Goal: Information Seeking & Learning: Find specific page/section

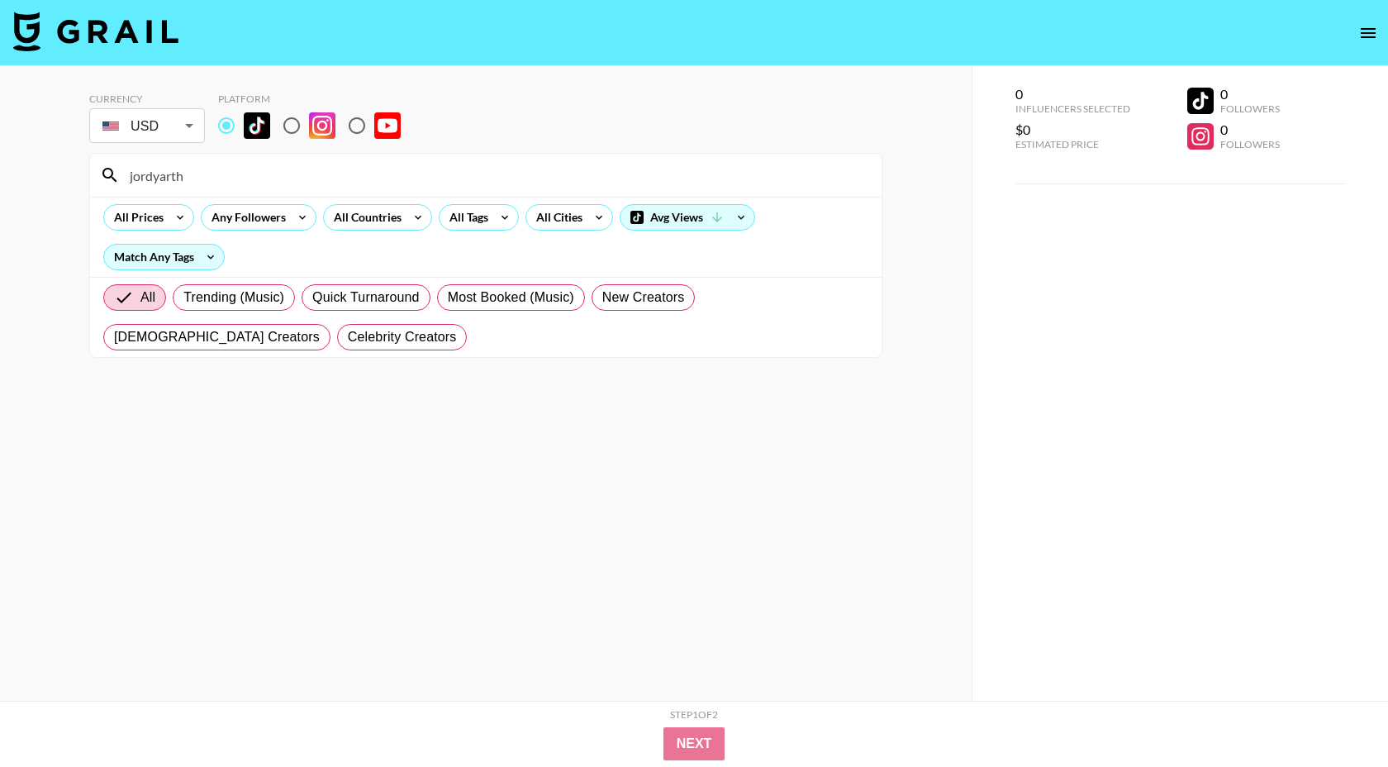
click at [450, 168] on input "jordyarth" at bounding box center [496, 175] width 752 height 26
type input "soofen"
click at [499, 220] on icon at bounding box center [505, 217] width 26 height 25
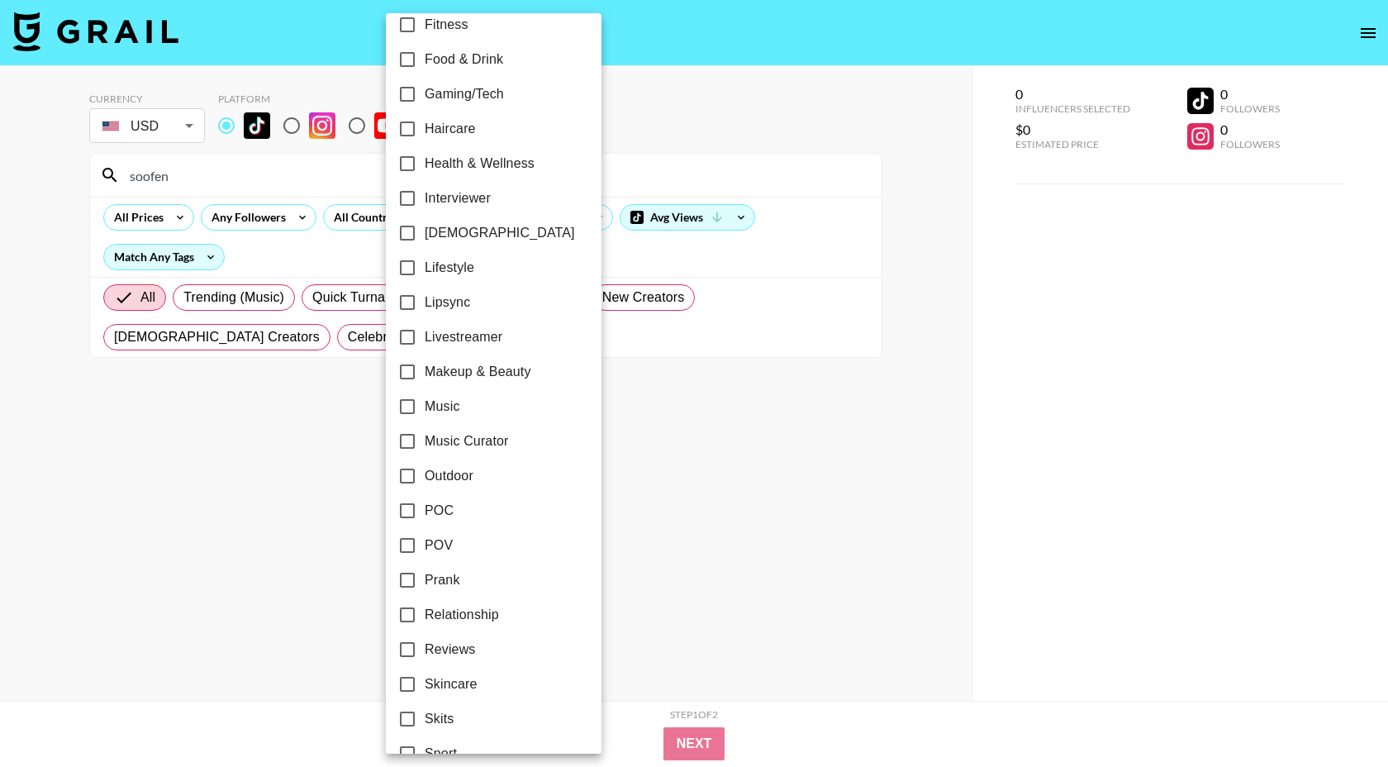
scroll to position [813, 0]
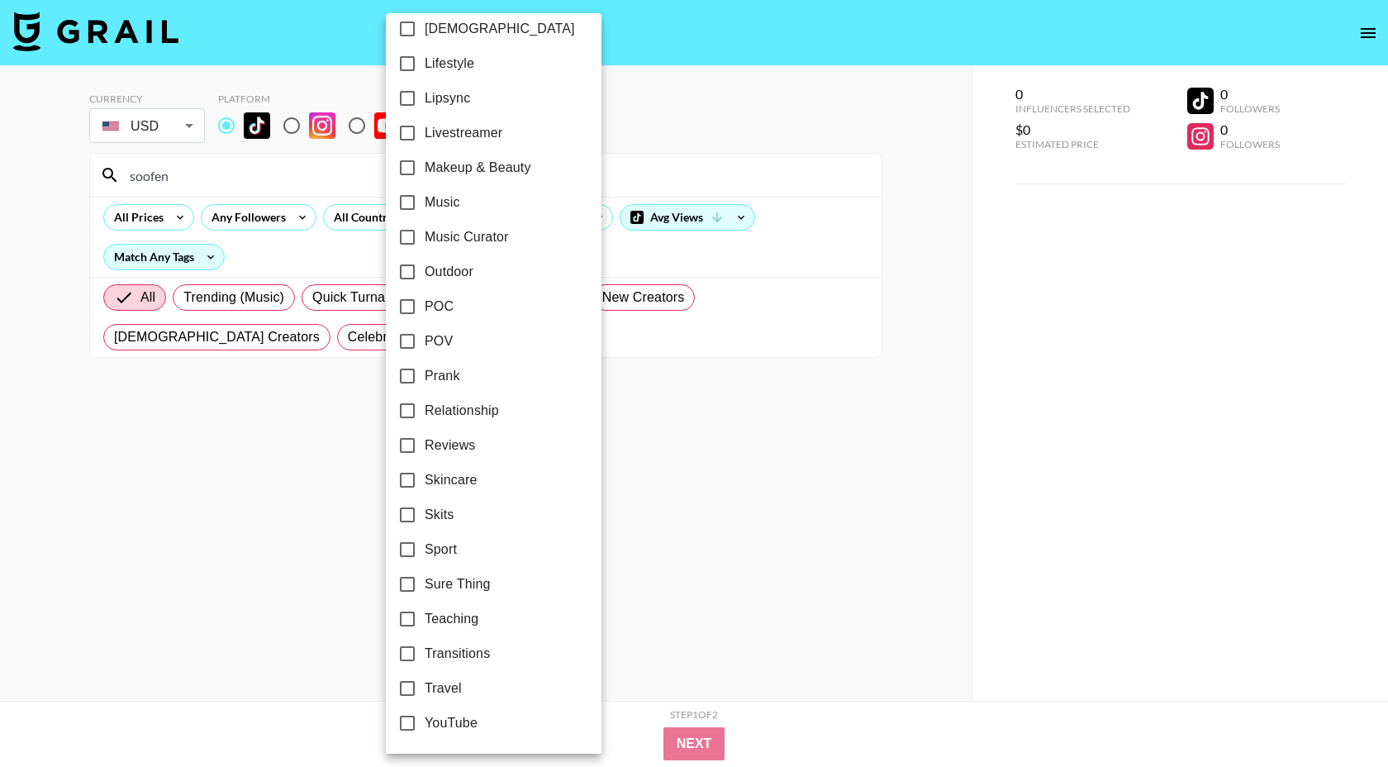
click at [477, 413] on span "Relationship" at bounding box center [462, 411] width 74 height 20
click at [425, 413] on input "Relationship" at bounding box center [407, 410] width 35 height 35
checkbox input "true"
click at [341, 245] on div at bounding box center [694, 383] width 1388 height 767
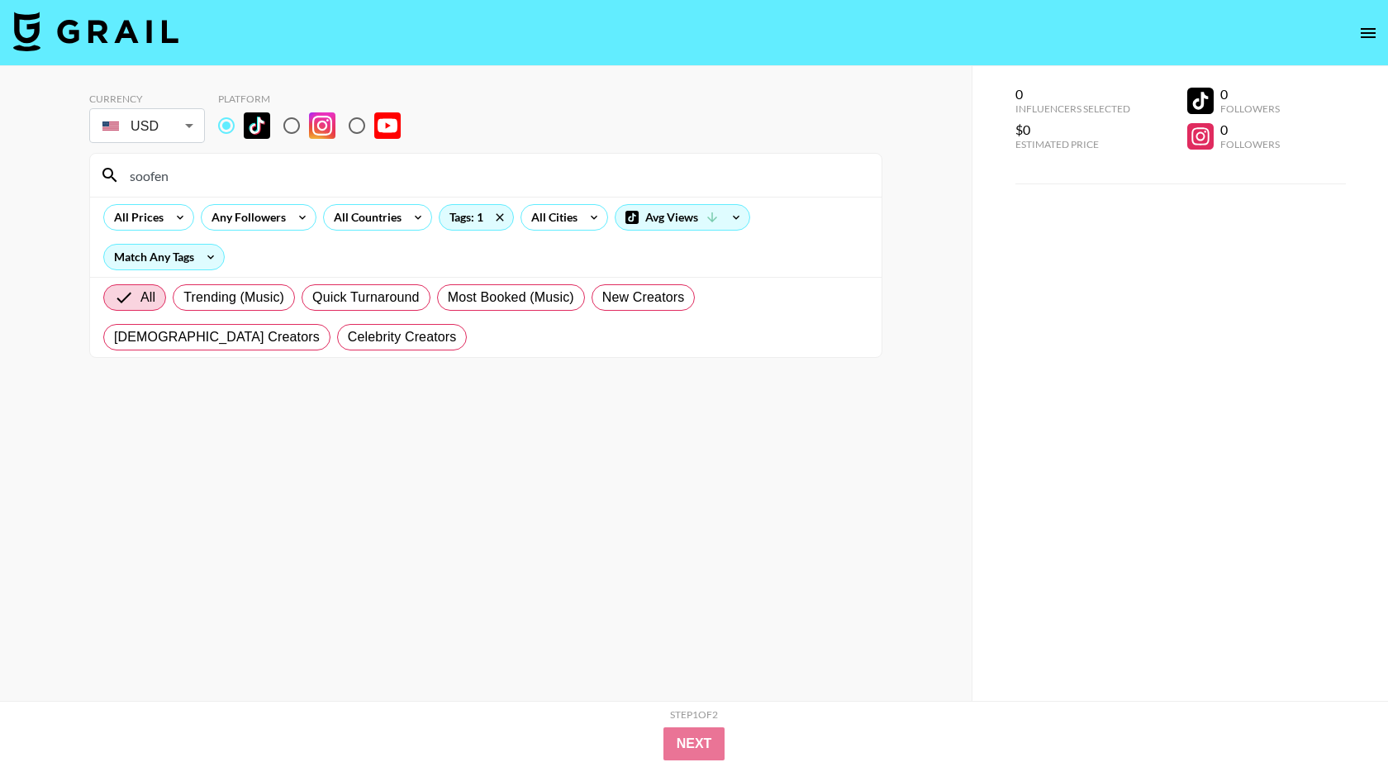
click at [371, 214] on div "24h Acting Aesthetic Alternative Animals / Pets Anime Art Astrology Body Positi…" at bounding box center [694, 383] width 1388 height 767
click at [371, 214] on div "All Countries" at bounding box center [364, 217] width 81 height 25
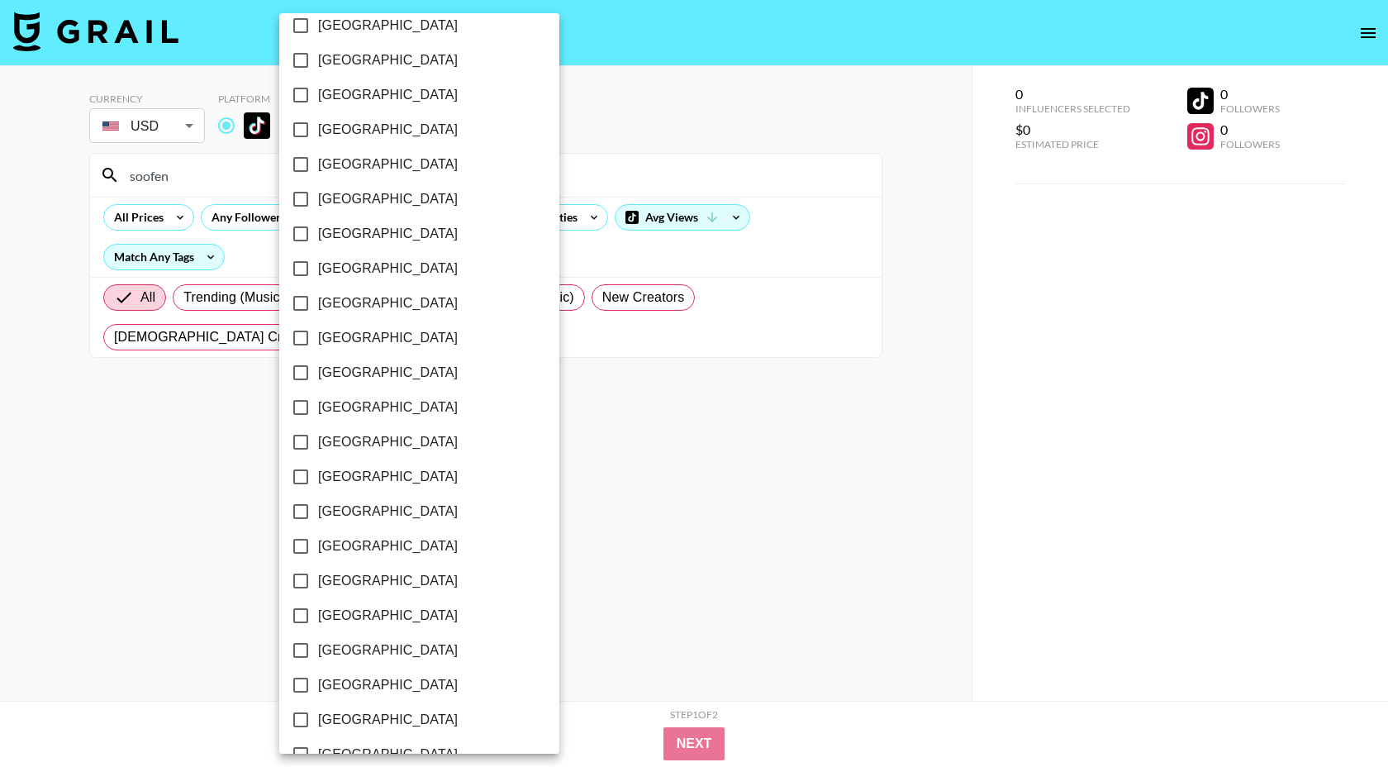
scroll to position [973, 0]
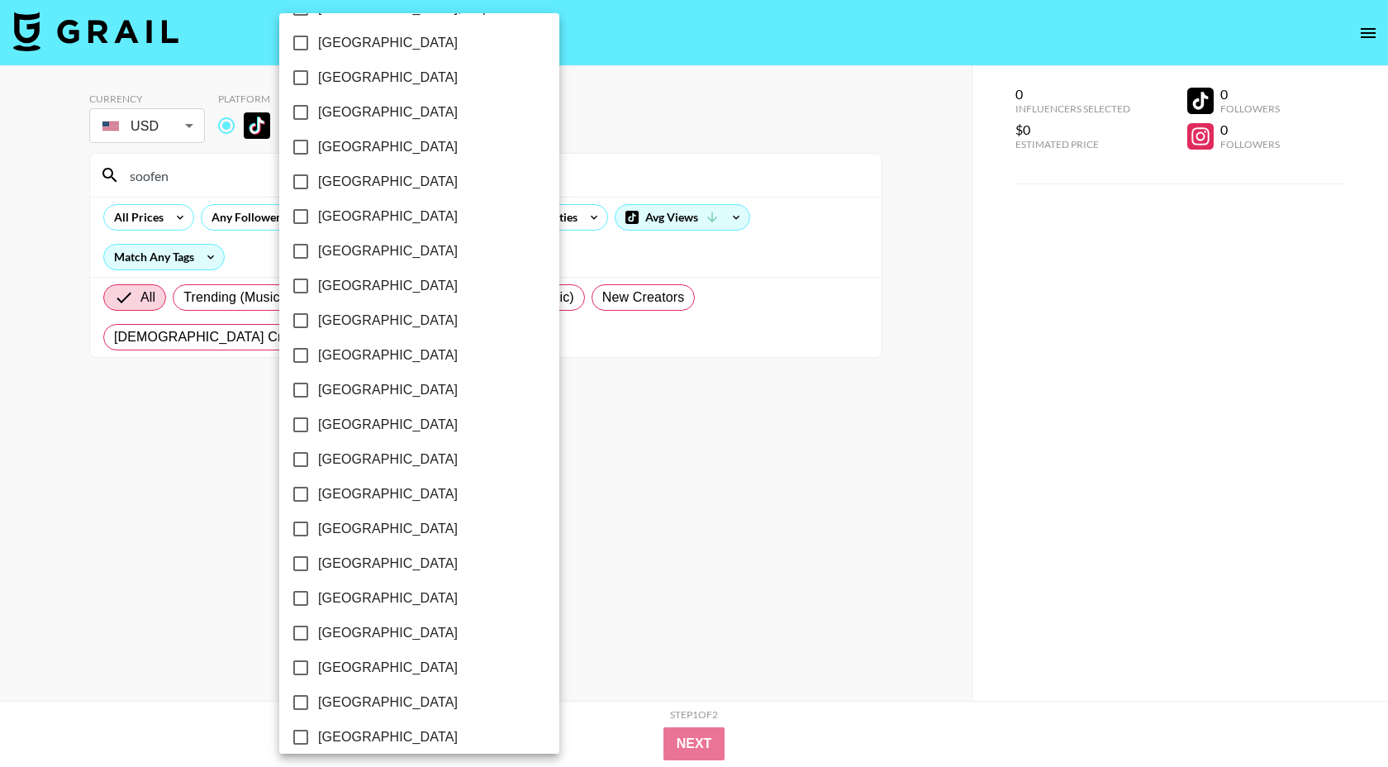
click at [357, 149] on span "[GEOGRAPHIC_DATA]" at bounding box center [388, 147] width 140 height 20
click at [318, 149] on input "[GEOGRAPHIC_DATA]" at bounding box center [300, 147] width 35 height 35
checkbox input "true"
click at [554, 113] on div at bounding box center [694, 383] width 1388 height 767
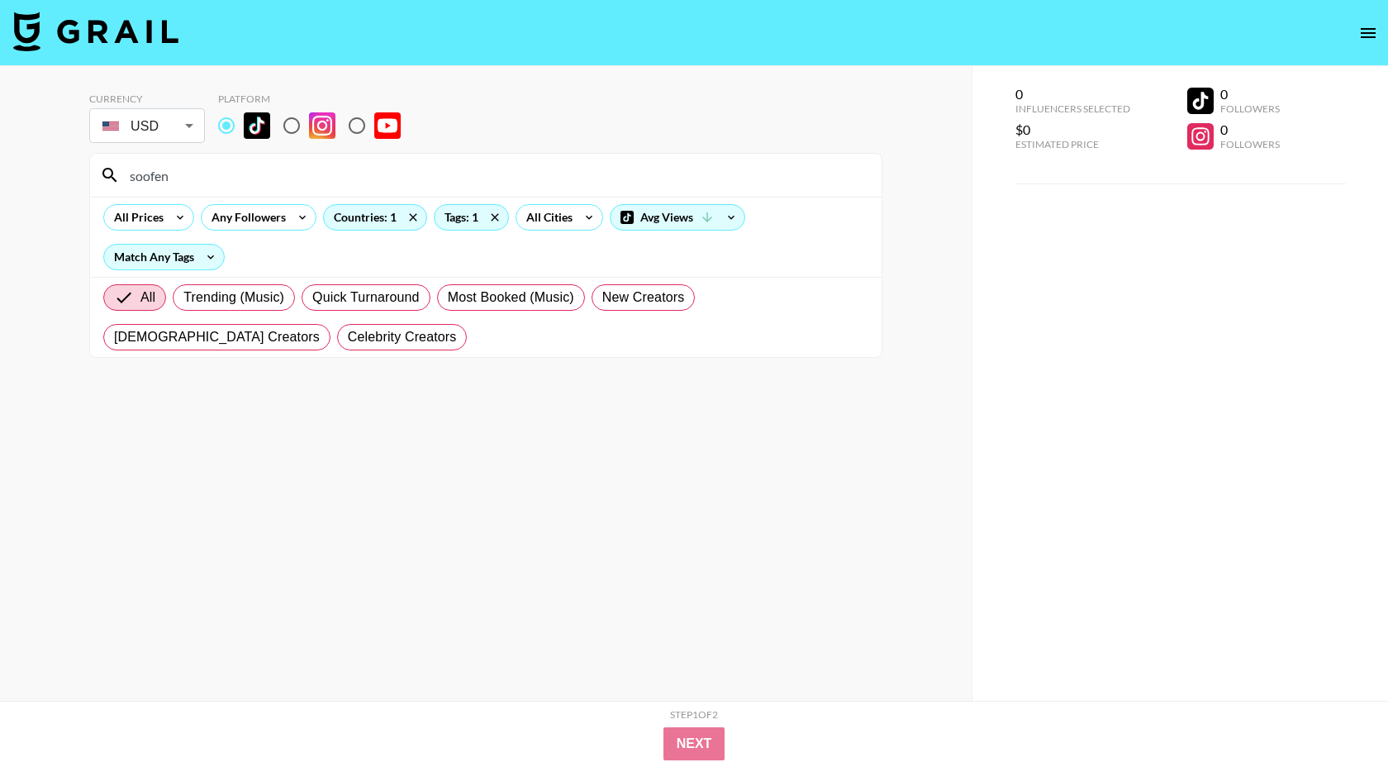
click at [195, 181] on input "soofen" at bounding box center [496, 175] width 752 height 26
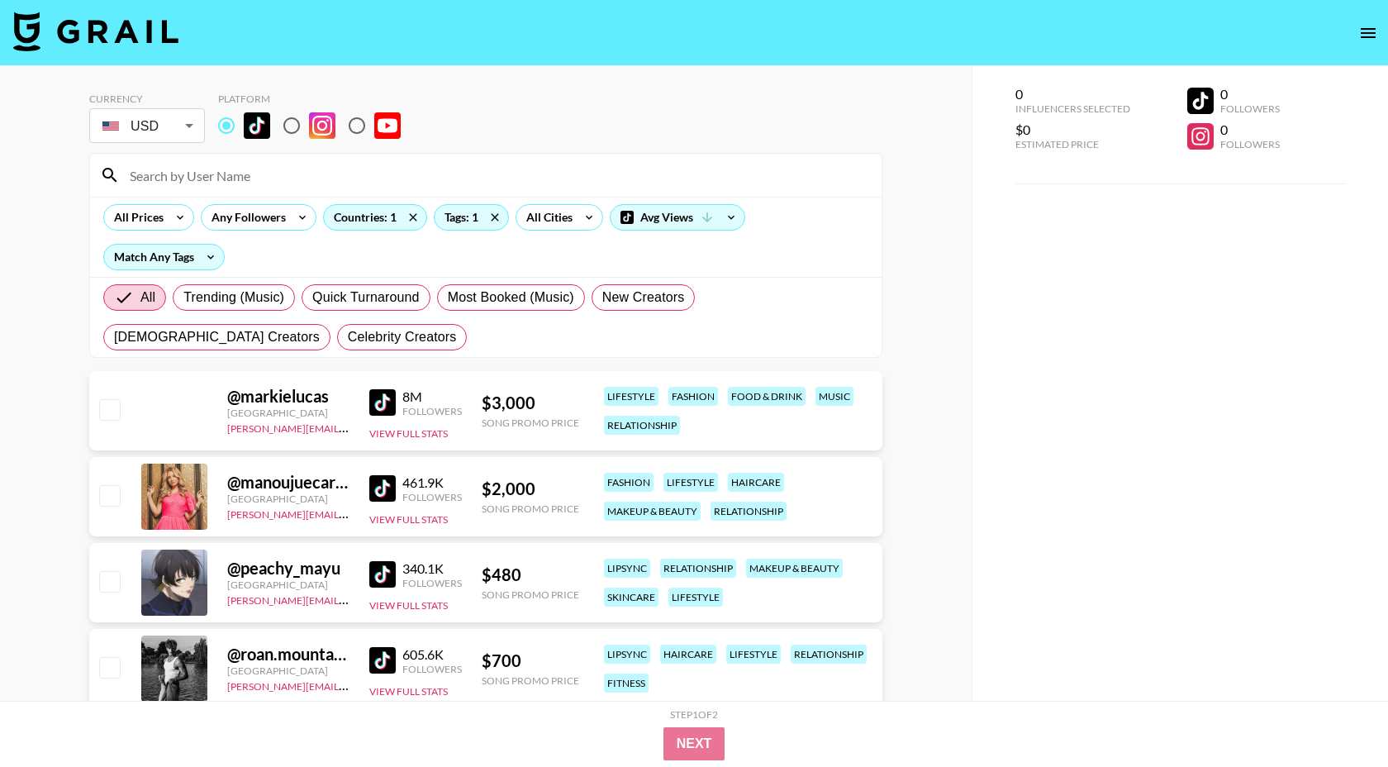
scroll to position [66, 0]
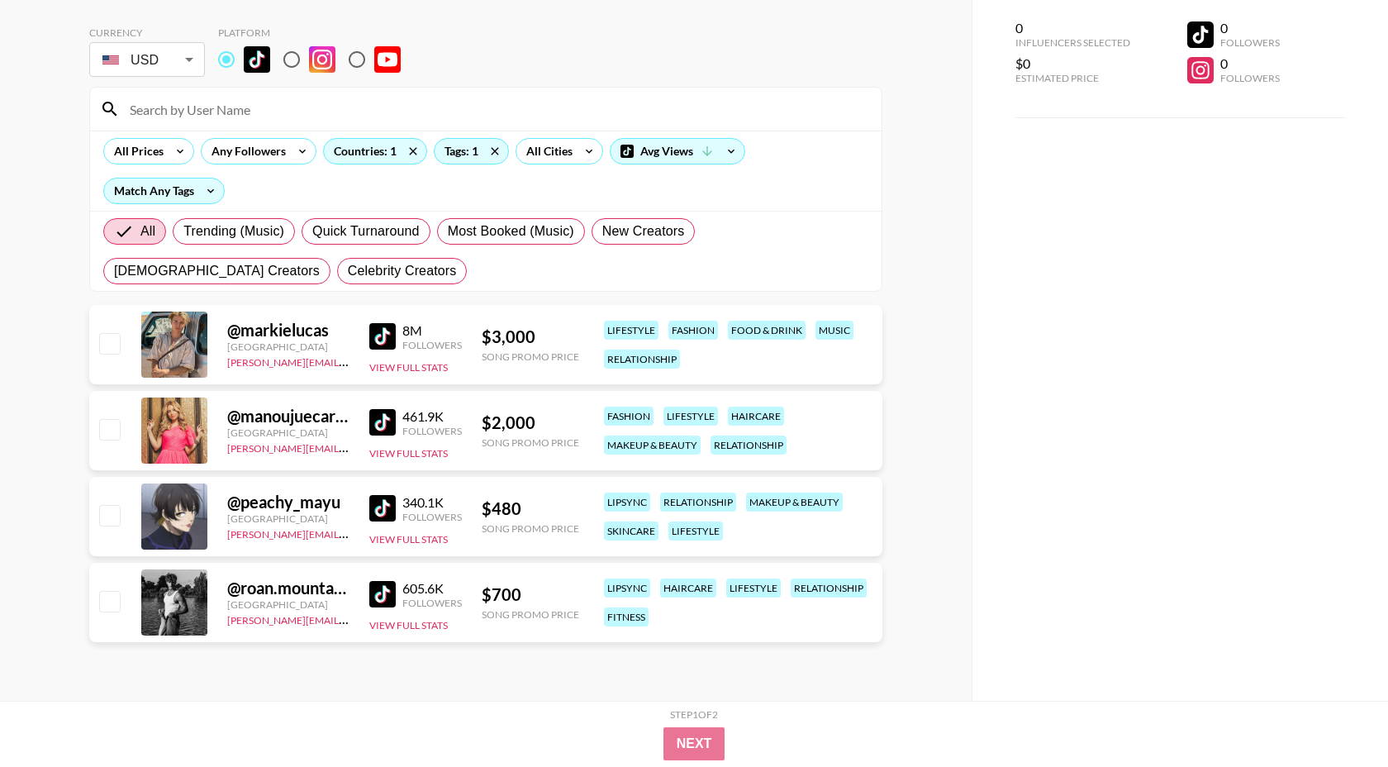
click at [385, 592] on img at bounding box center [382, 594] width 26 height 26
click at [395, 500] on img at bounding box center [382, 508] width 26 height 26
click at [409, 164] on div "All Prices Any Followers Countries: 1 Tags: 1 All Cities Avg Views Match Any Ta…" at bounding box center [486, 171] width 792 height 80
click at [409, 155] on icon at bounding box center [413, 151] width 26 height 25
click at [389, 156] on div "Countries: 1" at bounding box center [375, 151] width 102 height 25
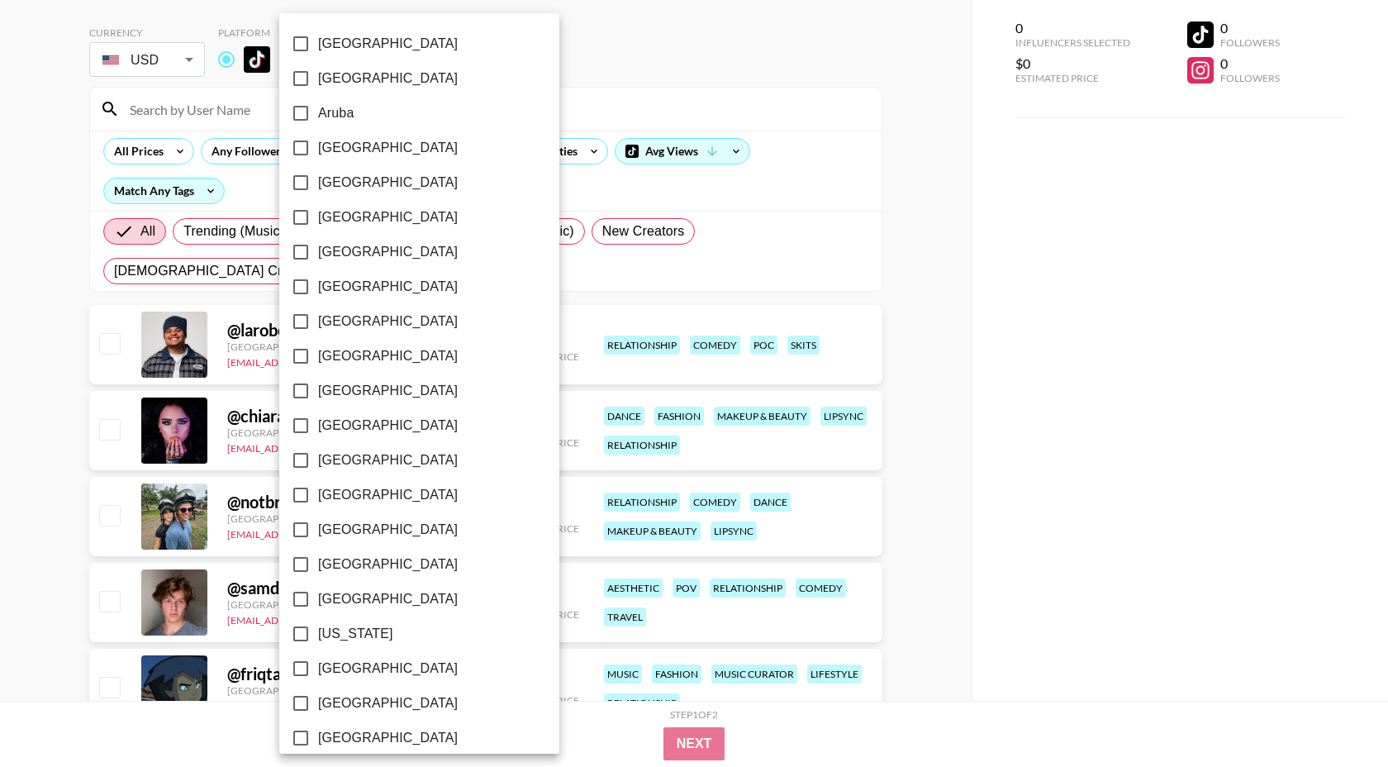
checkbox input "false"
click at [355, 248] on span "[GEOGRAPHIC_DATA]" at bounding box center [388, 252] width 140 height 20
click at [318, 248] on input "[GEOGRAPHIC_DATA]" at bounding box center [300, 252] width 35 height 35
checkbox input "true"
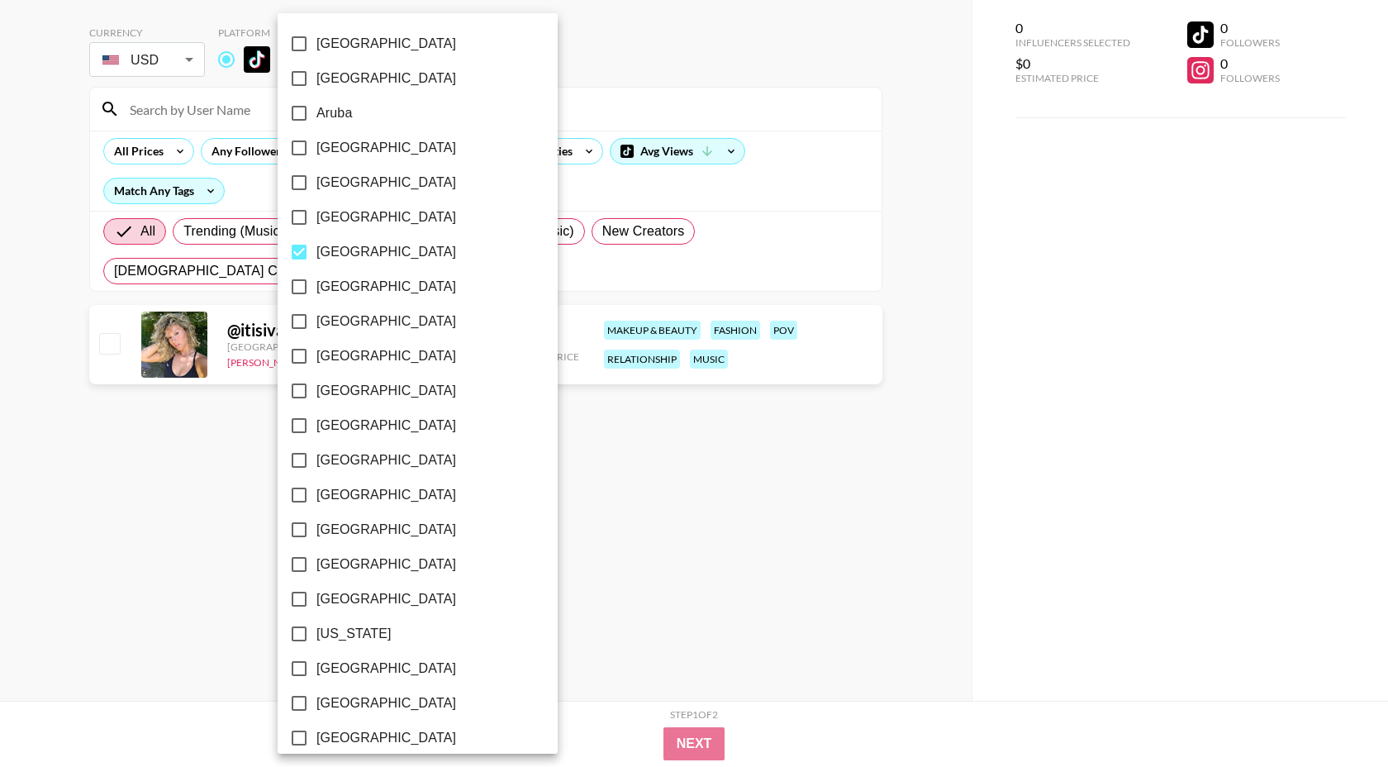
click at [518, 28] on div at bounding box center [694, 383] width 1388 height 767
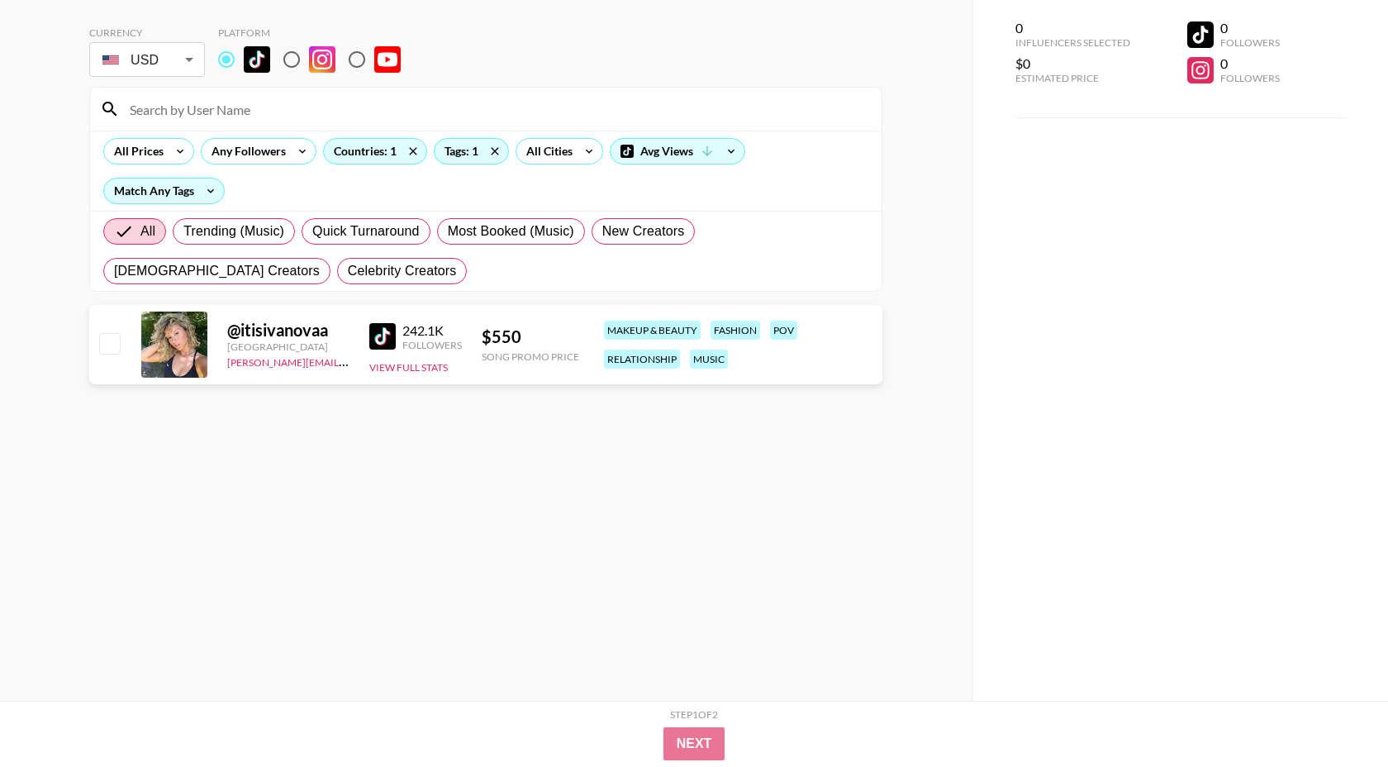
click at [380, 344] on img at bounding box center [382, 336] width 26 height 26
click at [186, 107] on input at bounding box center [496, 109] width 752 height 26
click at [407, 162] on icon at bounding box center [413, 151] width 26 height 25
click at [502, 148] on icon at bounding box center [495, 151] width 26 height 25
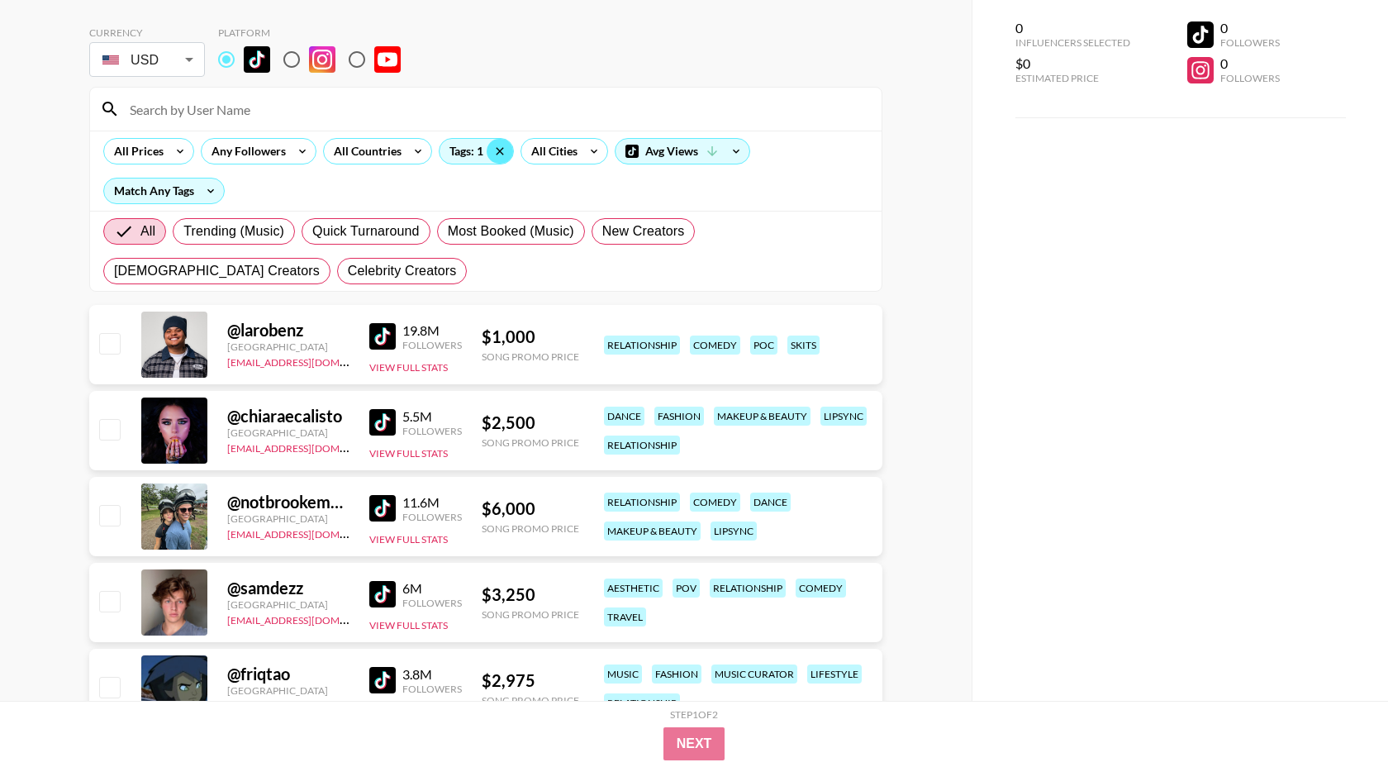
click at [364, 107] on input at bounding box center [496, 109] width 752 height 26
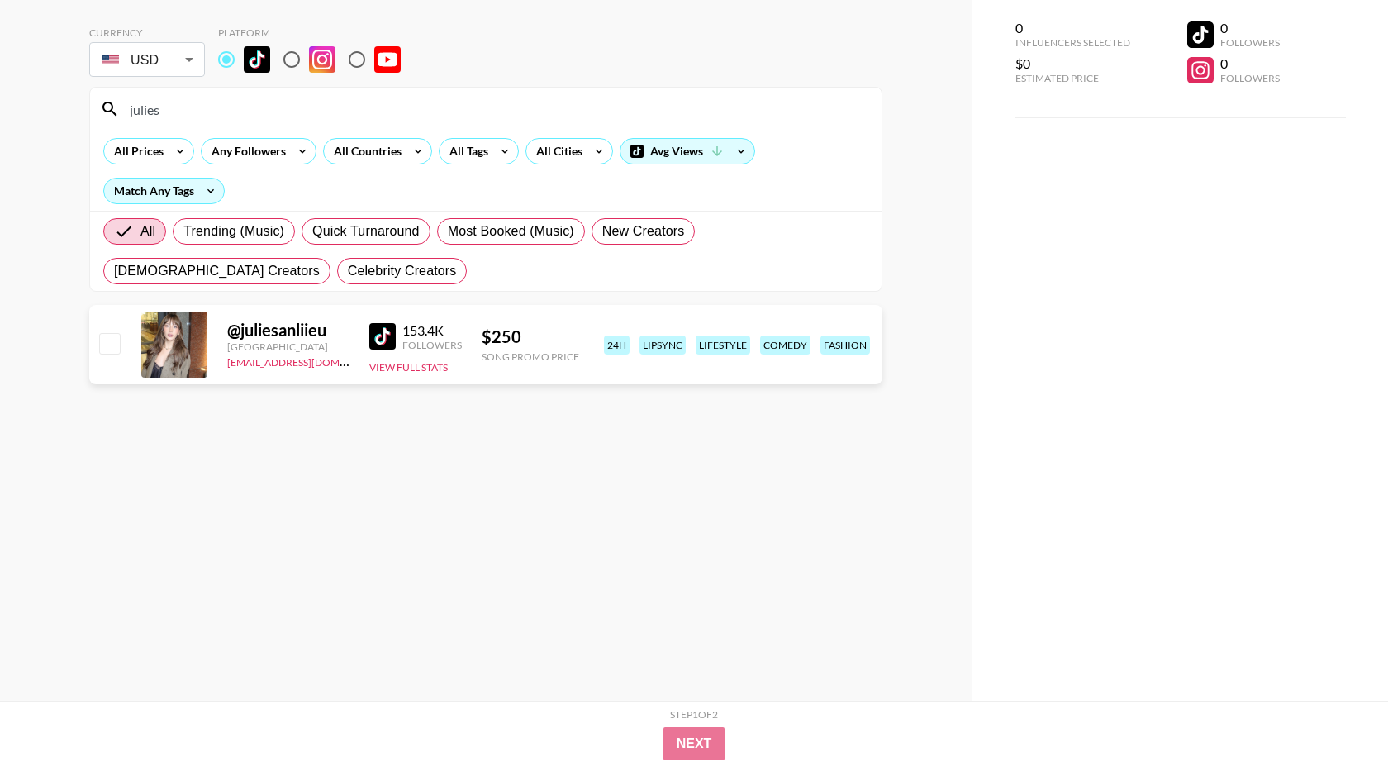
click at [202, 106] on input "julies" at bounding box center [496, 109] width 752 height 26
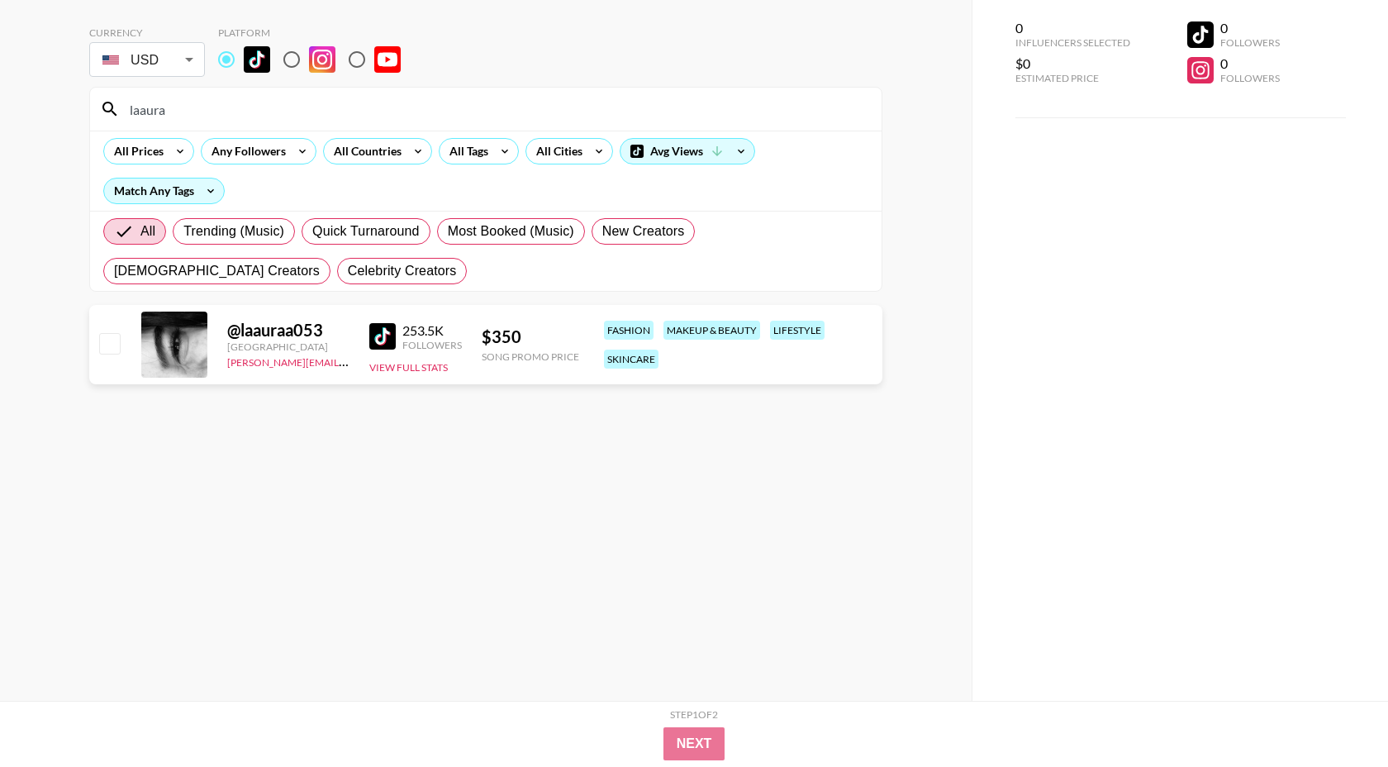
click at [264, 102] on input "laaura" at bounding box center [496, 109] width 752 height 26
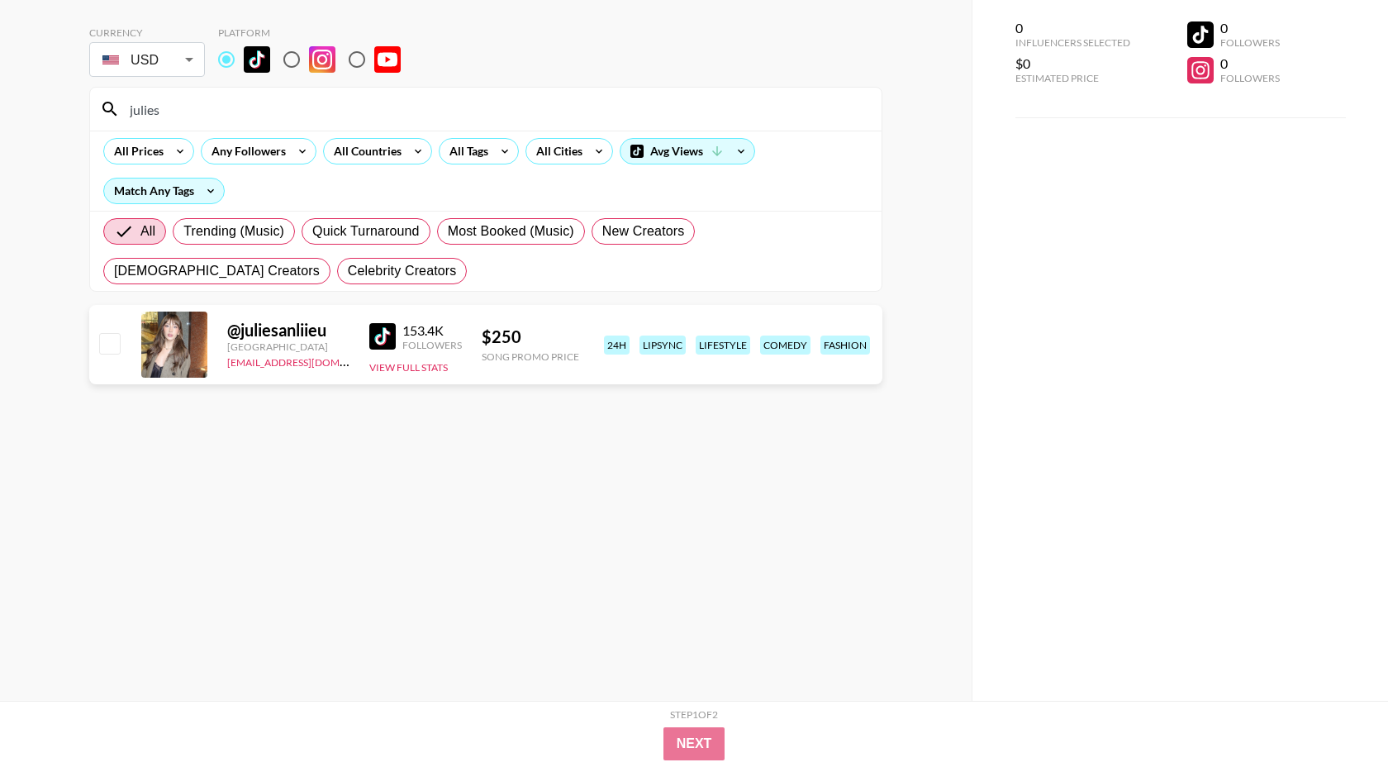
click at [379, 334] on img at bounding box center [382, 336] width 26 height 26
click at [507, 98] on input "julies" at bounding box center [496, 109] width 752 height 26
click at [390, 328] on img at bounding box center [382, 336] width 26 height 26
click at [267, 110] on input "linay" at bounding box center [496, 109] width 752 height 26
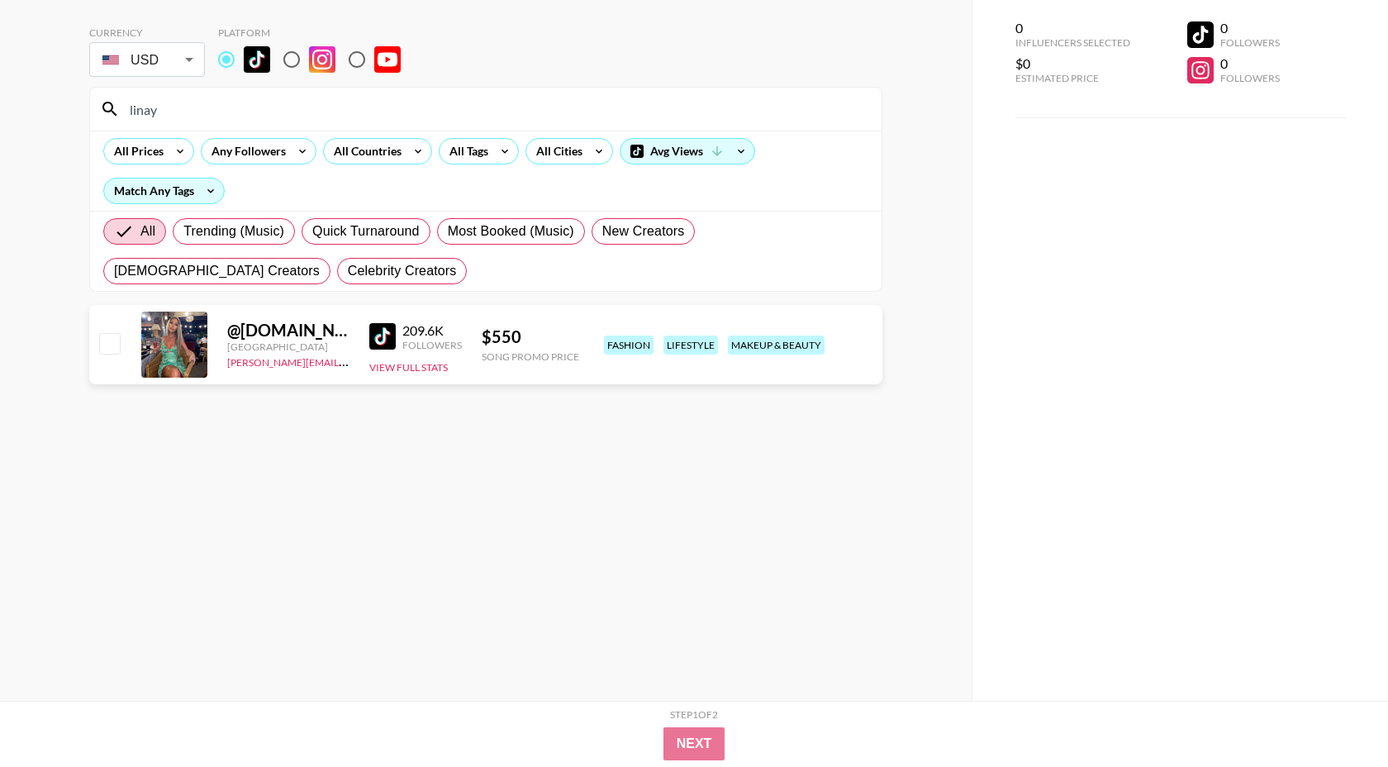
click at [267, 110] on input "linay" at bounding box center [496, 109] width 752 height 26
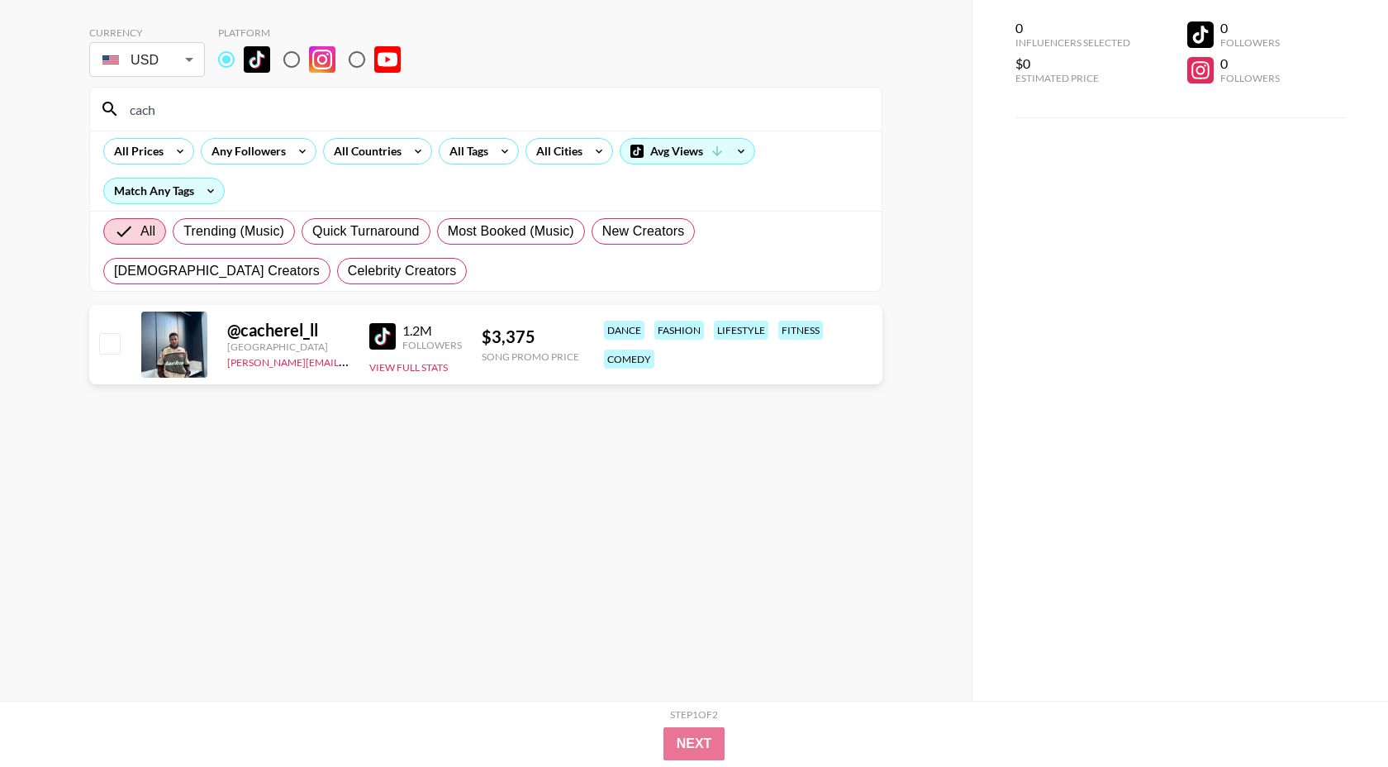
click at [383, 343] on img at bounding box center [382, 336] width 26 height 26
click at [301, 120] on input "cach" at bounding box center [496, 109] width 752 height 26
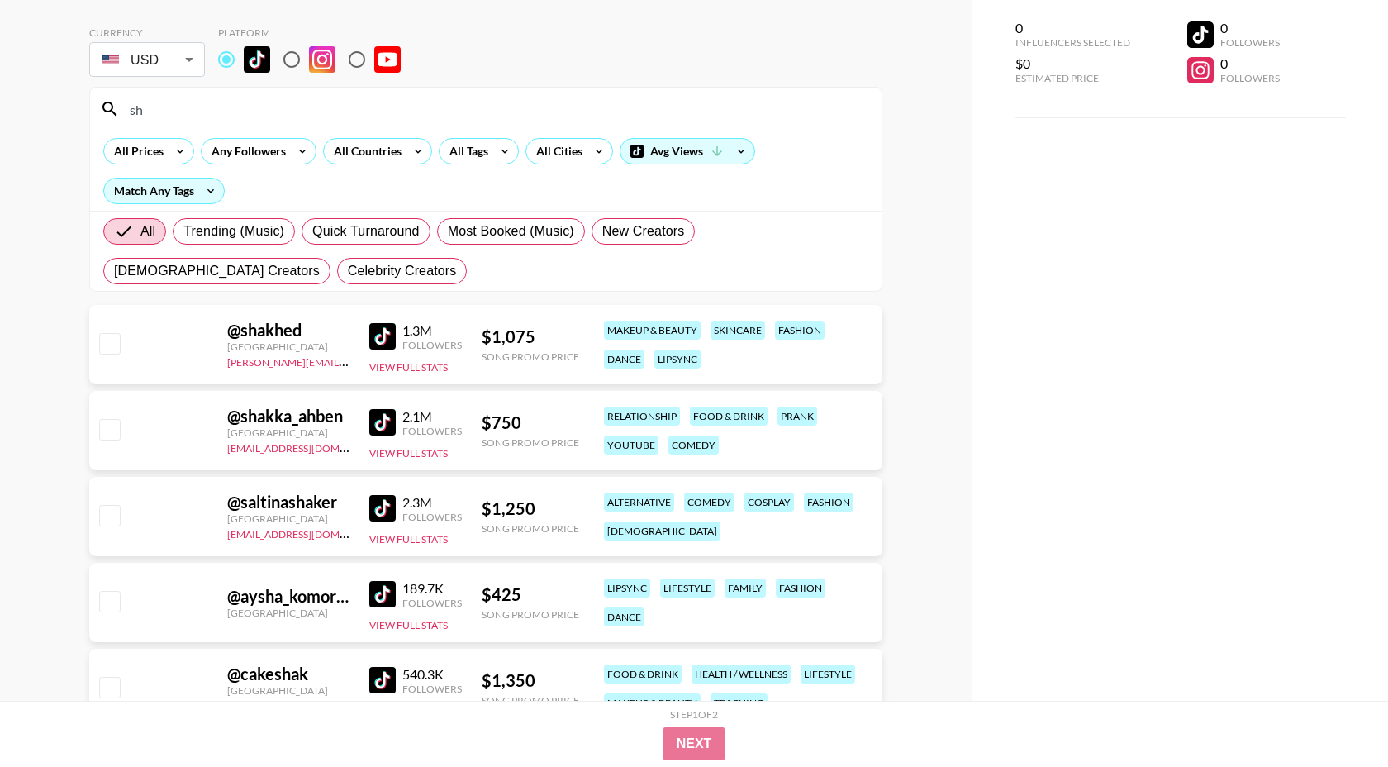
type input "s"
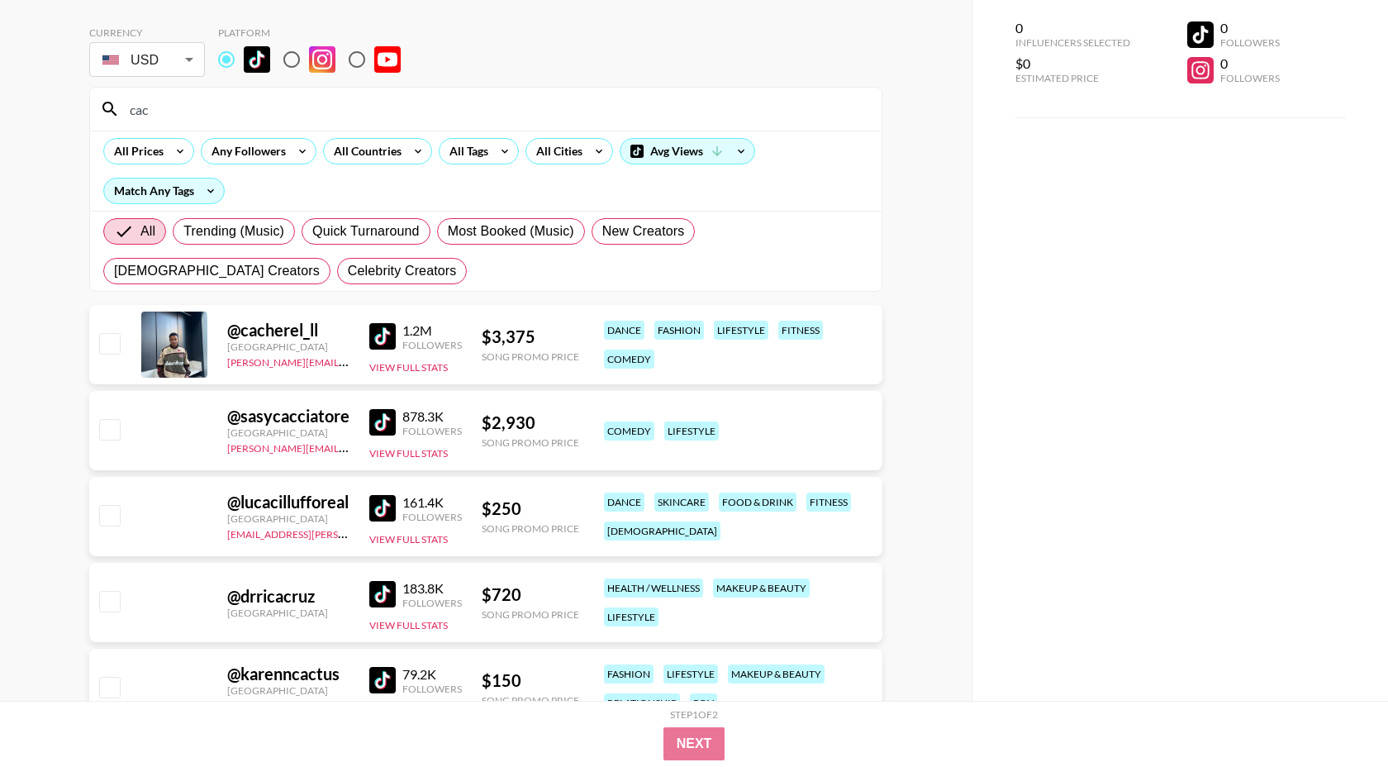
type input "cach"
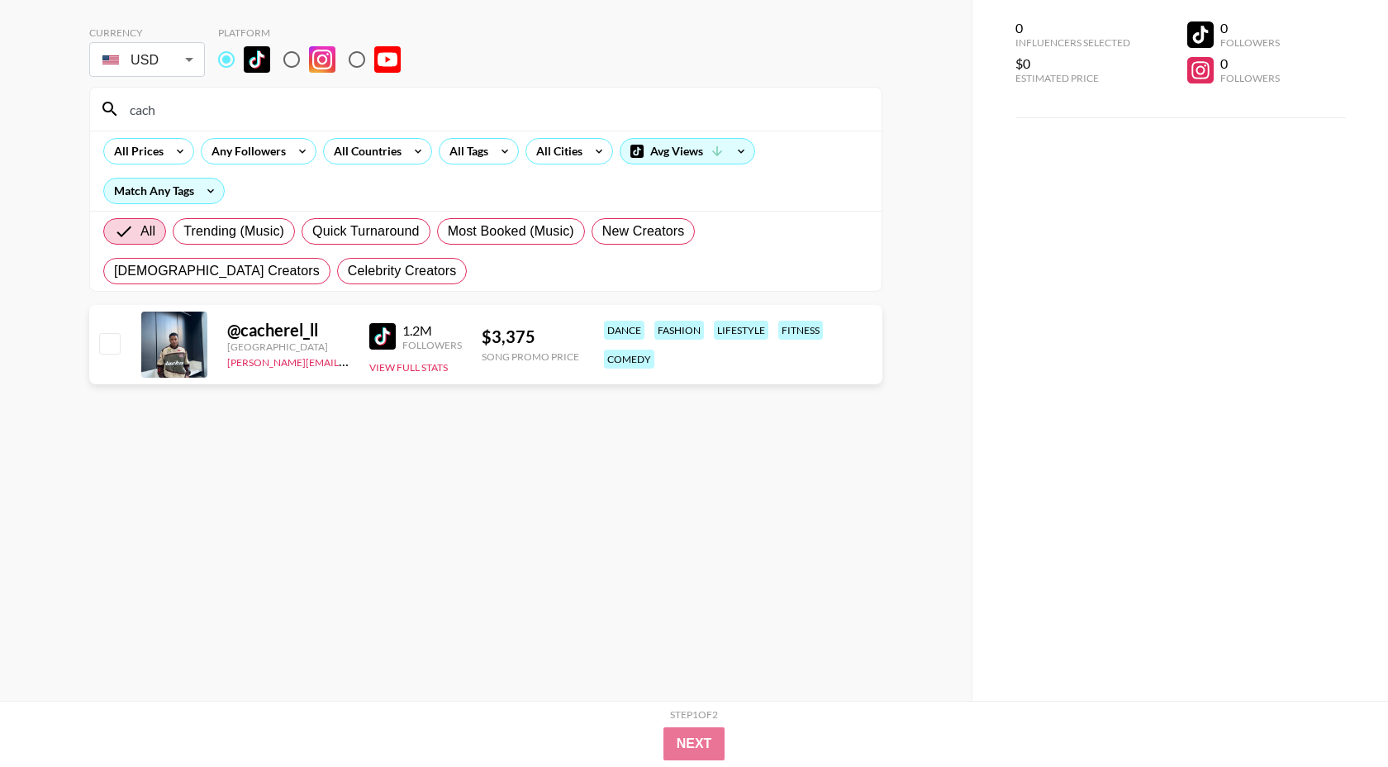
click at [177, 66] on body "Currency USD USD ​ Platform cach All Prices Any Followers All Countries All Tag…" at bounding box center [694, 350] width 1388 height 833
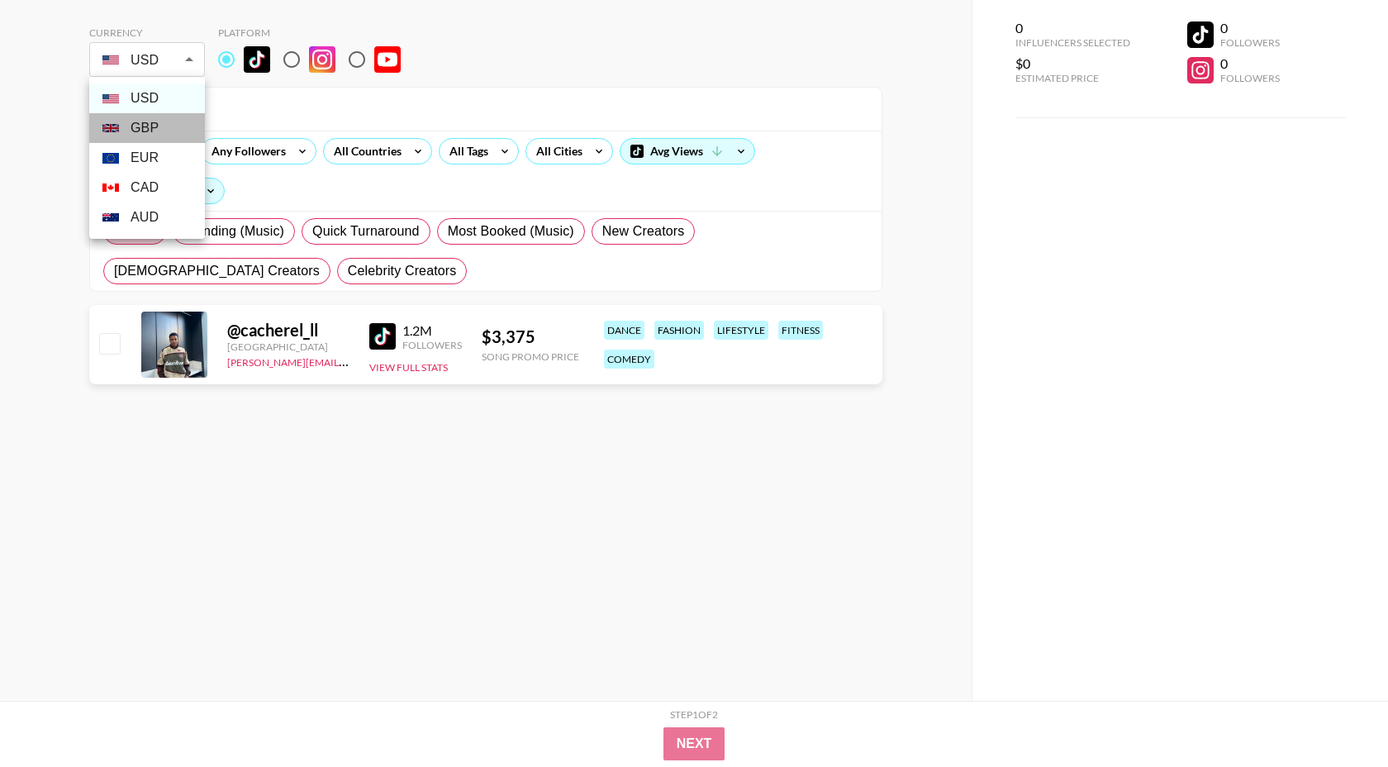
click at [157, 121] on li "GBP" at bounding box center [147, 128] width 116 height 30
type input "GBP"
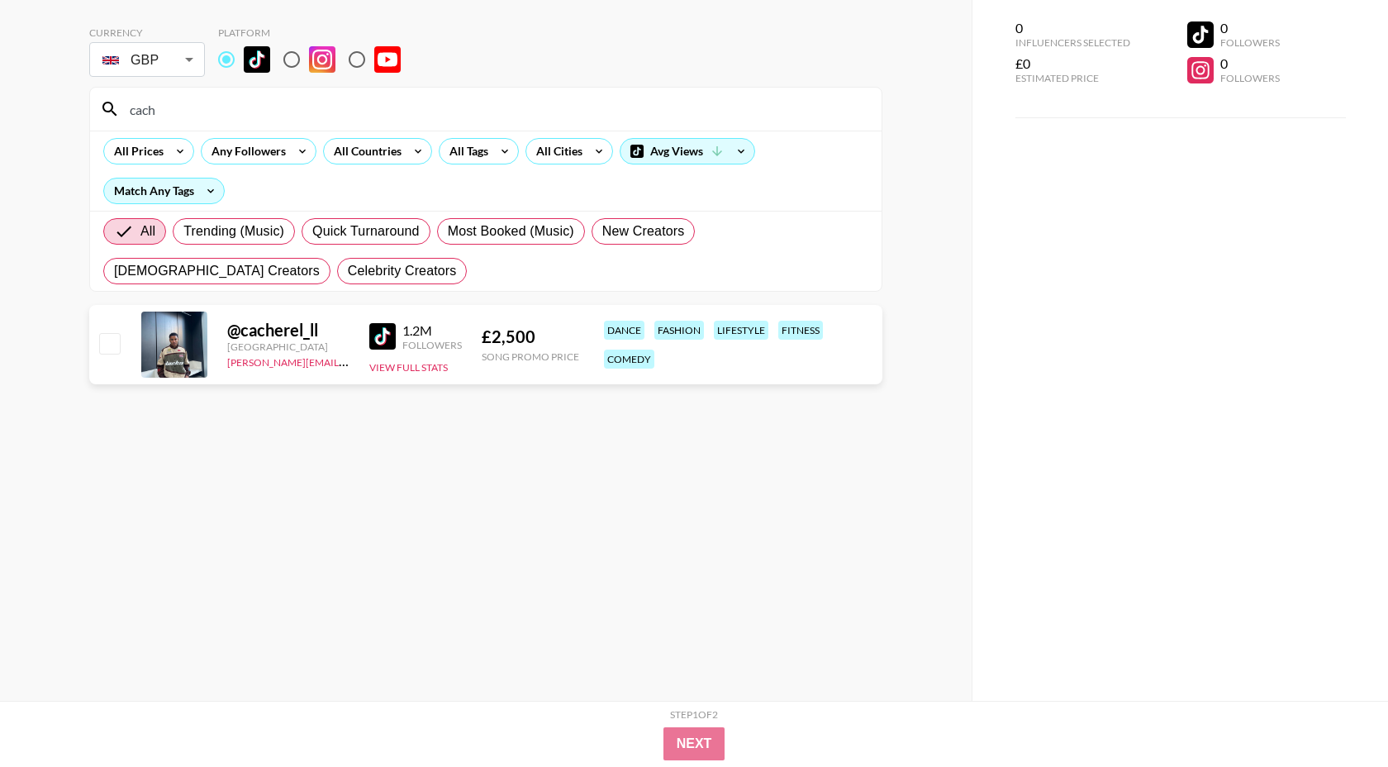
click at [307, 110] on input "cach" at bounding box center [496, 109] width 752 height 26
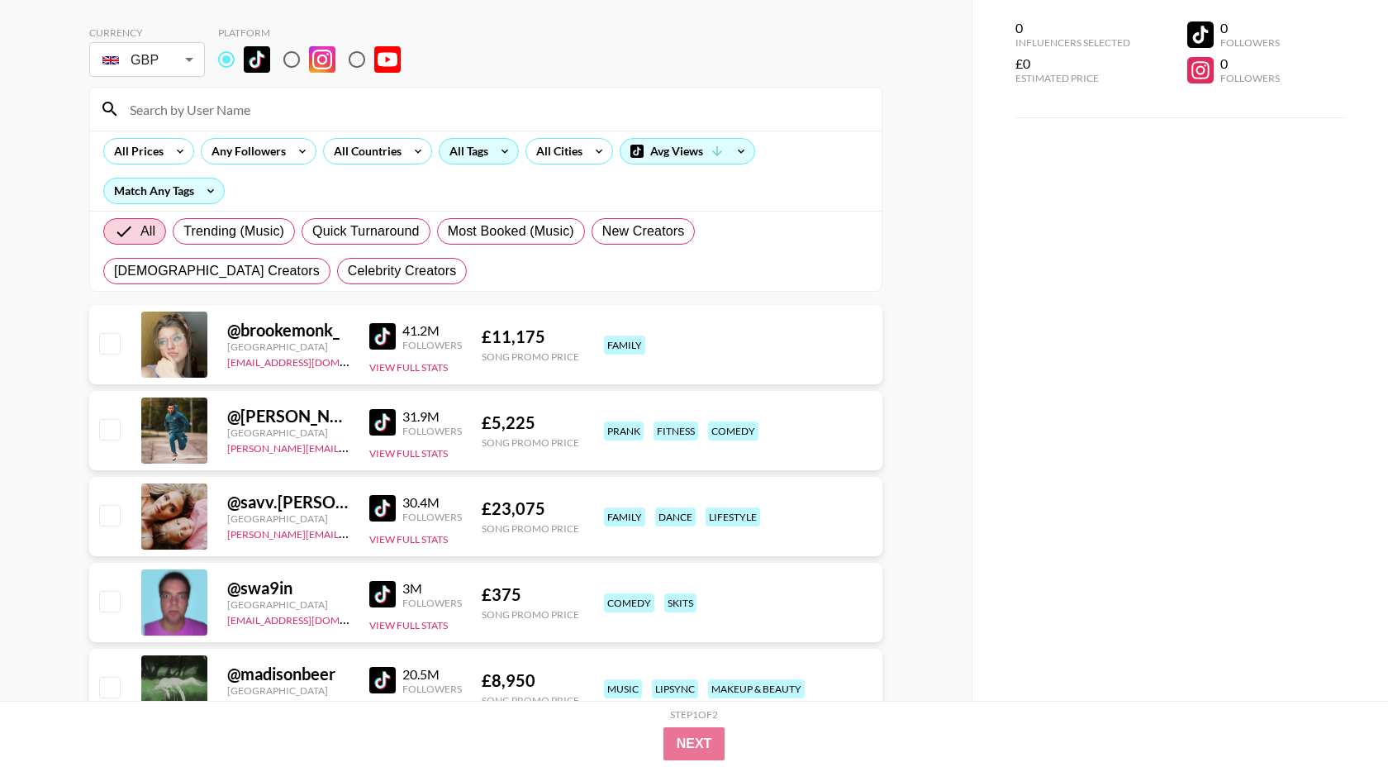
click at [469, 149] on div "All Tags" at bounding box center [466, 151] width 52 height 25
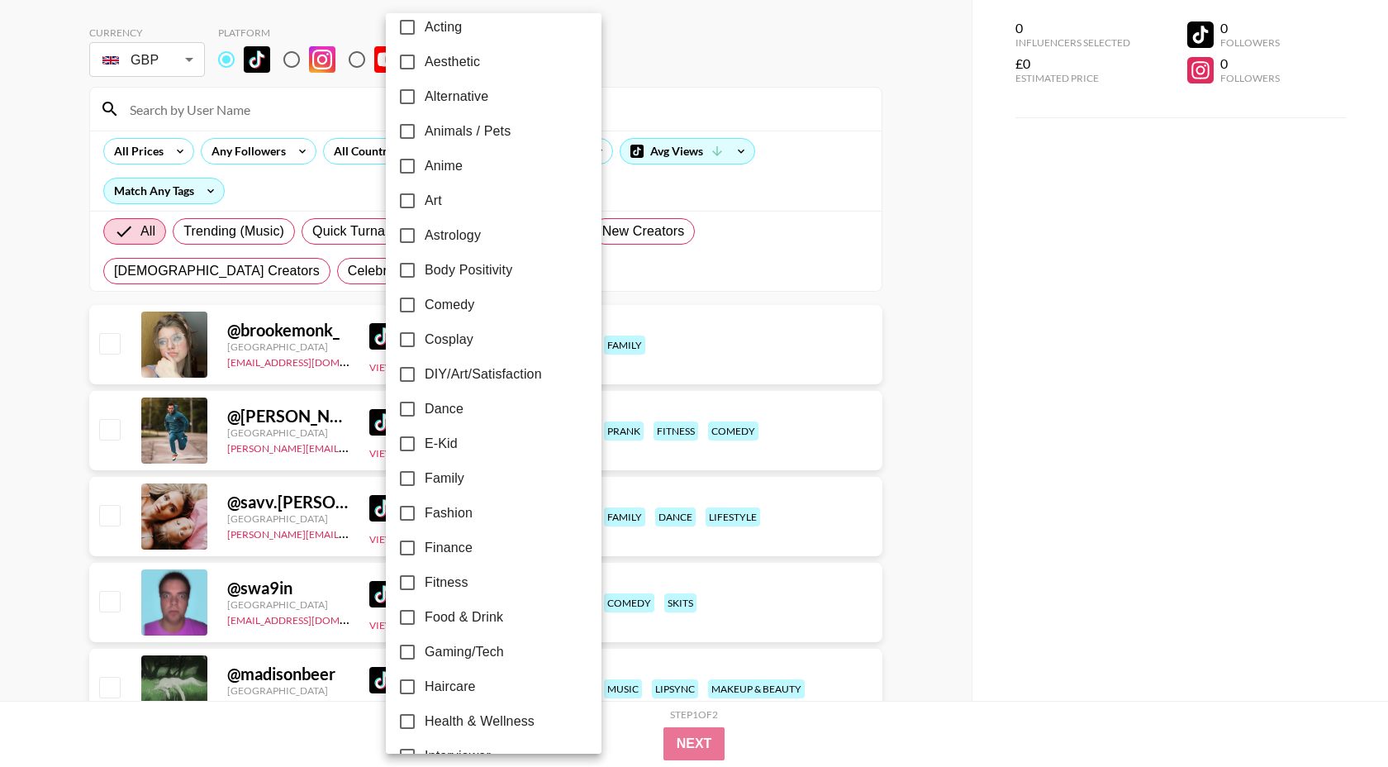
scroll to position [68, 0]
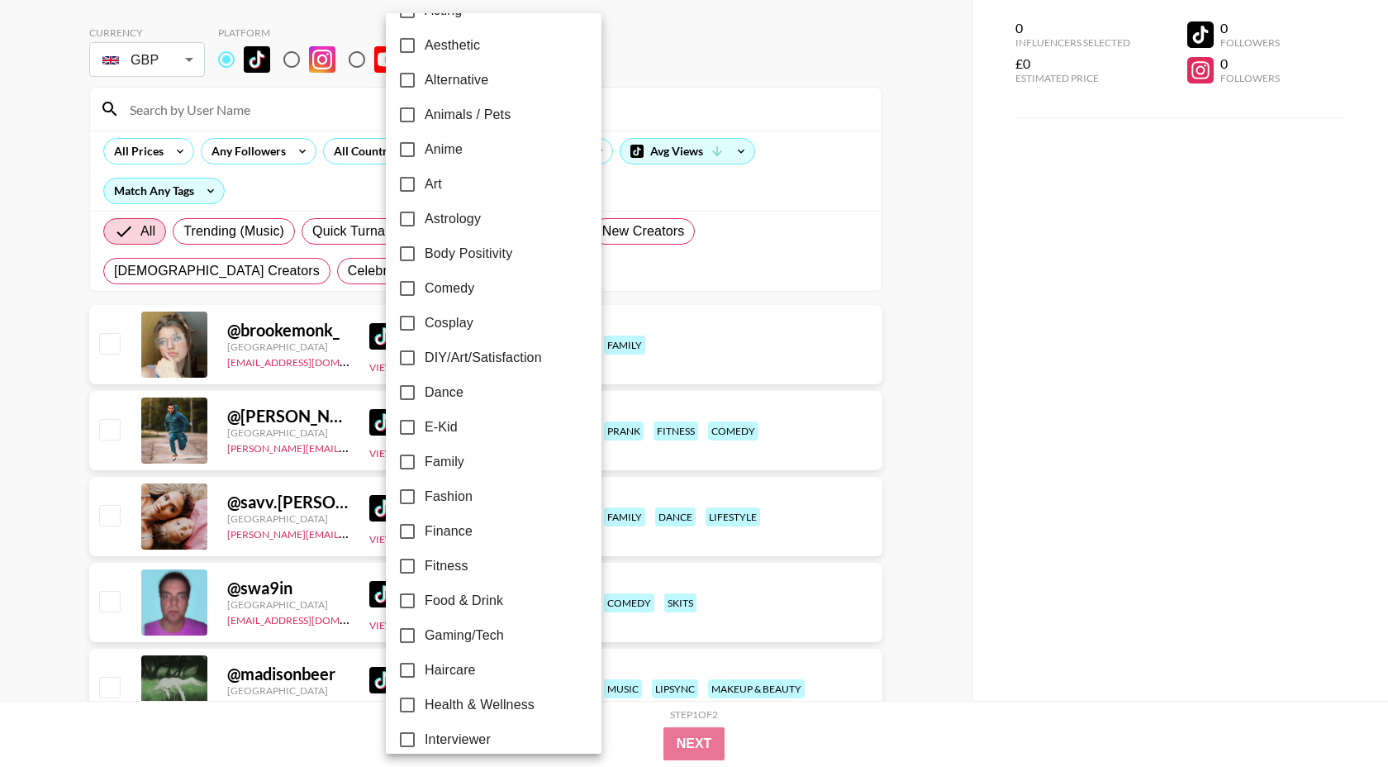
click at [310, 252] on div at bounding box center [694, 383] width 1388 height 767
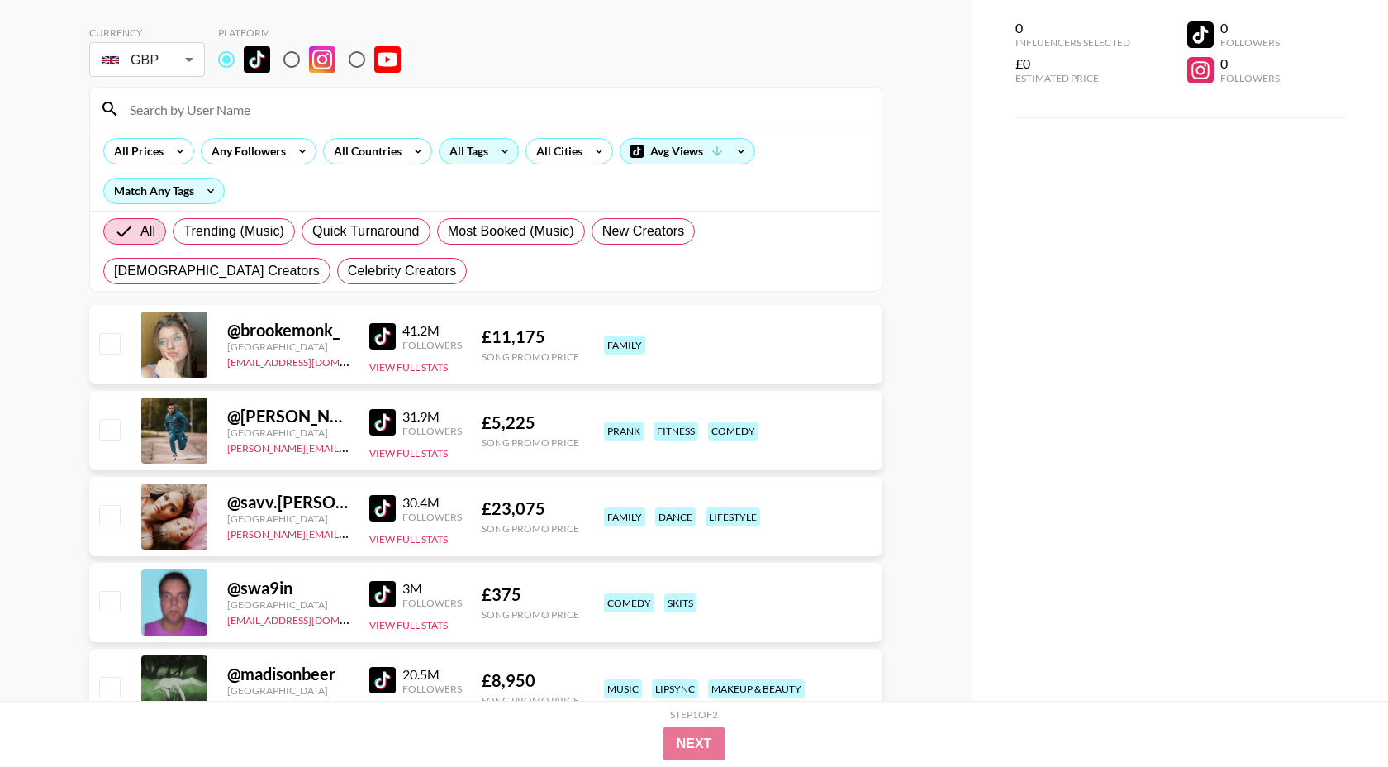
click at [474, 152] on div "All Tags" at bounding box center [466, 151] width 52 height 25
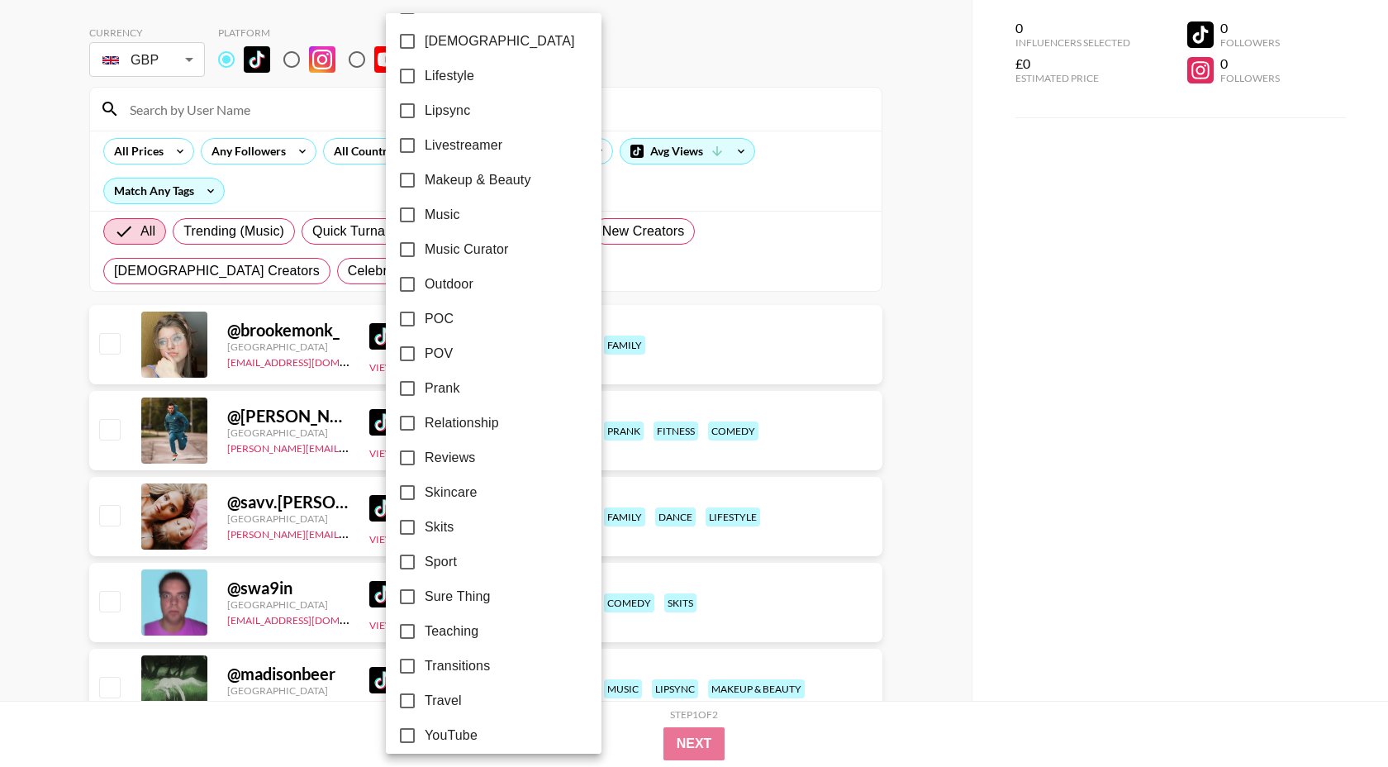
scroll to position [813, 0]
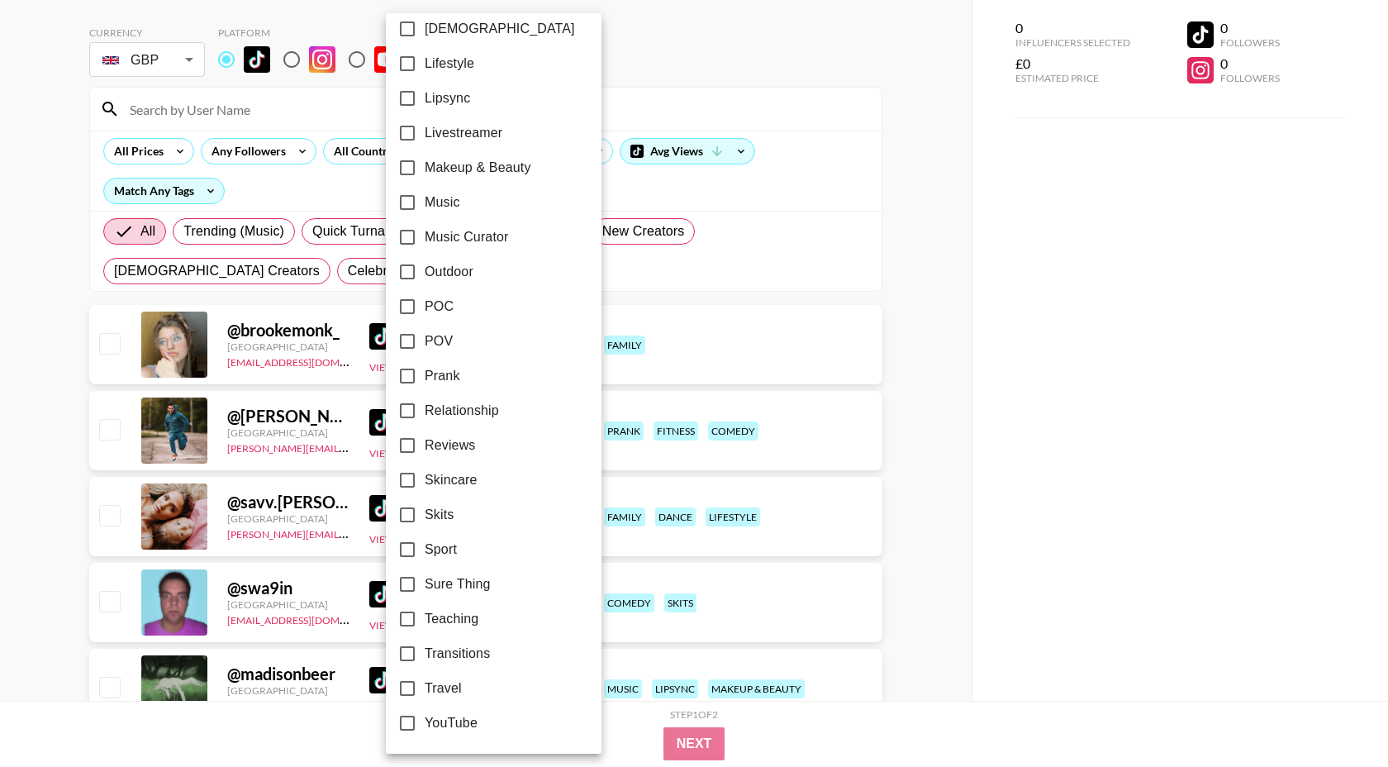
click at [684, 51] on div at bounding box center [694, 383] width 1388 height 767
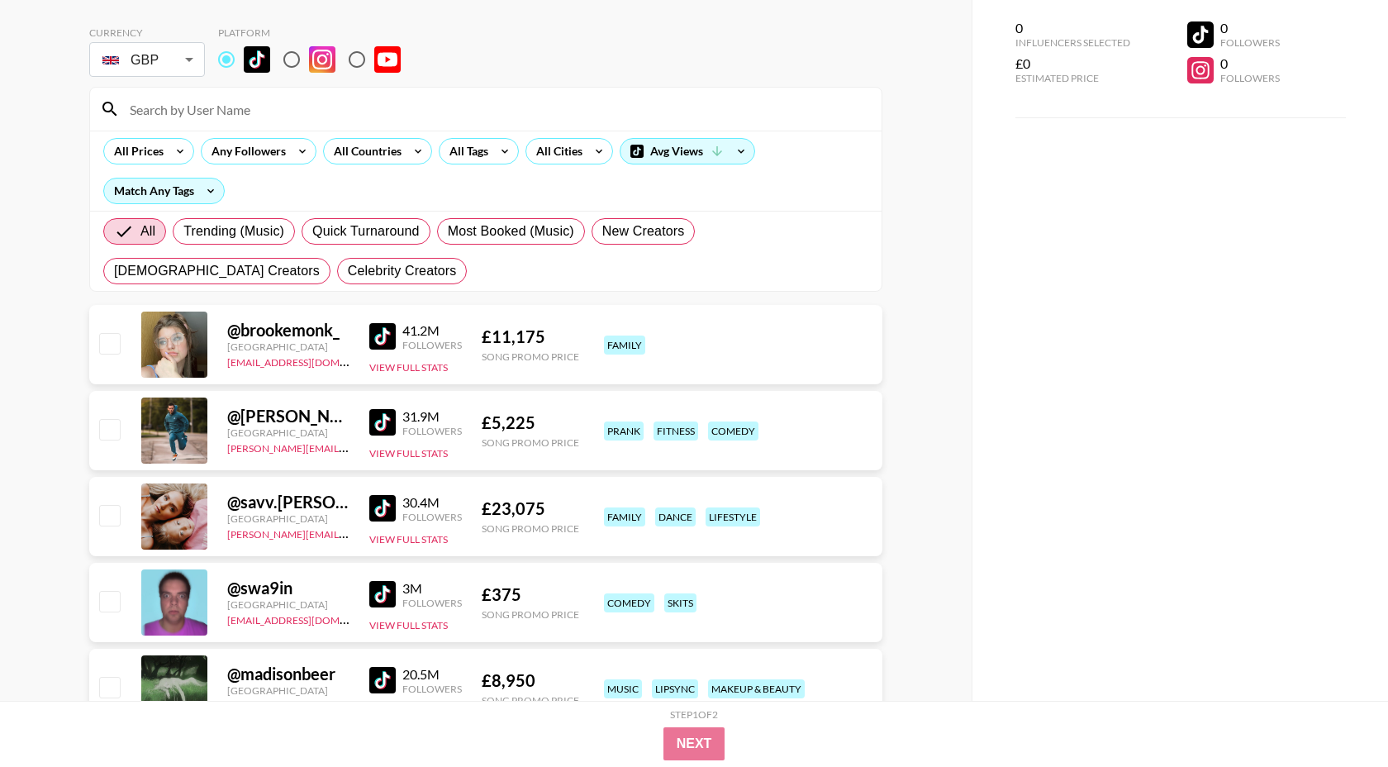
click at [516, 109] on input at bounding box center [496, 109] width 752 height 26
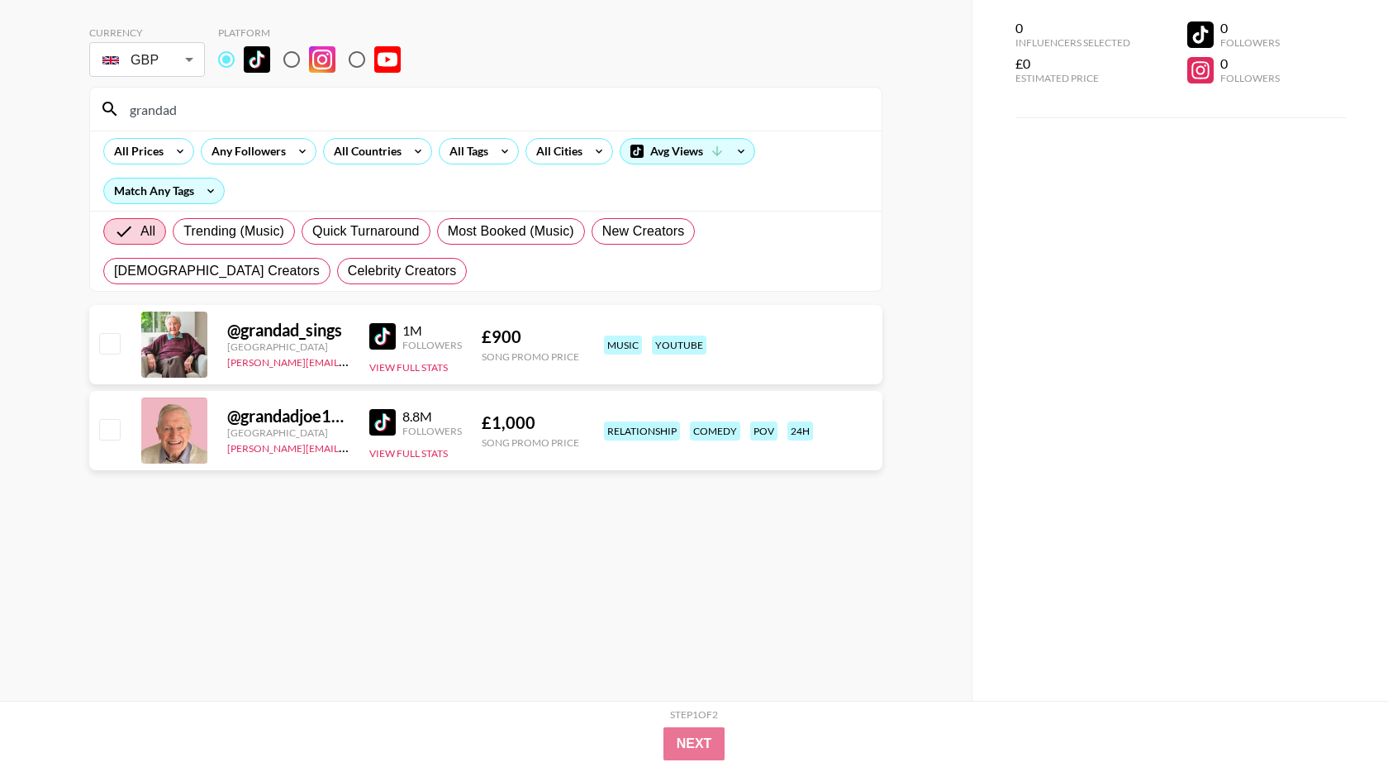
click at [396, 431] on link at bounding box center [385, 422] width 33 height 26
click at [388, 337] on img at bounding box center [382, 336] width 26 height 26
click at [350, 115] on input "grandad" at bounding box center [496, 109] width 752 height 26
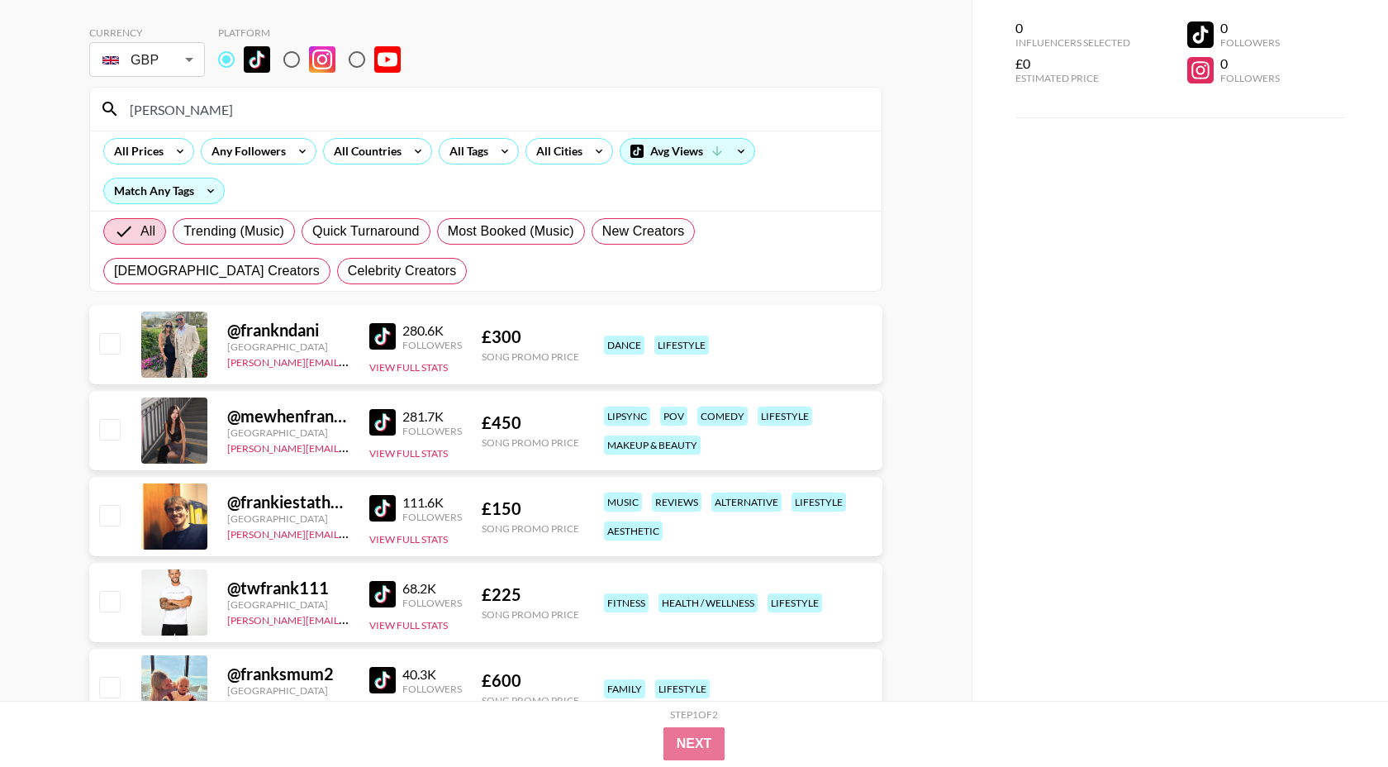
click at [313, 115] on input "[PERSON_NAME]" at bounding box center [496, 109] width 752 height 26
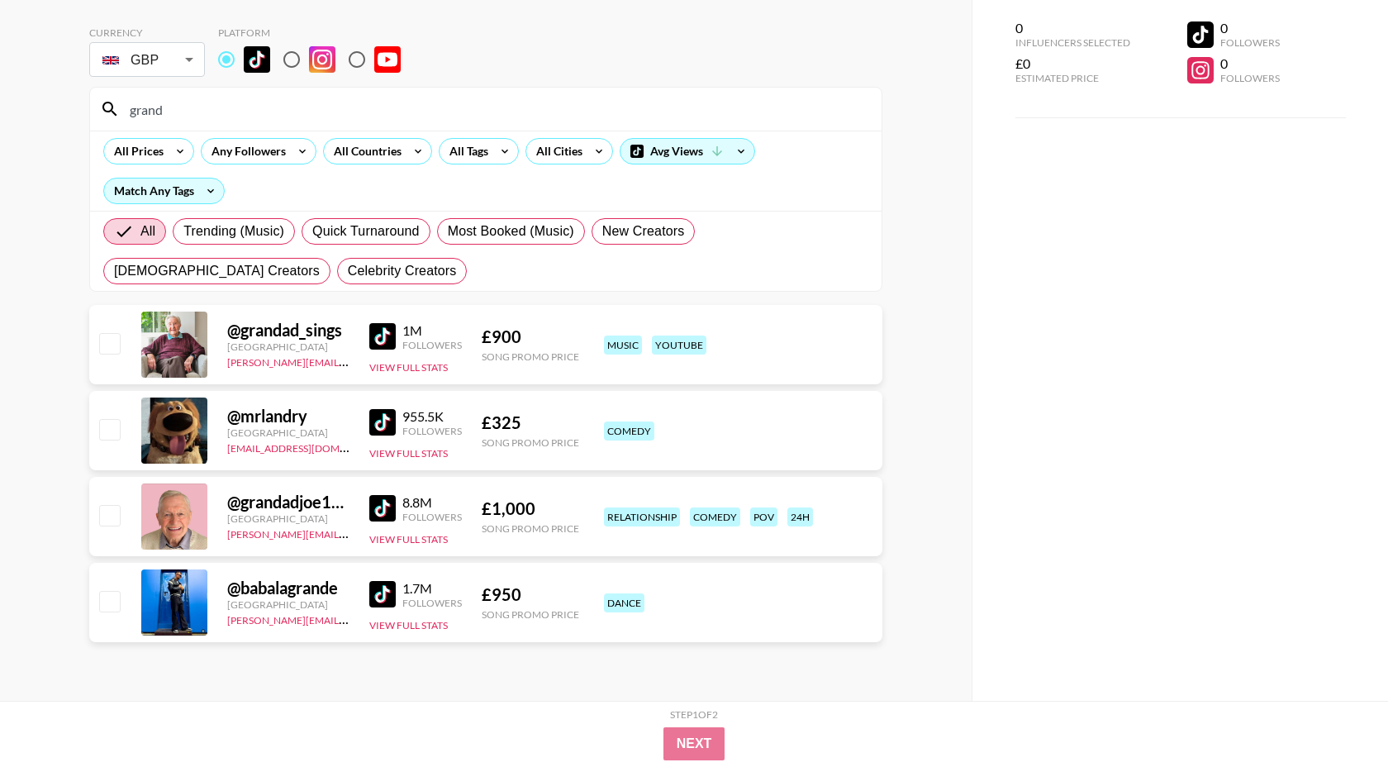
click at [402, 98] on input "grand" at bounding box center [496, 109] width 752 height 26
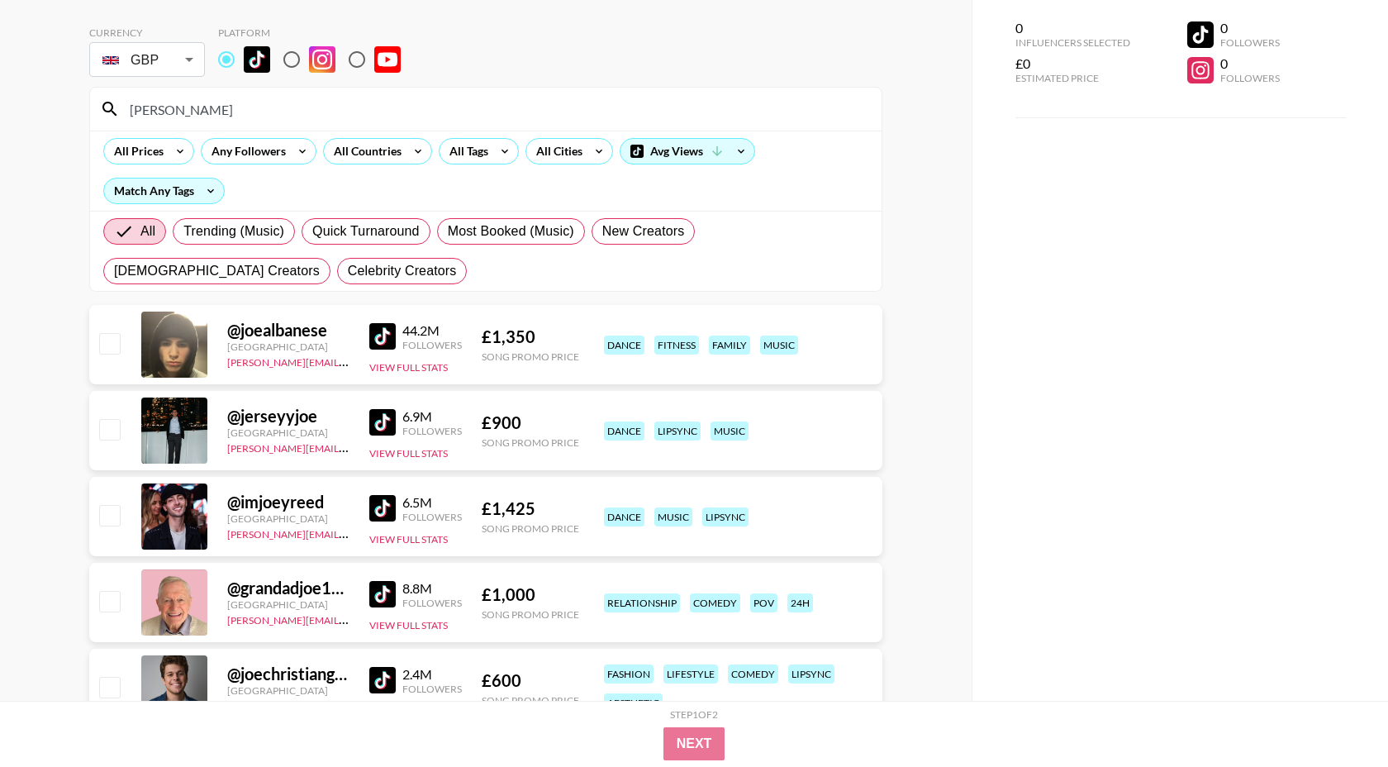
click at [399, 115] on input "[PERSON_NAME]" at bounding box center [496, 109] width 752 height 26
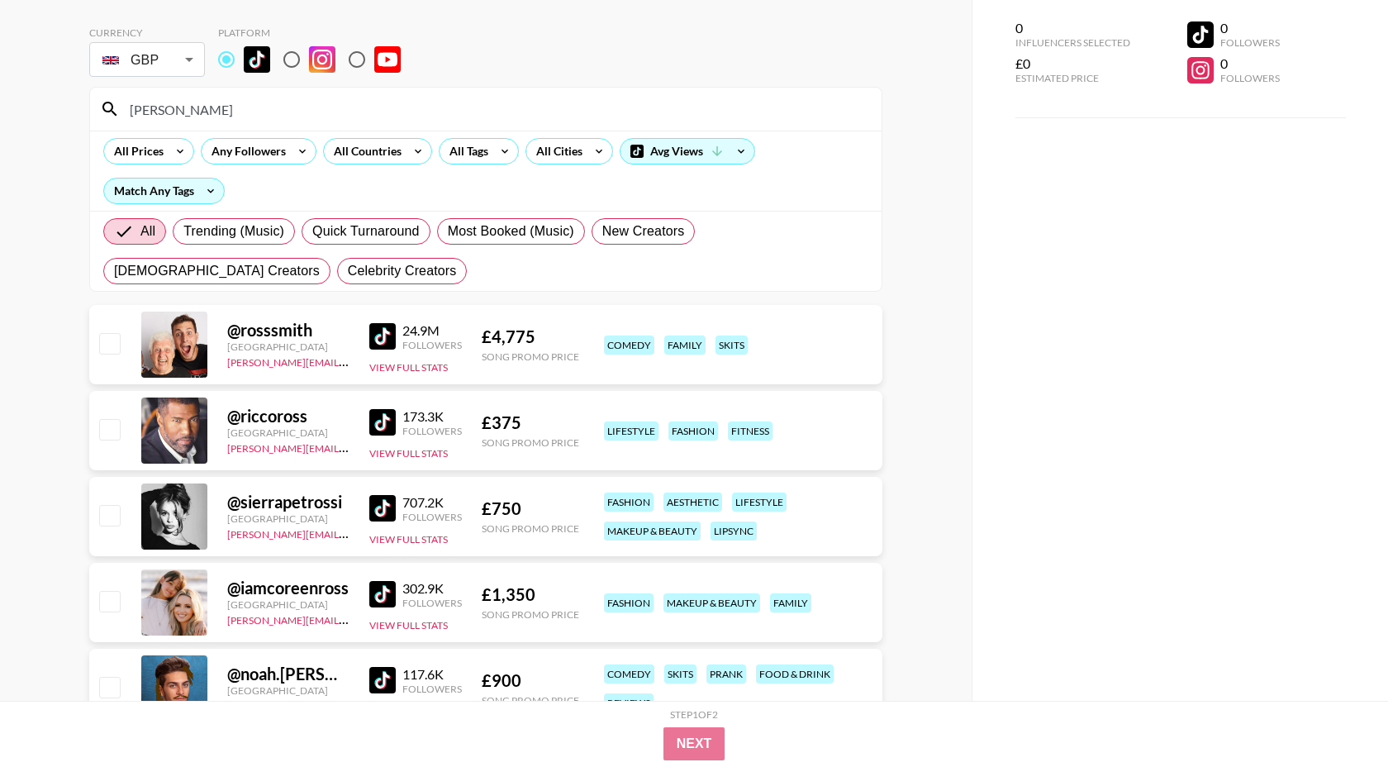
click at [389, 341] on img at bounding box center [382, 336] width 26 height 26
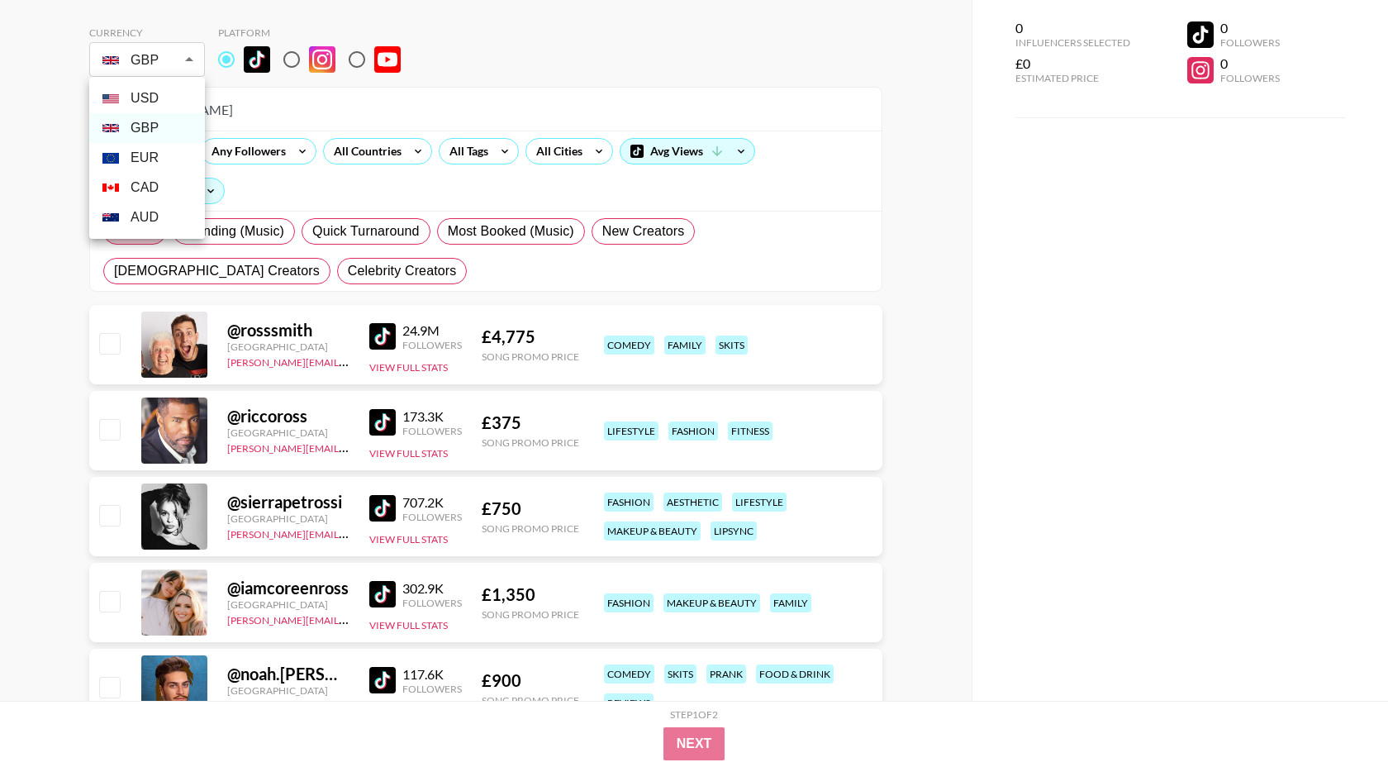
click at [170, 72] on body "Currency GBP GBP ​ Platform [PERSON_NAME] All Prices Any Followers All Countrie…" at bounding box center [694, 602] width 1388 height 1336
click at [466, 107] on div at bounding box center [694, 383] width 1388 height 767
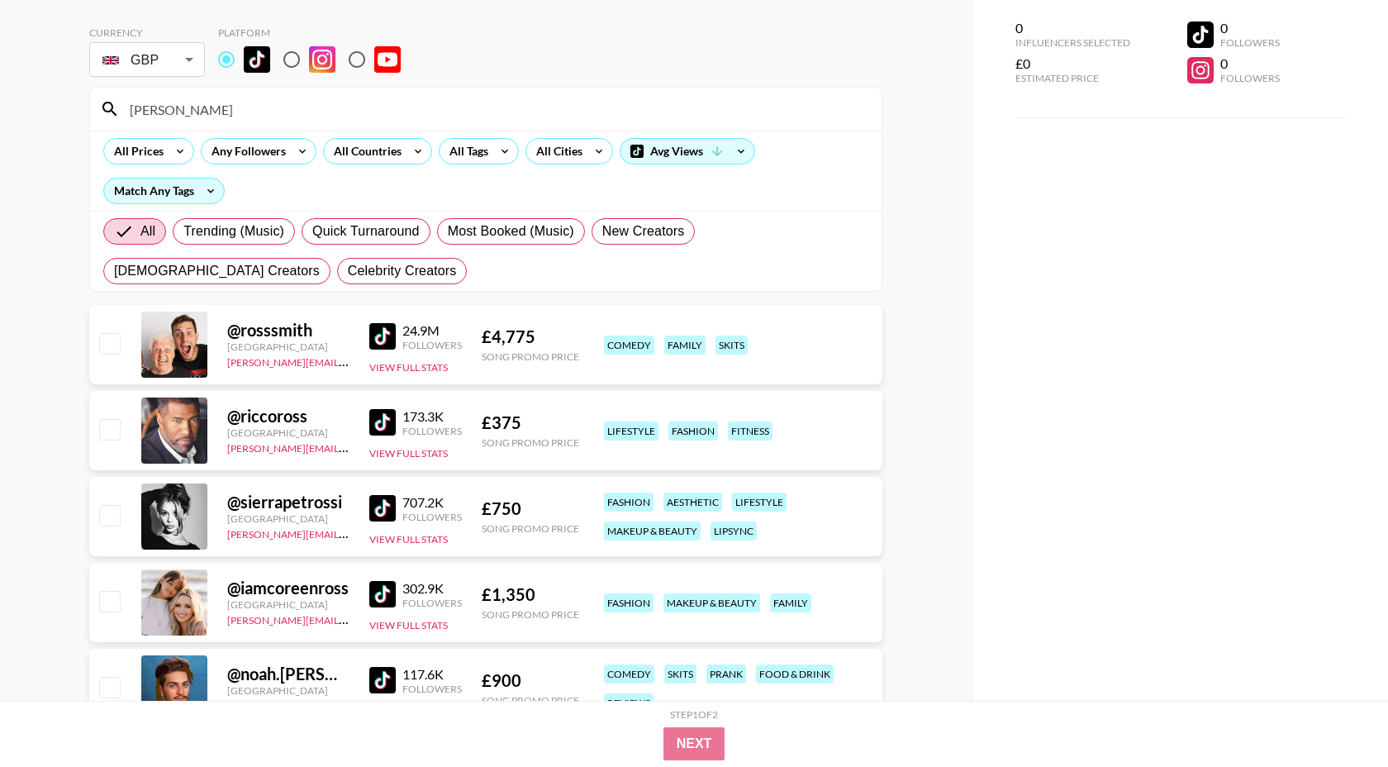
click at [476, 109] on input "[PERSON_NAME]" at bounding box center [496, 109] width 752 height 26
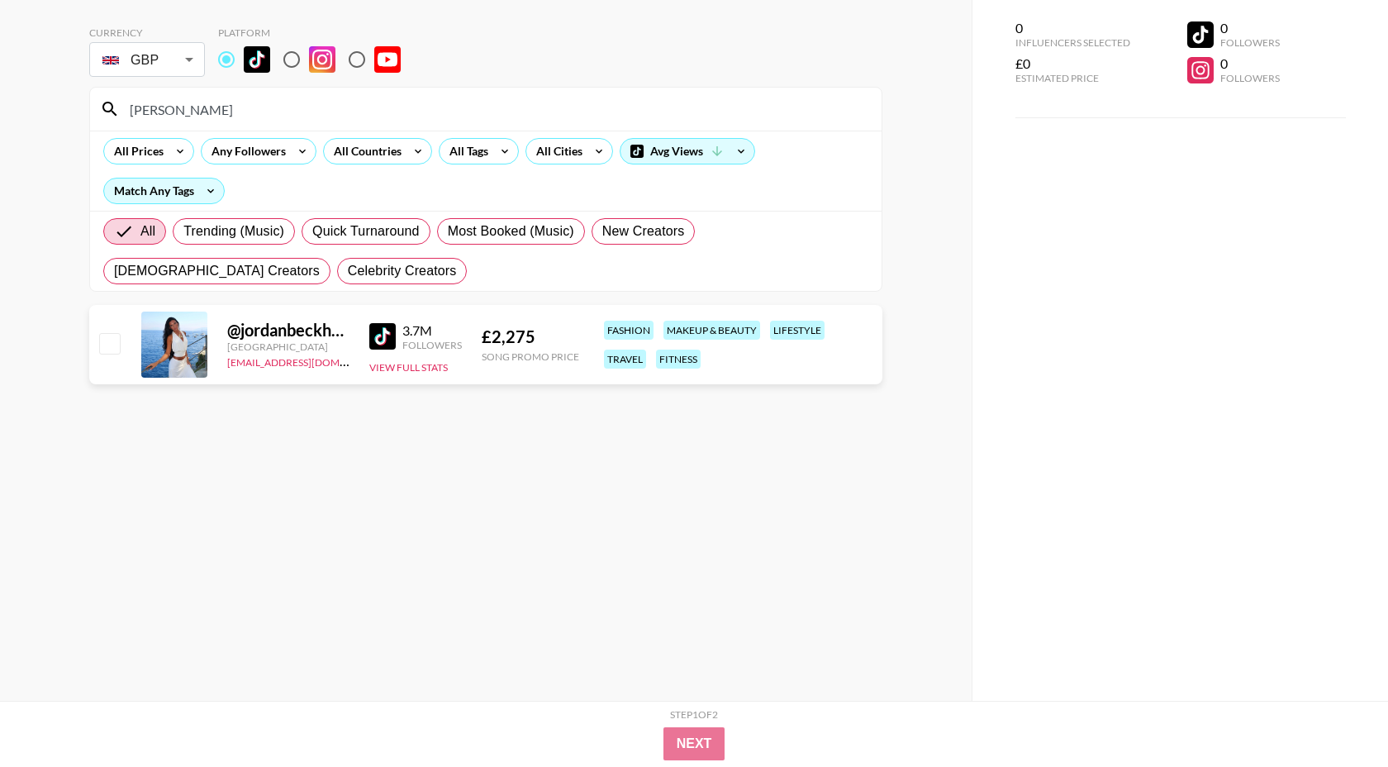
type input "[PERSON_NAME]"
click at [168, 40] on div "GBP GBP ​" at bounding box center [147, 59] width 116 height 41
click at [167, 51] on body "Currency GBP GBP ​ Platform [PERSON_NAME] All Prices Any Followers All Countrie…" at bounding box center [694, 350] width 1388 height 833
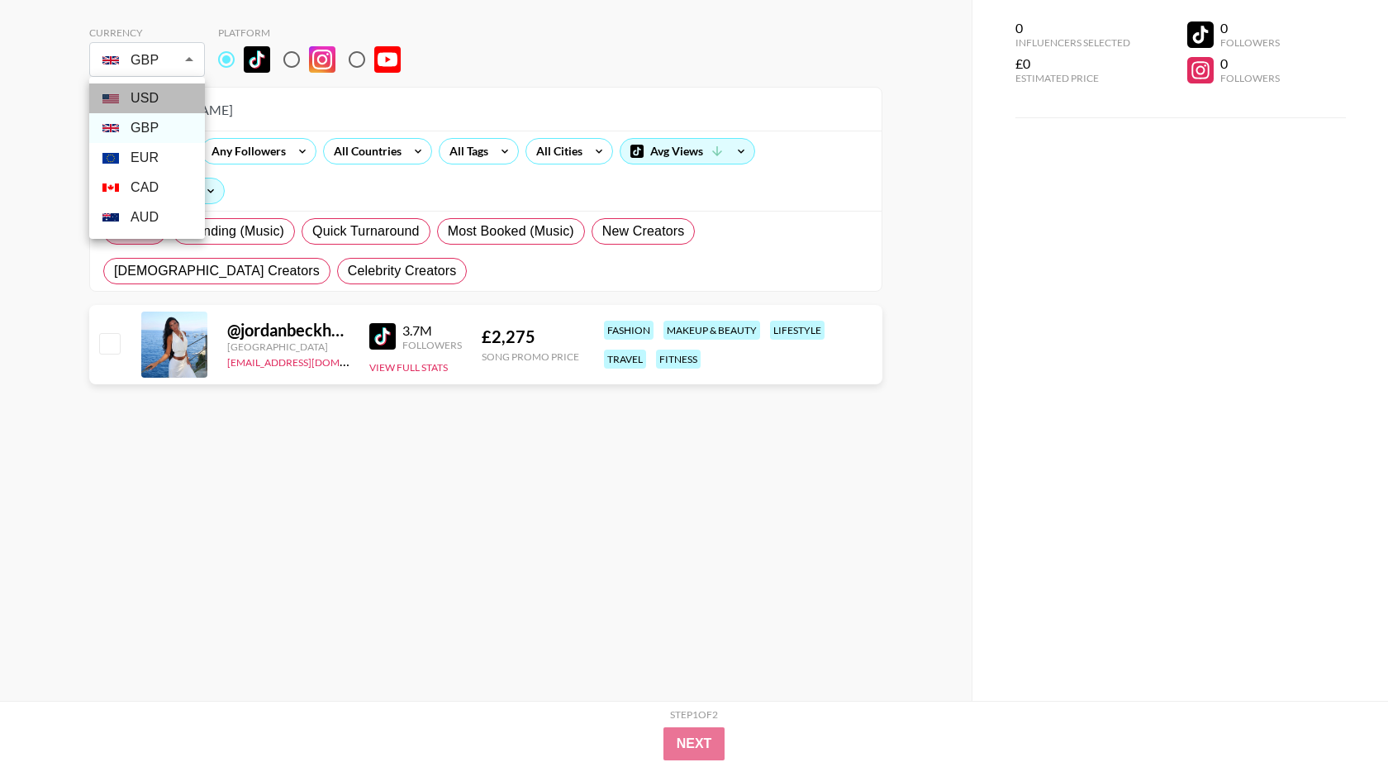
click at [156, 98] on li "USD" at bounding box center [147, 98] width 116 height 30
type input "USD"
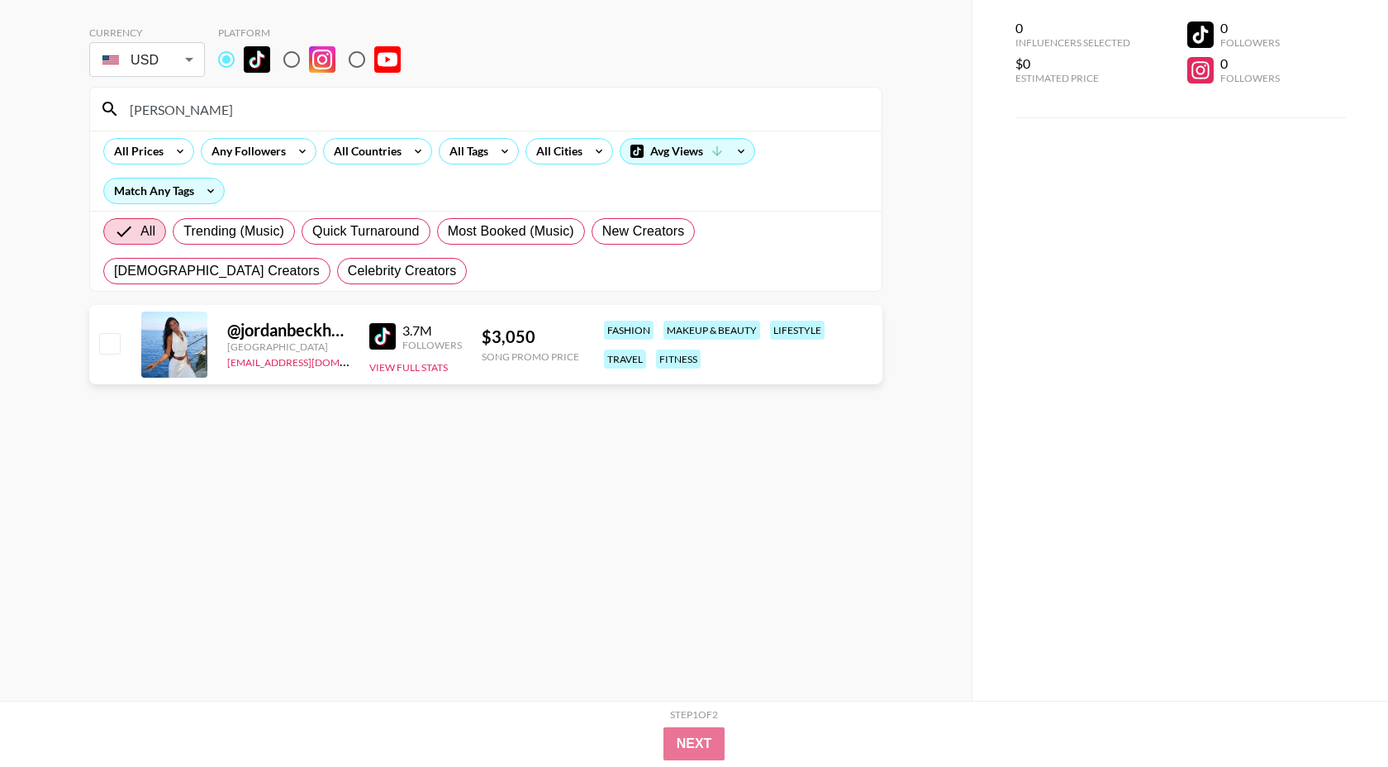
click at [259, 101] on input "[PERSON_NAME]" at bounding box center [496, 109] width 752 height 26
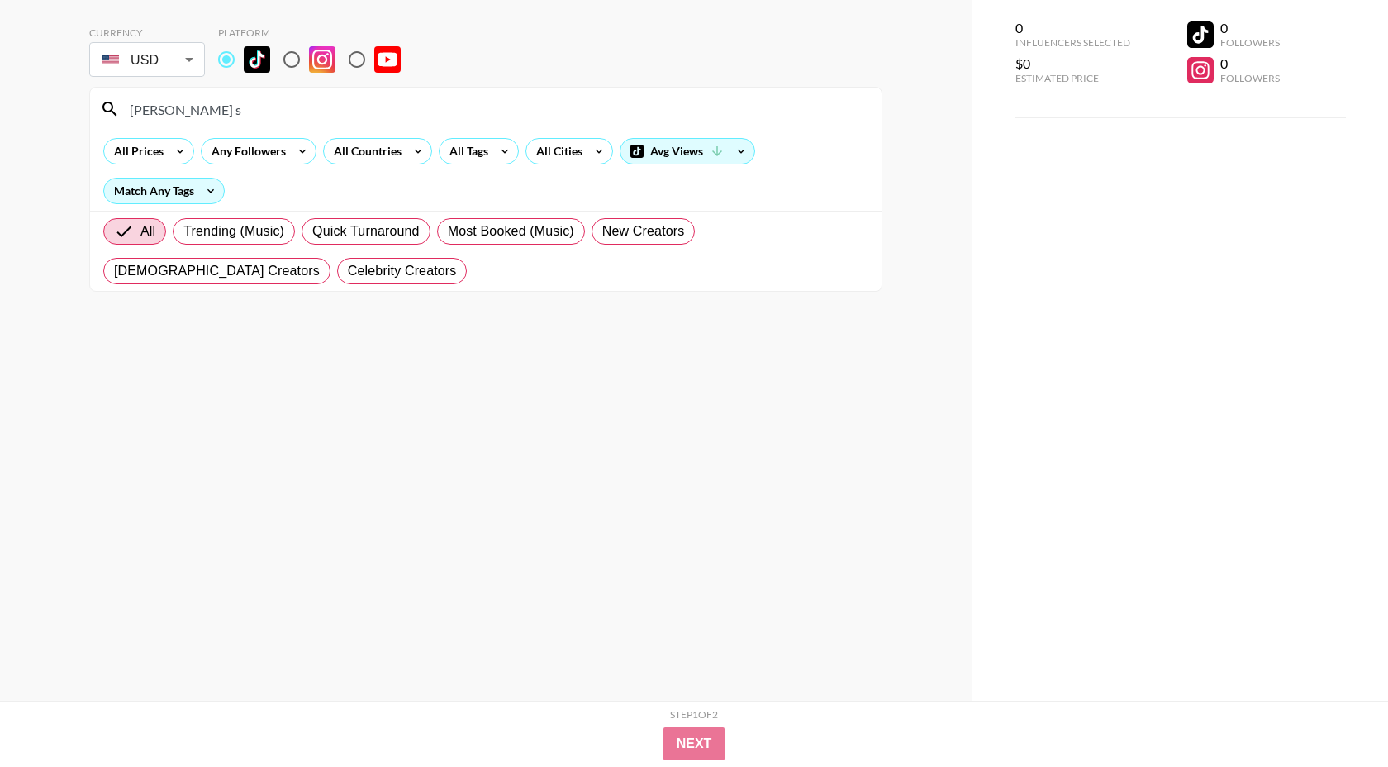
click at [174, 111] on input "[PERSON_NAME] s" at bounding box center [496, 109] width 752 height 26
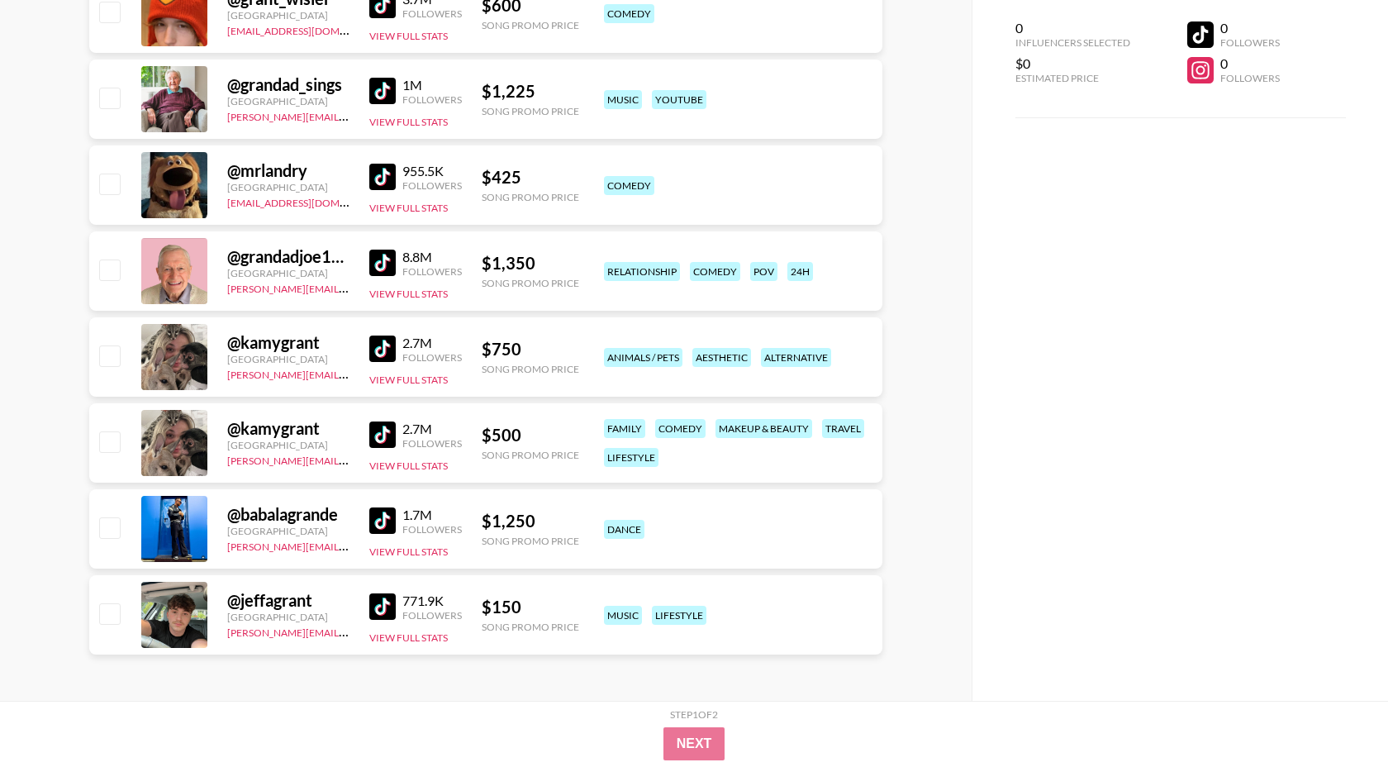
scroll to position [0, 0]
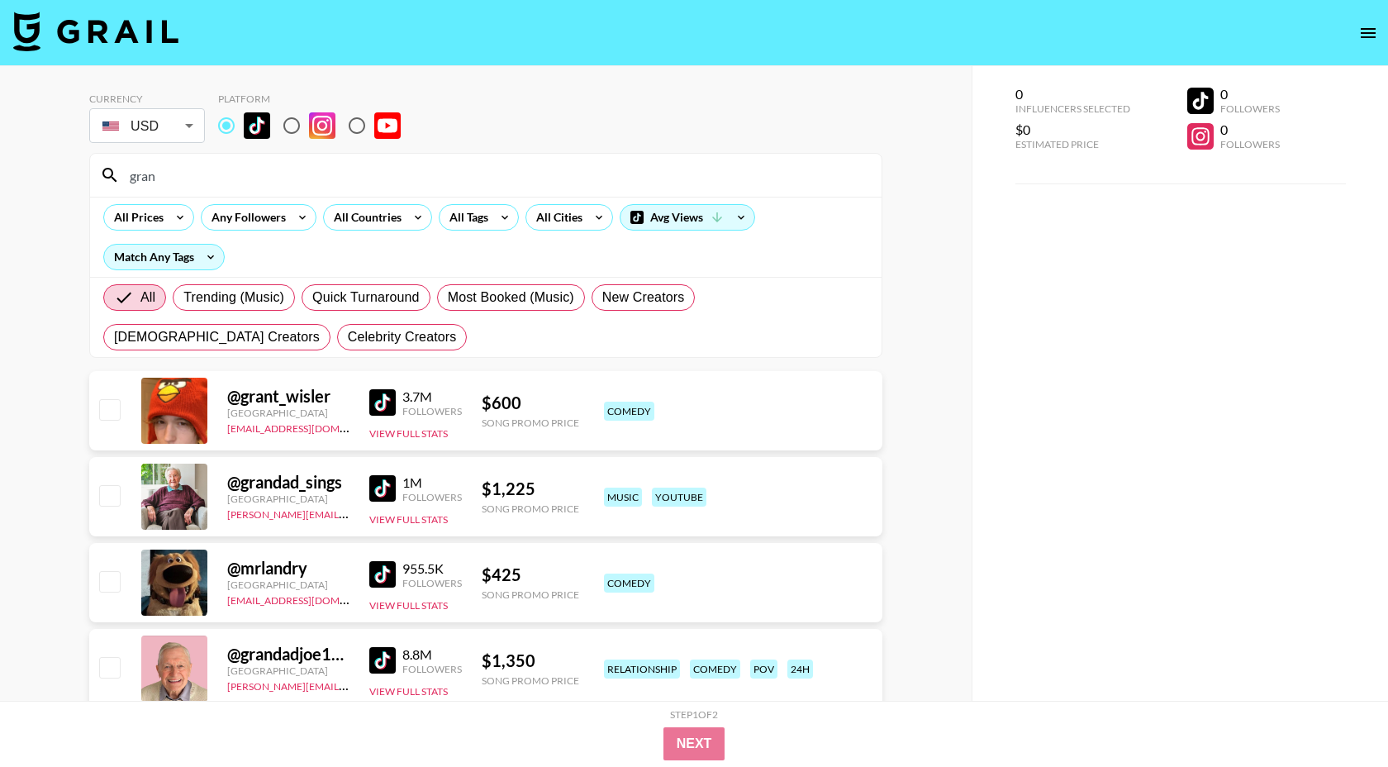
click at [358, 186] on input "gran" at bounding box center [496, 175] width 752 height 26
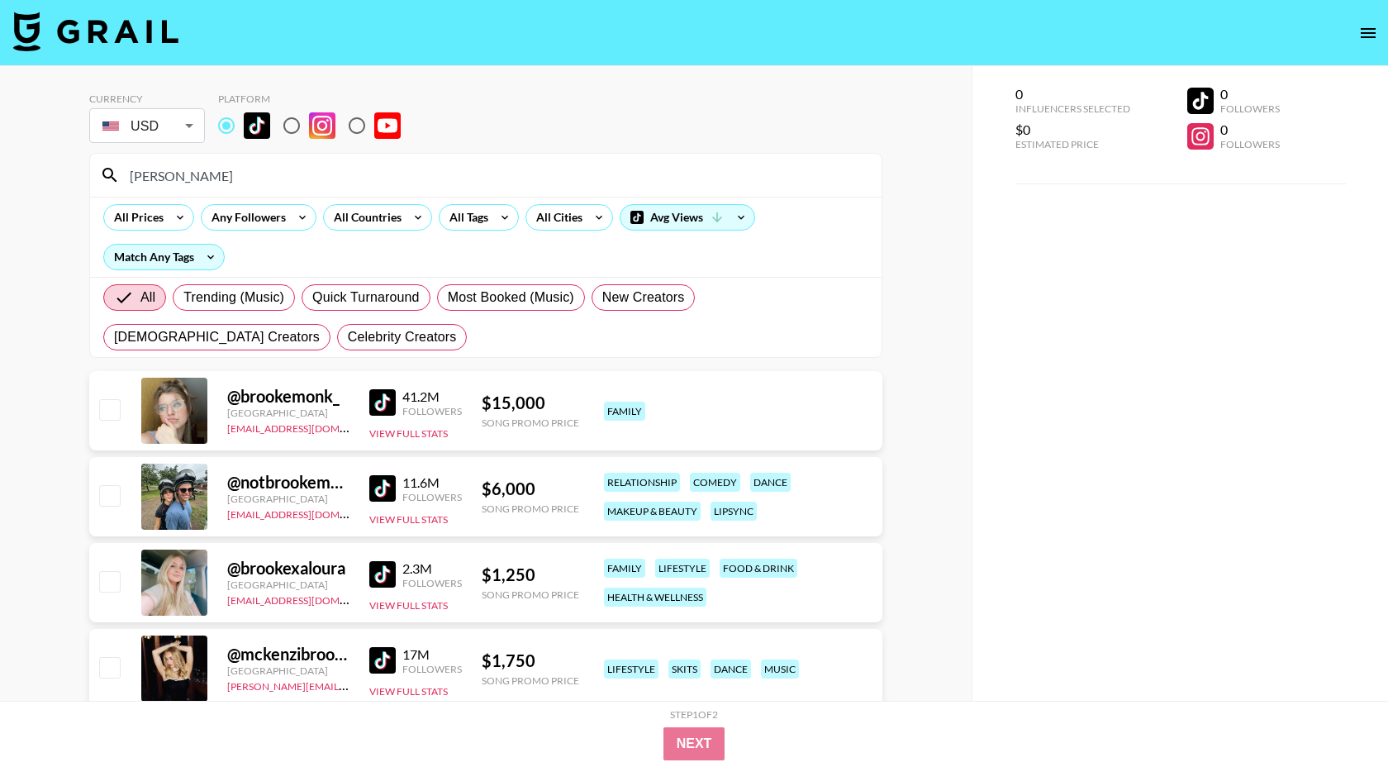
click at [298, 180] on input "[PERSON_NAME]" at bounding box center [496, 175] width 752 height 26
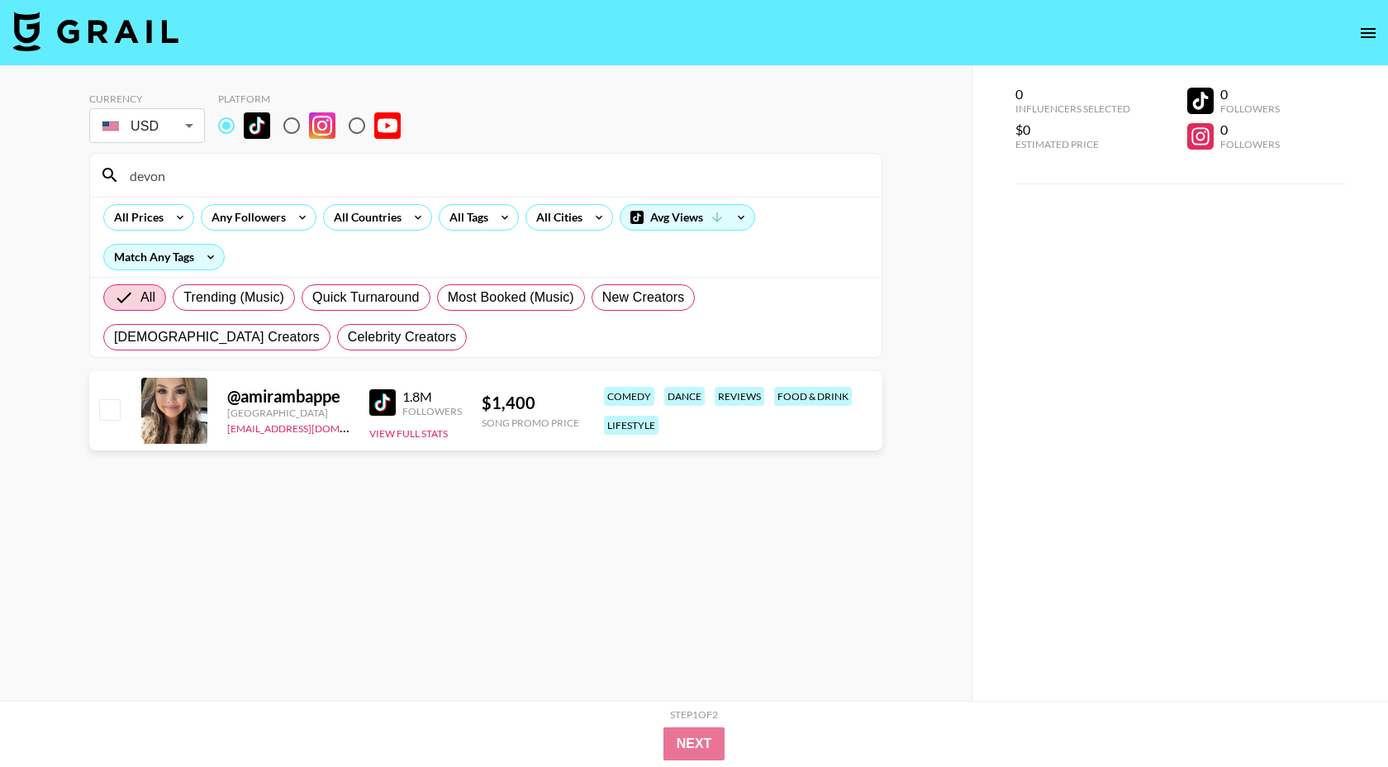
click at [287, 177] on input "devon" at bounding box center [496, 175] width 752 height 26
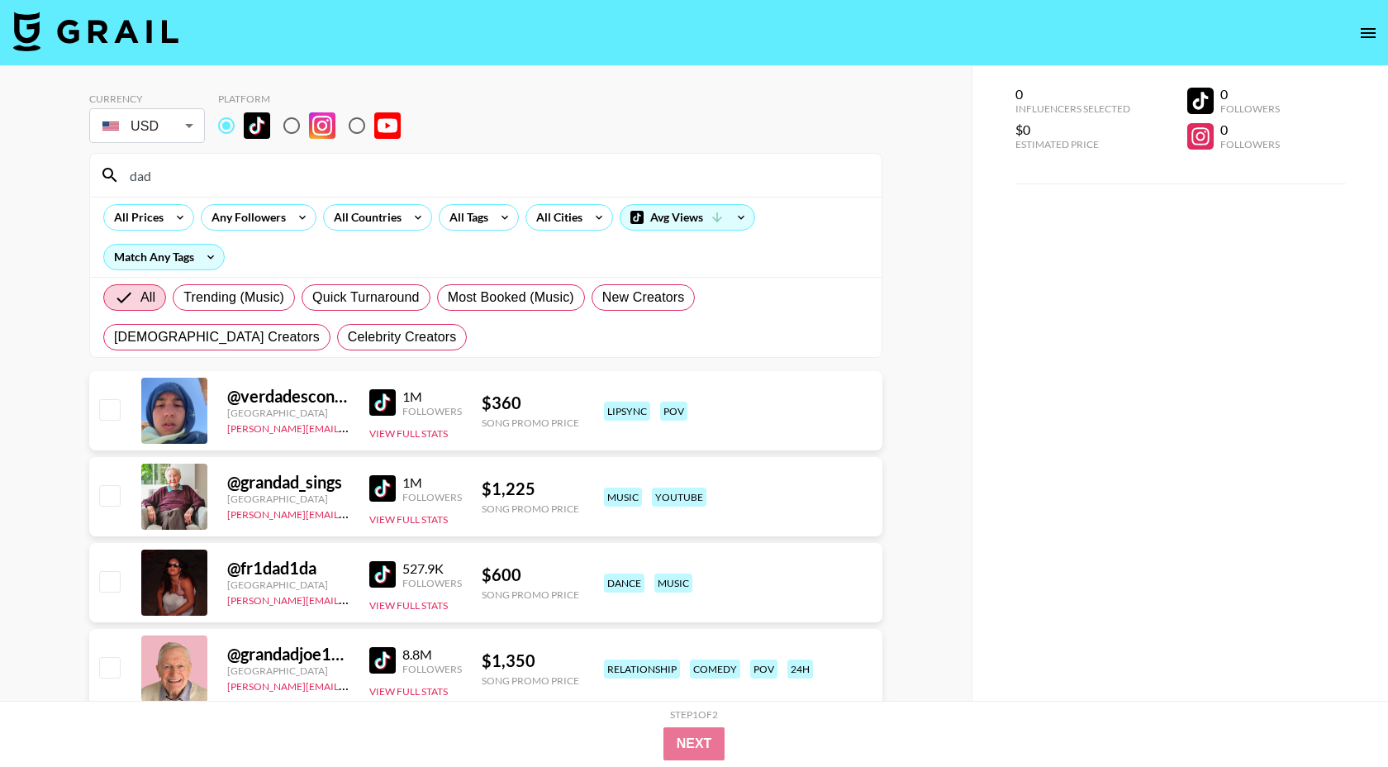
click at [263, 175] on input "dad" at bounding box center [496, 175] width 752 height 26
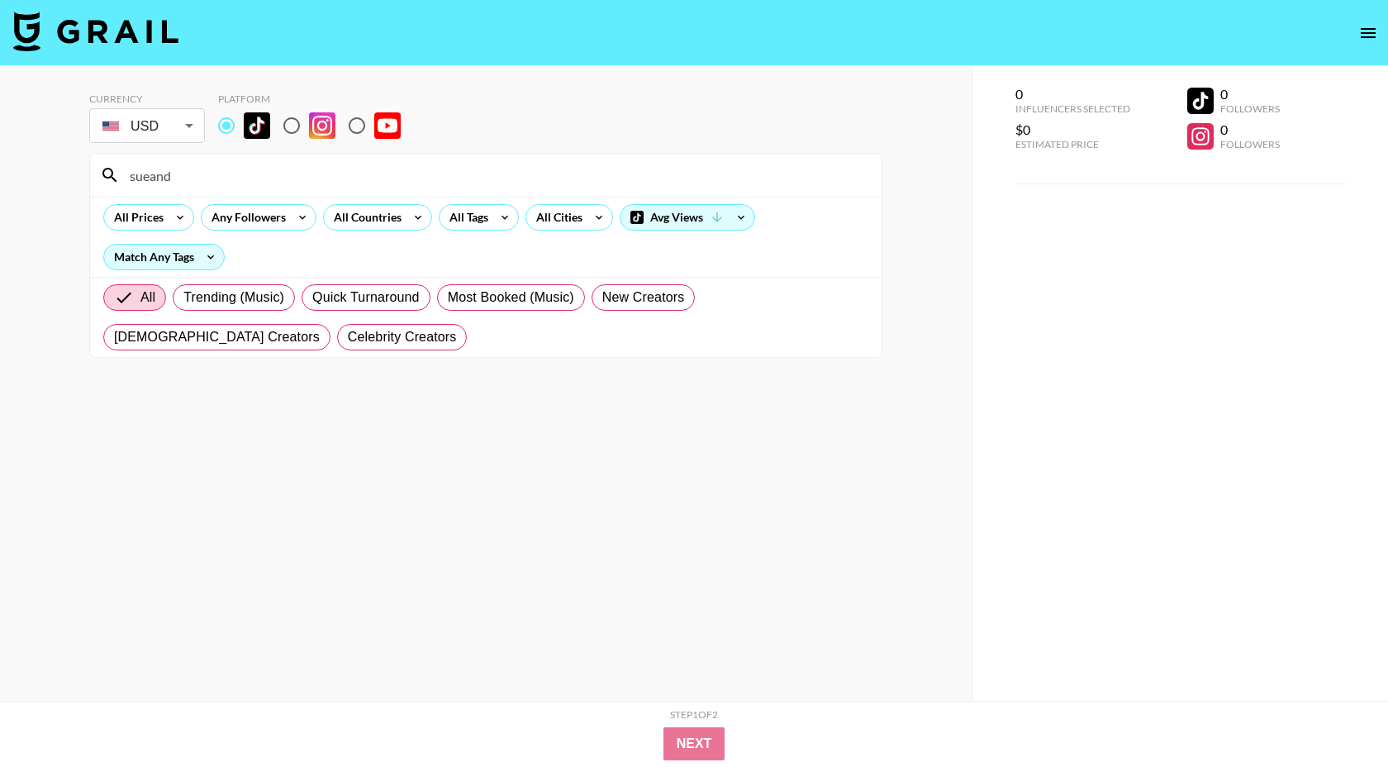
click at [472, 165] on input "sueand" at bounding box center [496, 175] width 752 height 26
click at [300, 170] on input "idio" at bounding box center [496, 175] width 752 height 26
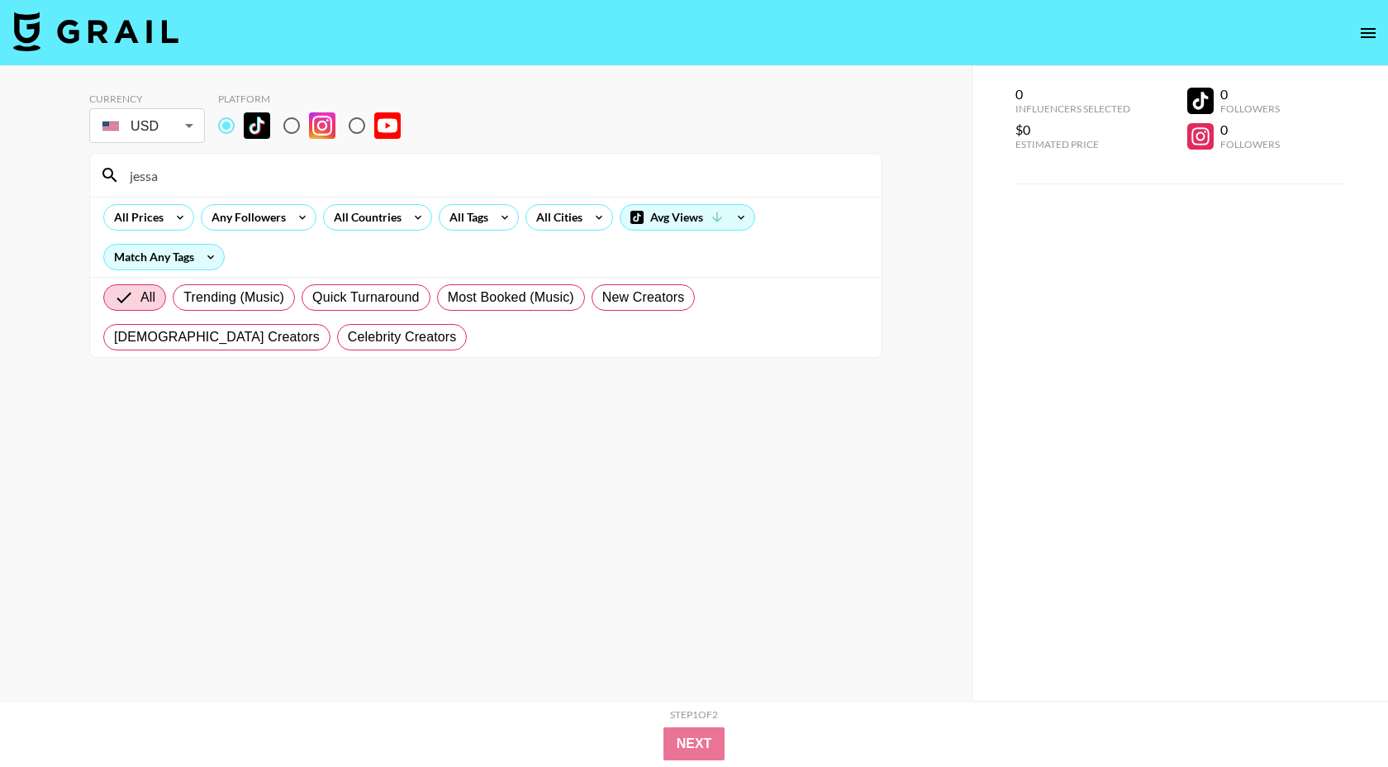
click at [512, 168] on input "jessa" at bounding box center [496, 175] width 752 height 26
click at [452, 174] on input "grama" at bounding box center [496, 175] width 752 height 26
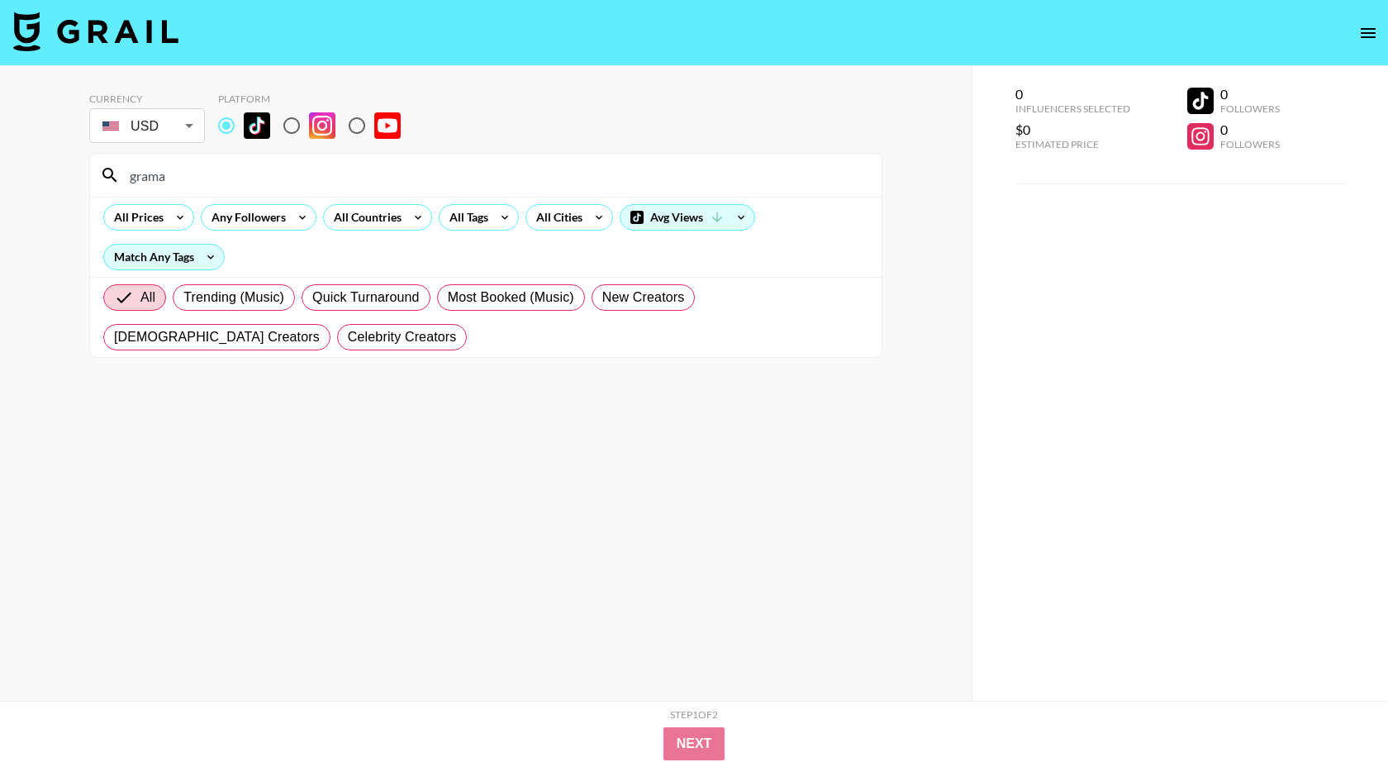
click at [399, 195] on div "grama" at bounding box center [486, 175] width 792 height 43
click at [401, 173] on input "grama" at bounding box center [496, 175] width 752 height 26
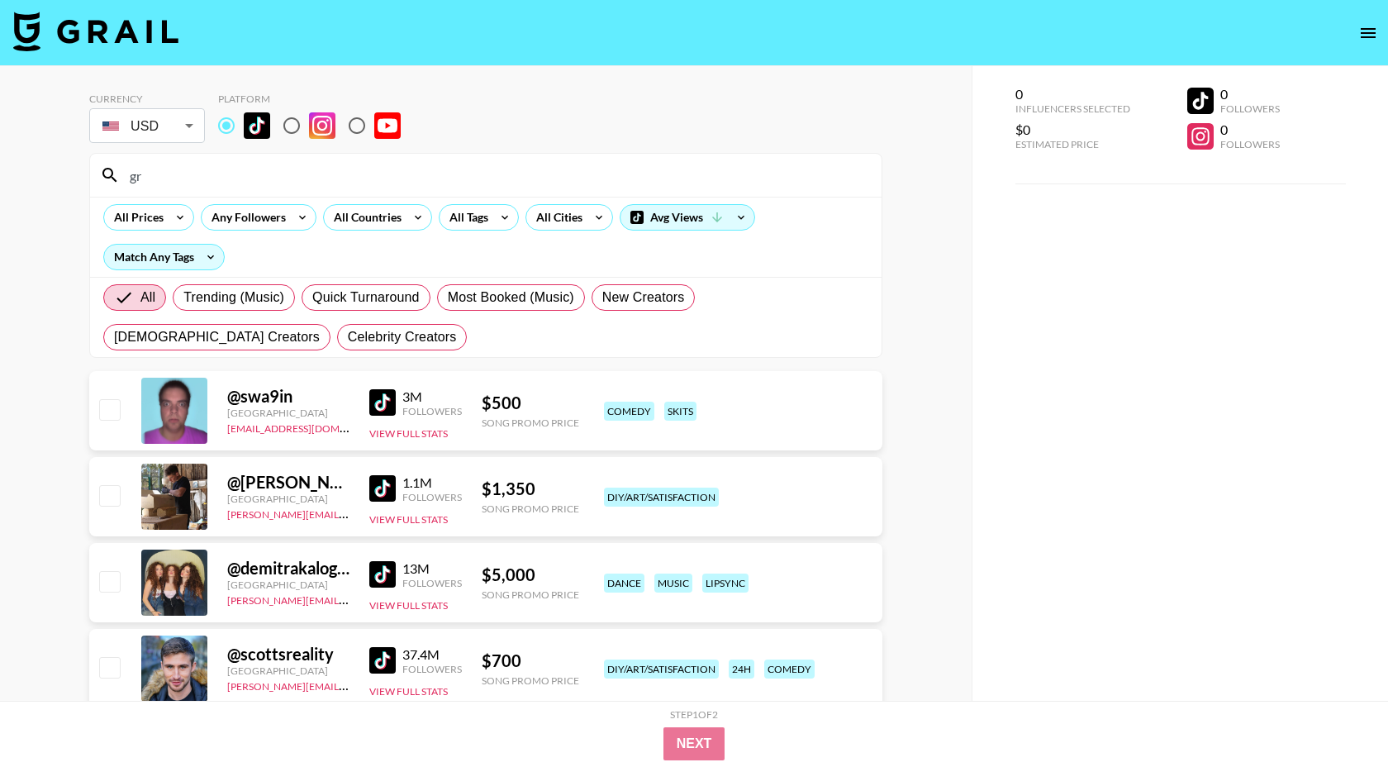
type input "g"
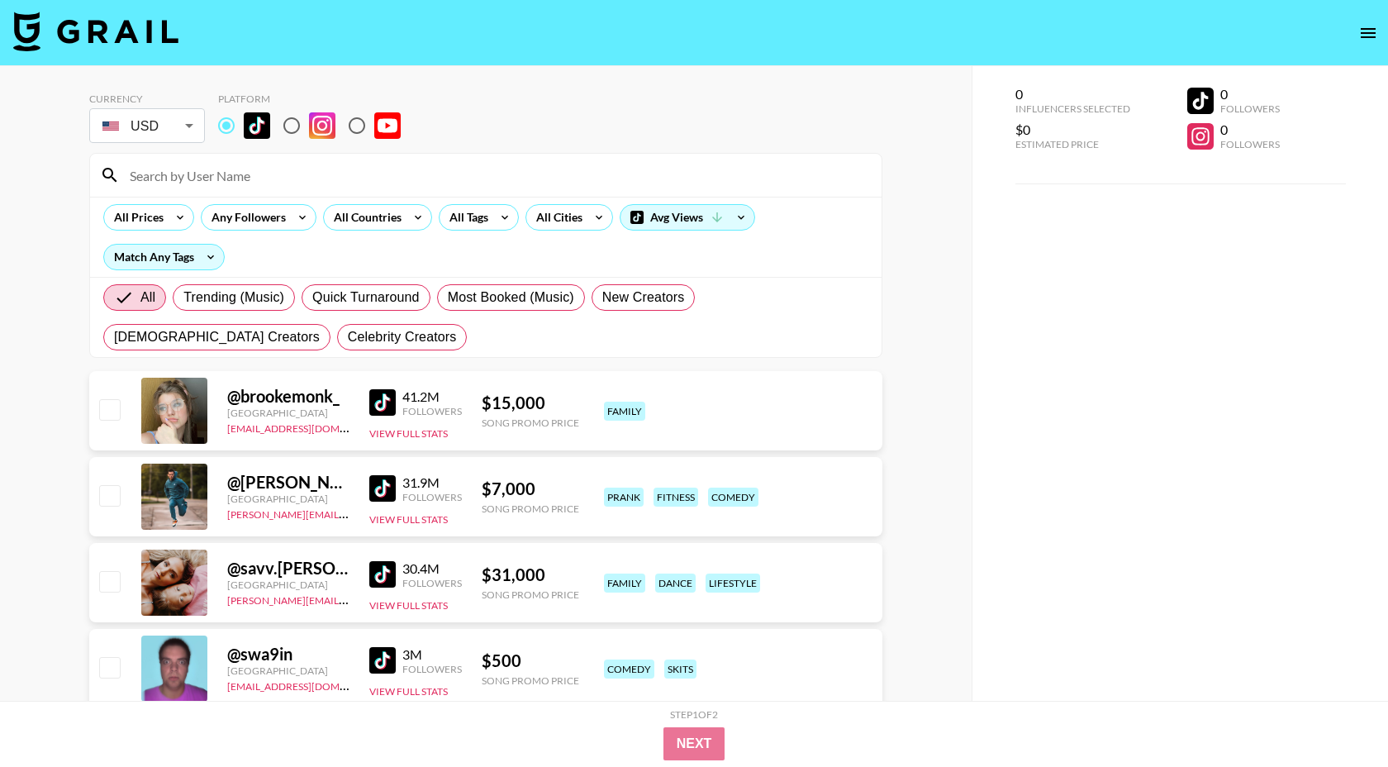
click at [366, 188] on input at bounding box center [496, 175] width 752 height 26
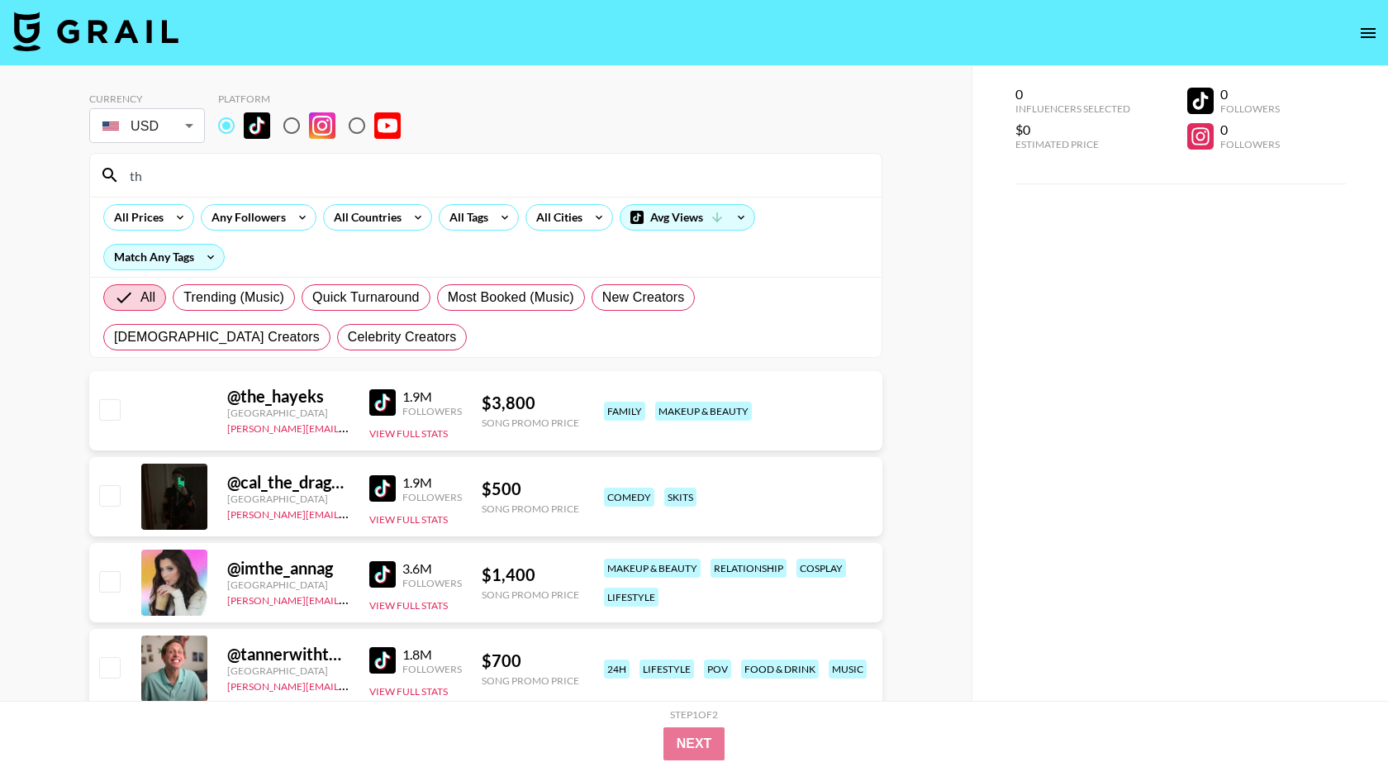
type input "t"
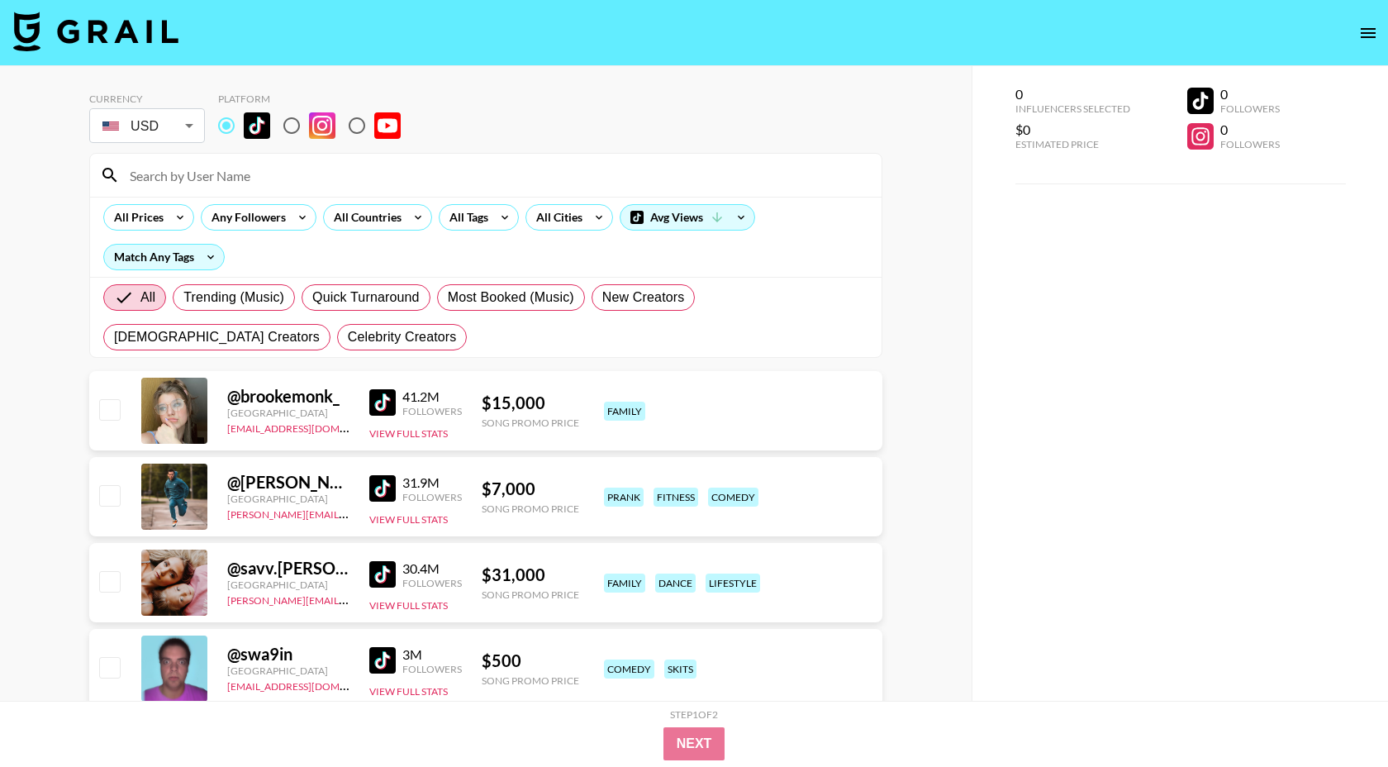
click at [257, 188] on div at bounding box center [486, 175] width 792 height 43
click at [258, 185] on input at bounding box center [496, 175] width 752 height 26
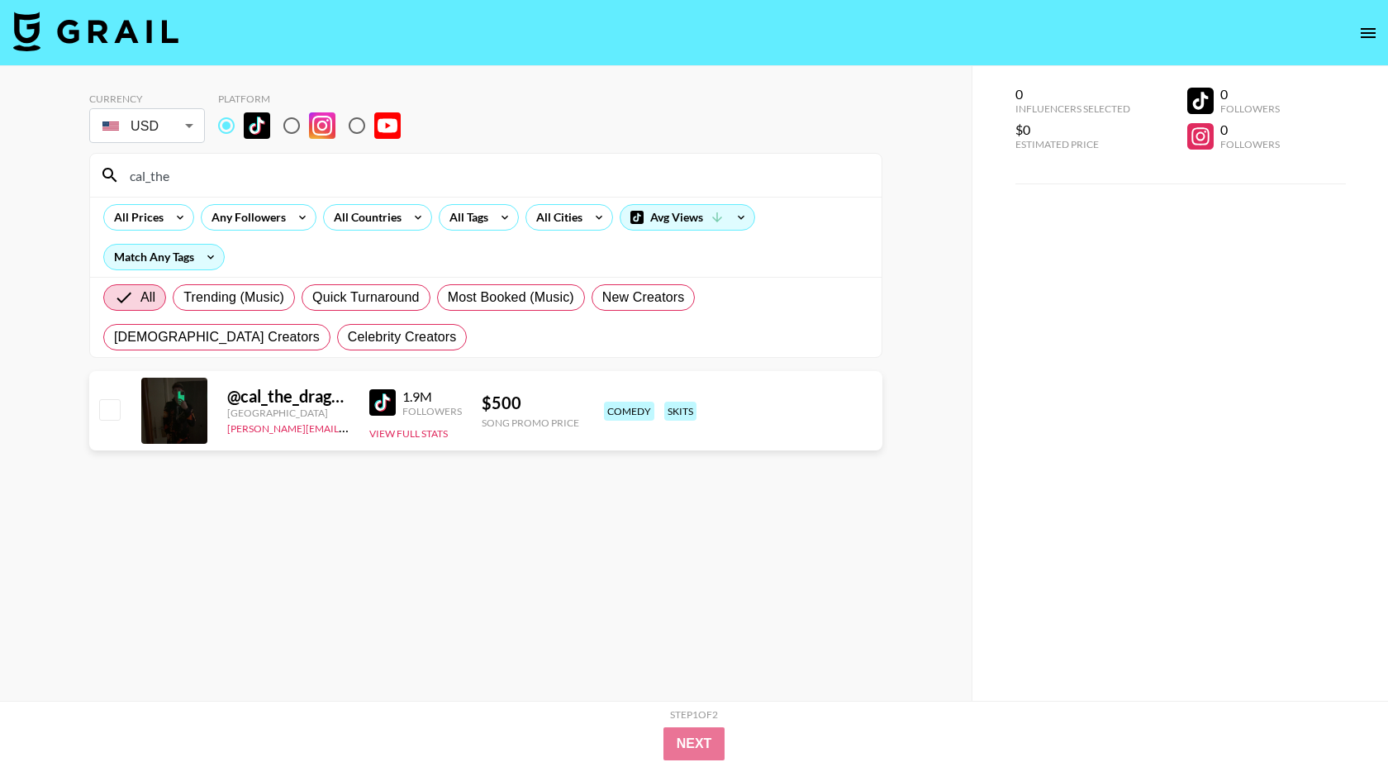
click at [404, 402] on div "1.9M" at bounding box center [432, 396] width 60 height 17
click at [392, 402] on img at bounding box center [382, 402] width 26 height 26
click at [643, 183] on input "cal_the" at bounding box center [496, 175] width 752 height 26
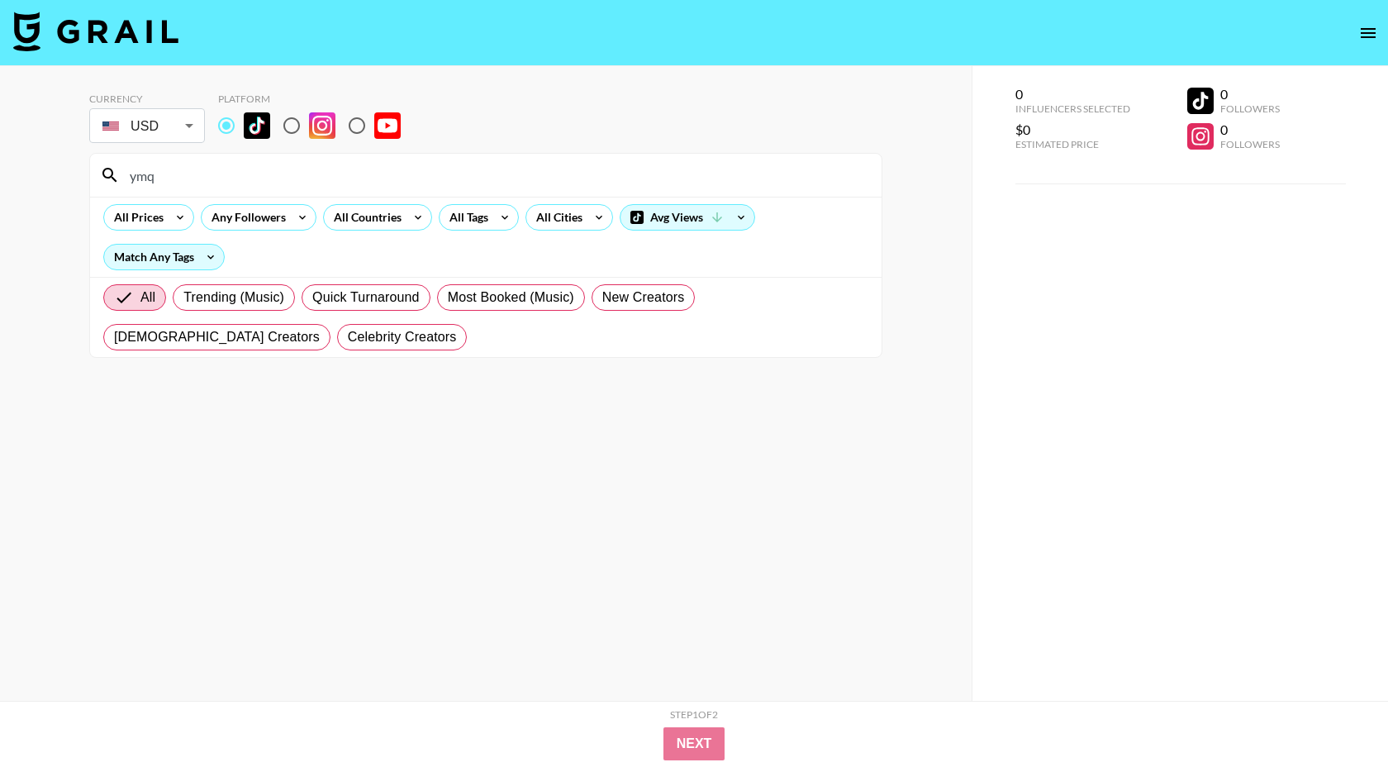
click at [263, 181] on input "ymq" at bounding box center [496, 175] width 752 height 26
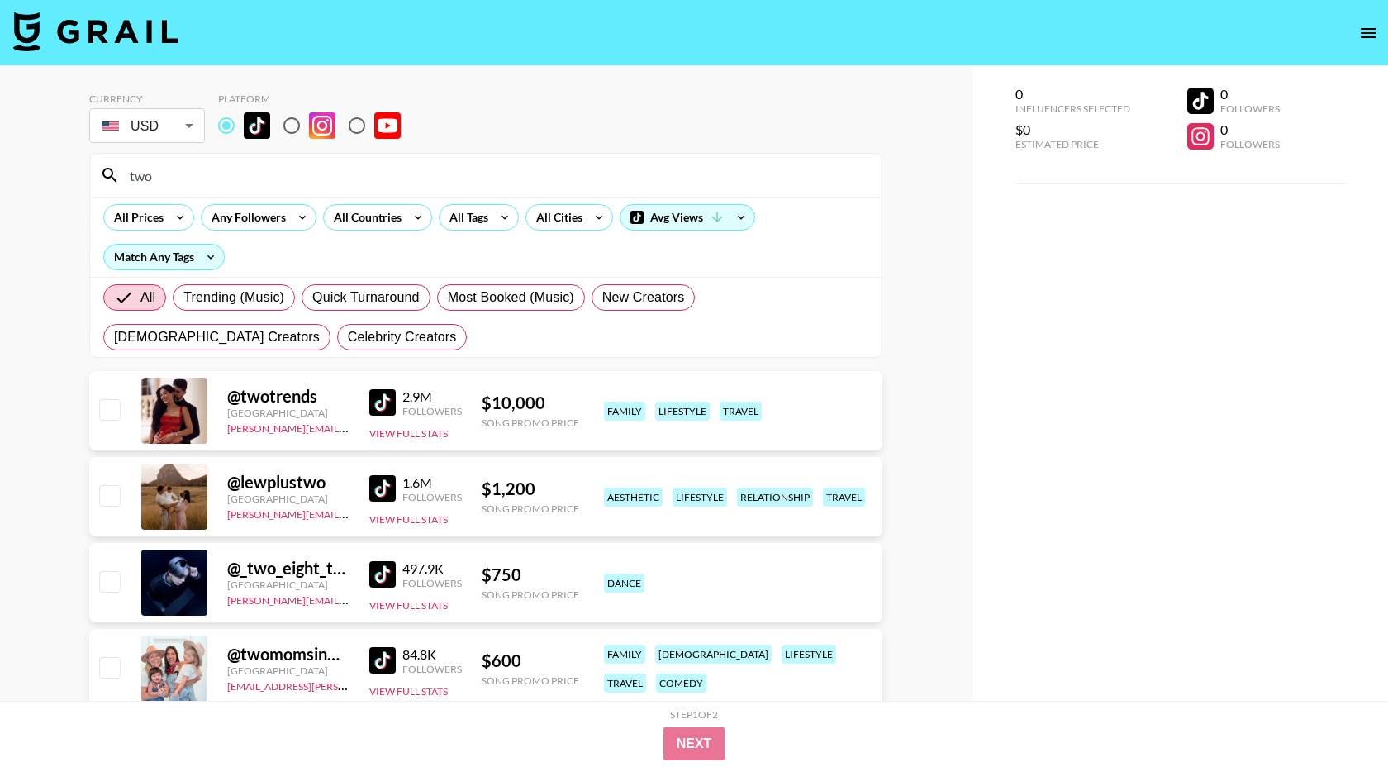
click at [313, 337] on div "All Trending (Music) Quick Turnaround Most Booked (Music) New Creators [DEMOGRA…" at bounding box center [486, 317] width 772 height 79
click at [207, 171] on input "two" at bounding box center [496, 175] width 752 height 26
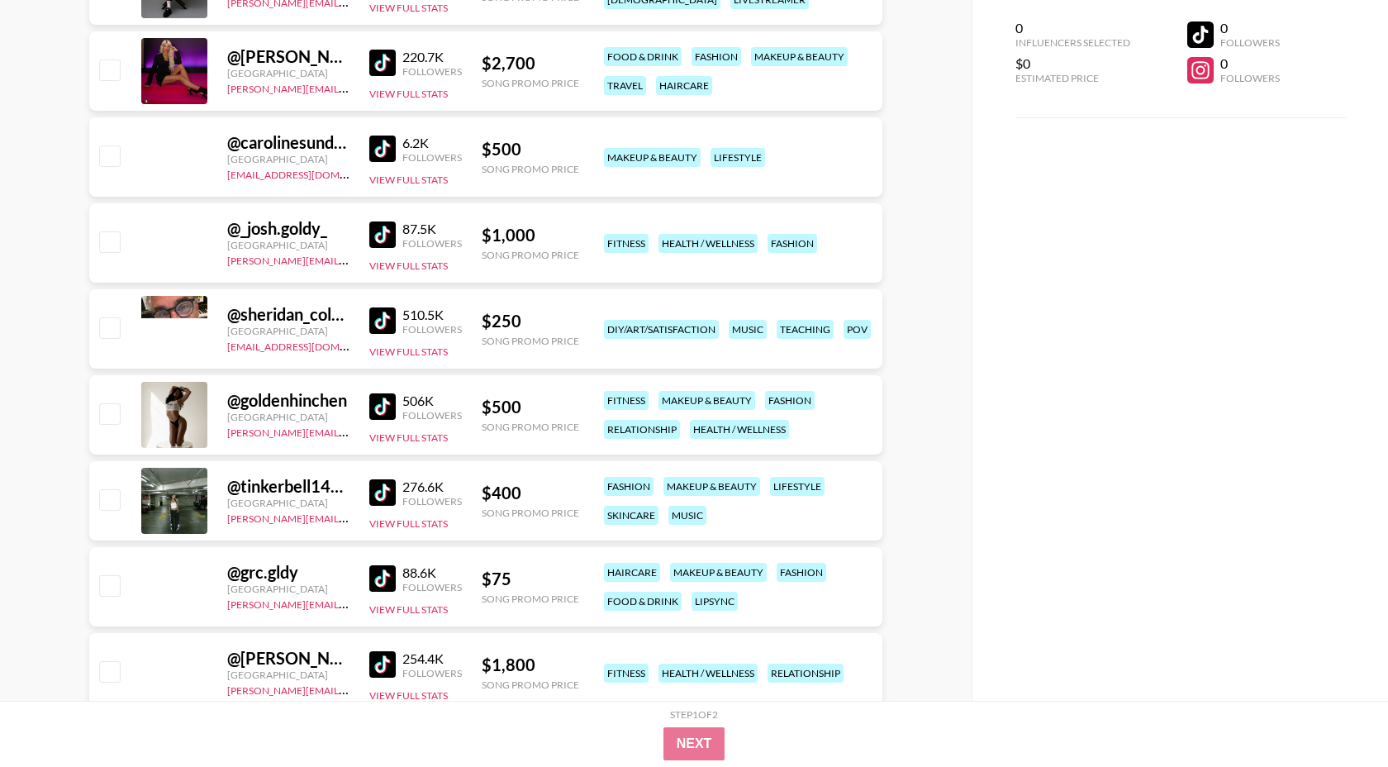
scroll to position [704, 0]
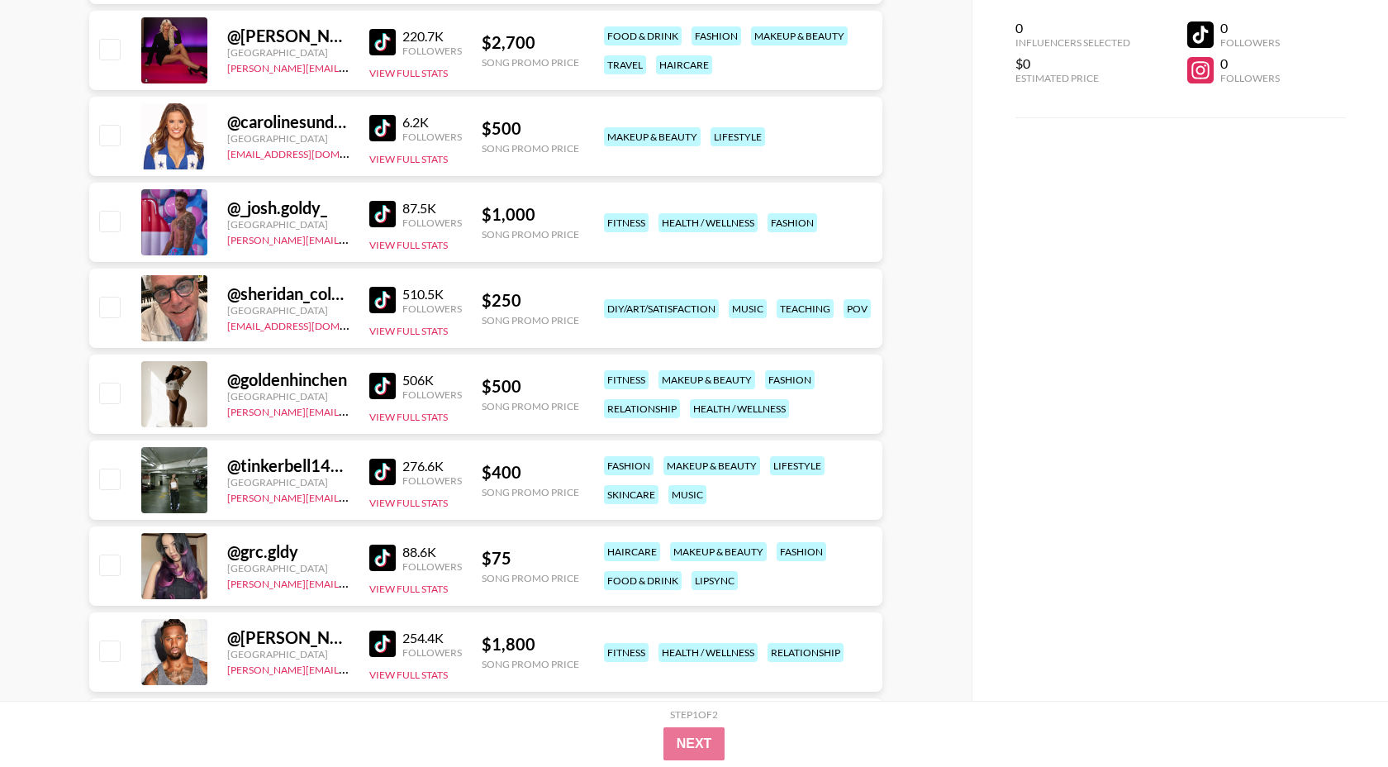
click at [376, 302] on img at bounding box center [382, 300] width 26 height 26
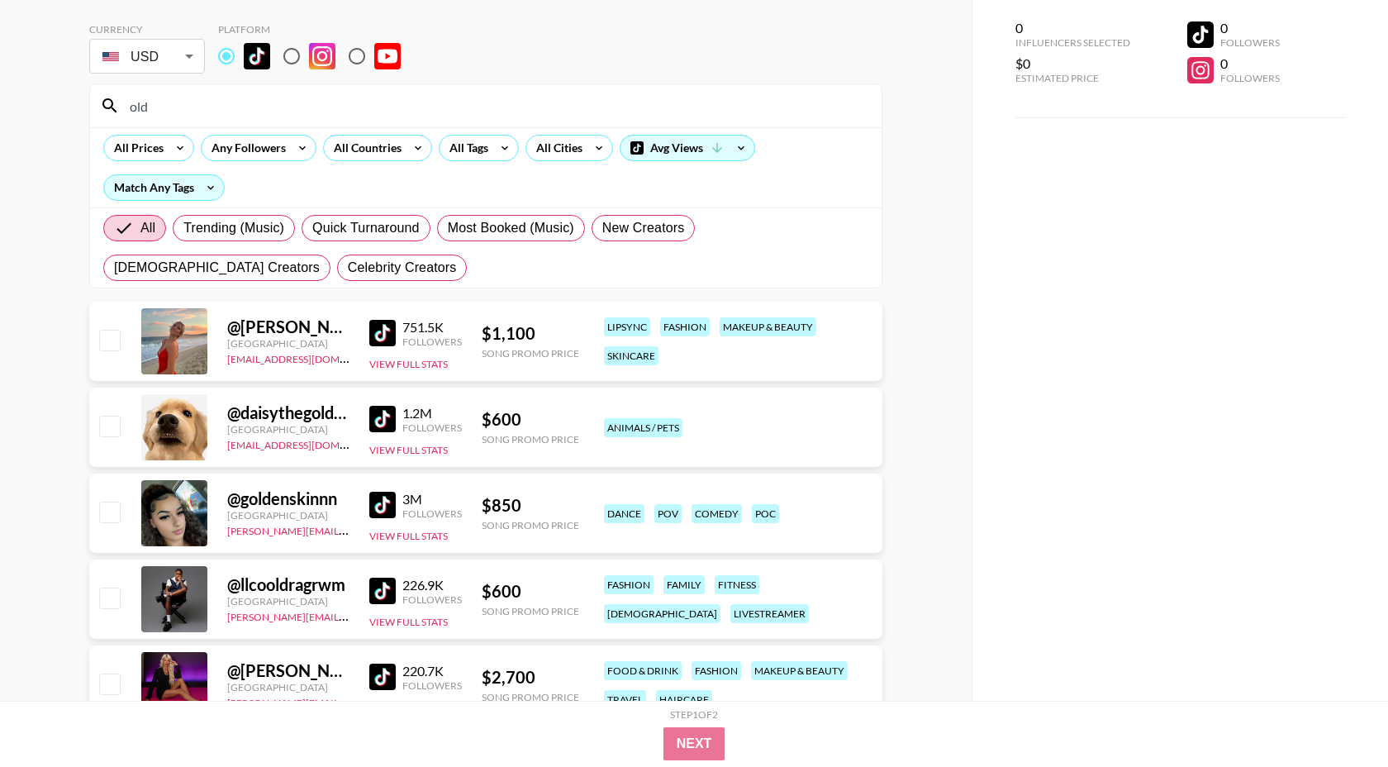
scroll to position [0, 0]
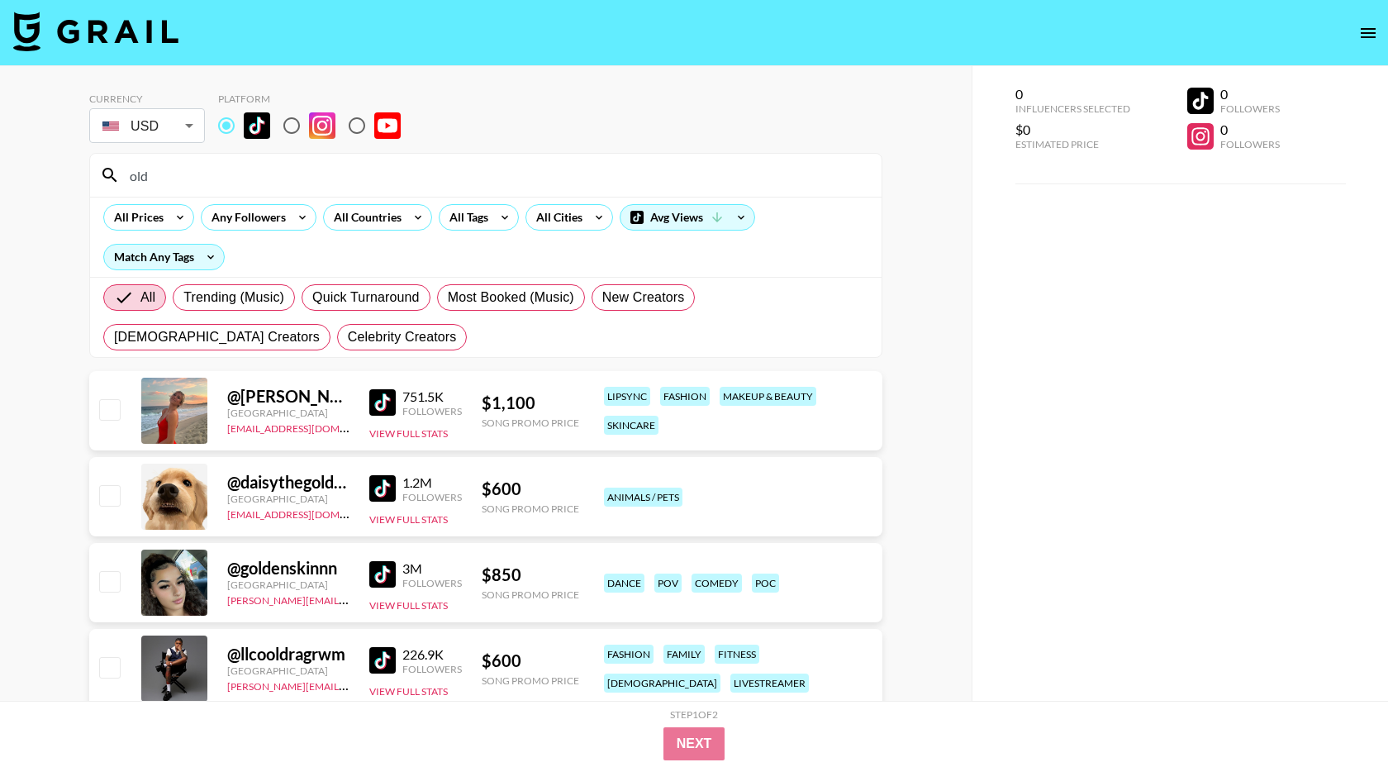
click at [269, 163] on input "old" at bounding box center [496, 175] width 752 height 26
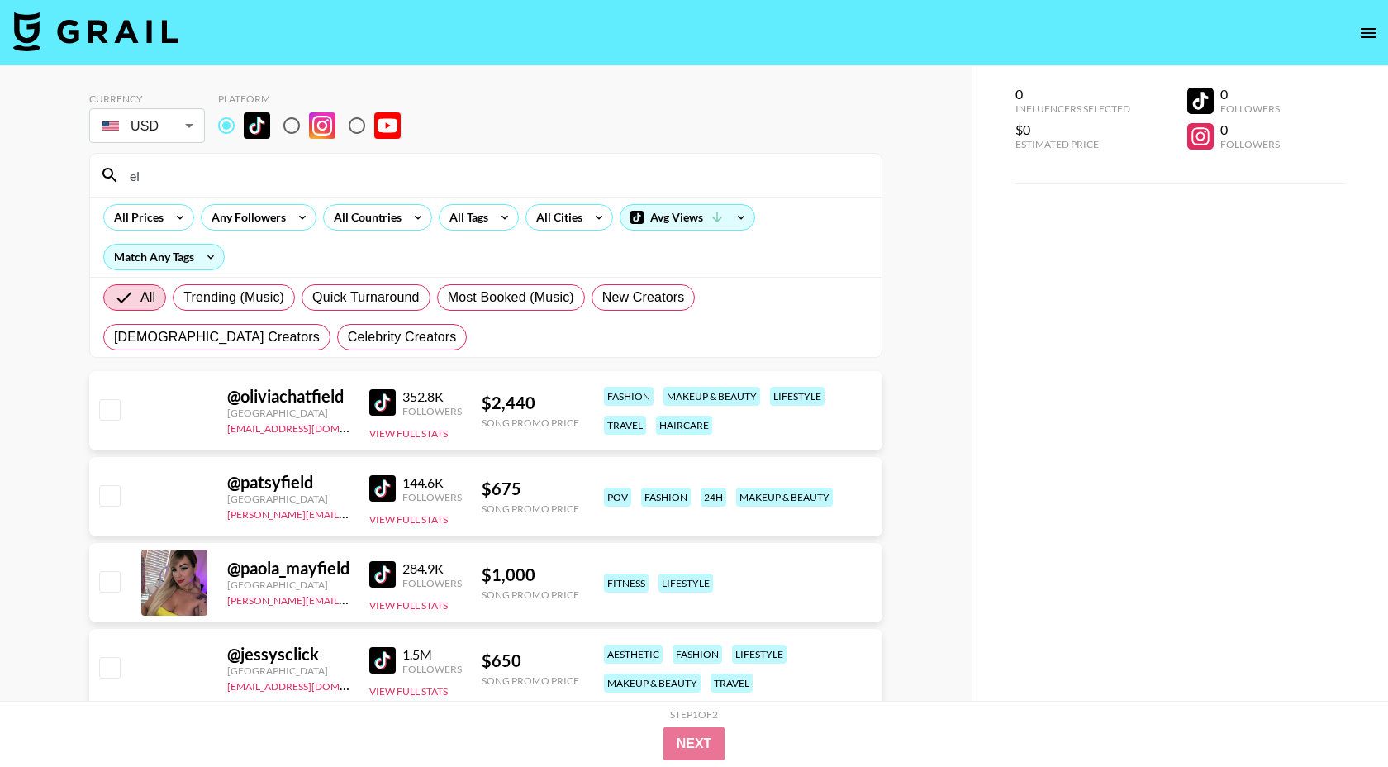
type input "e"
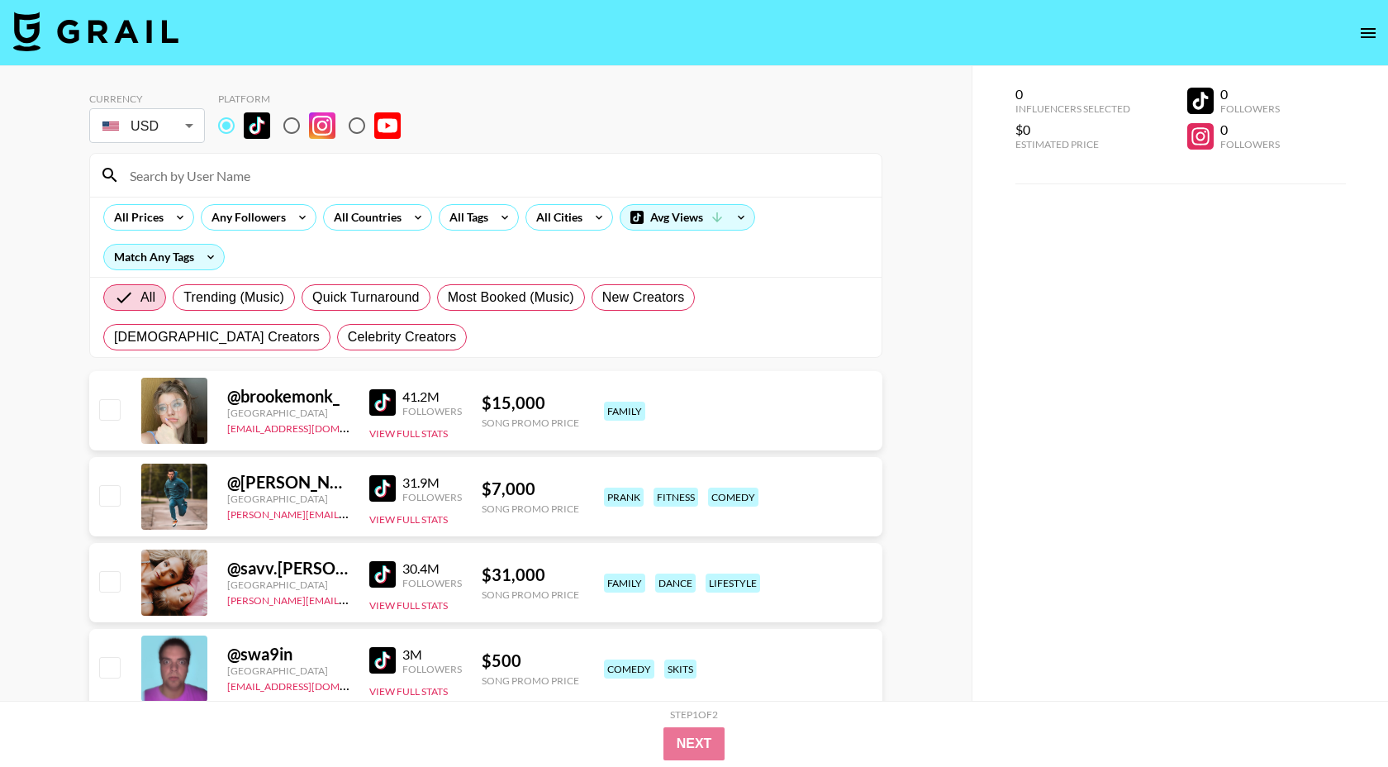
click at [301, 175] on input at bounding box center [496, 175] width 752 height 26
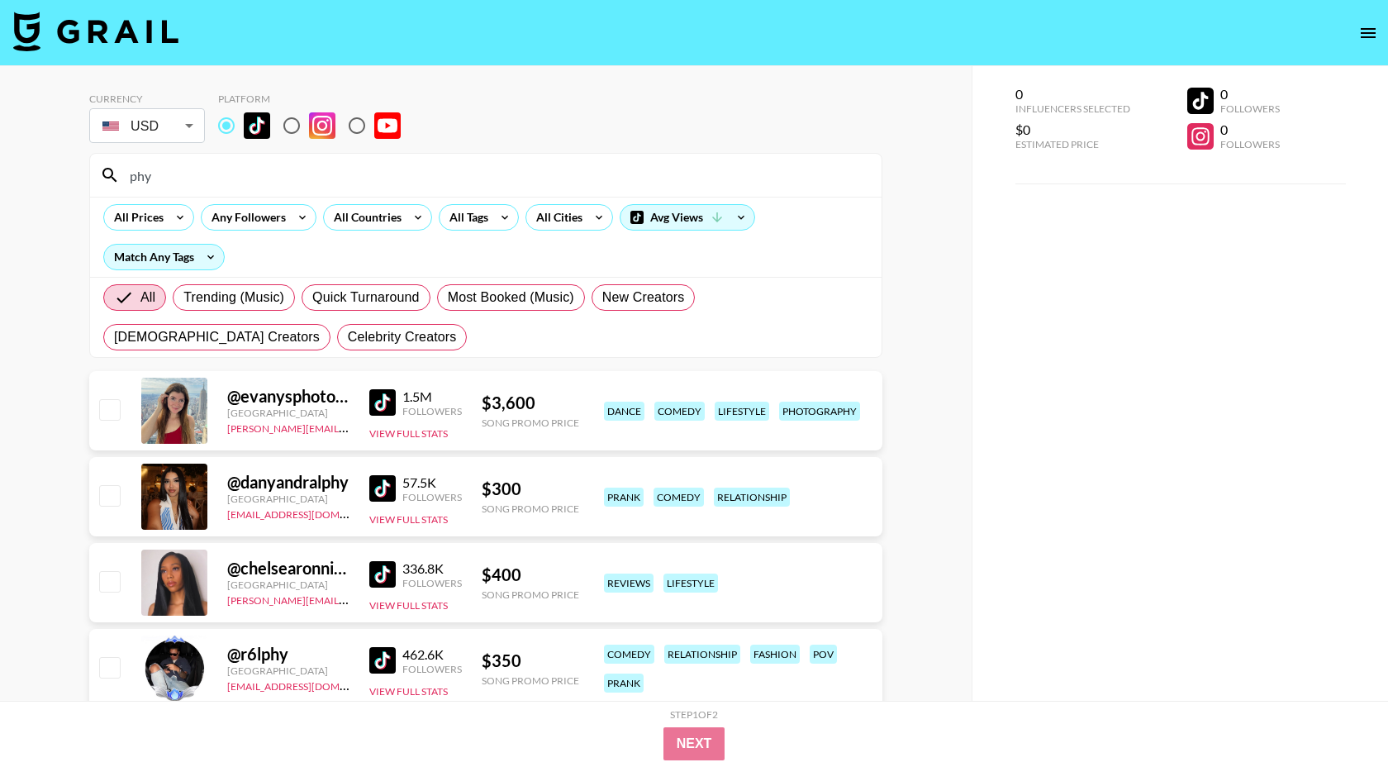
click at [310, 179] on input "phy" at bounding box center [496, 175] width 752 height 26
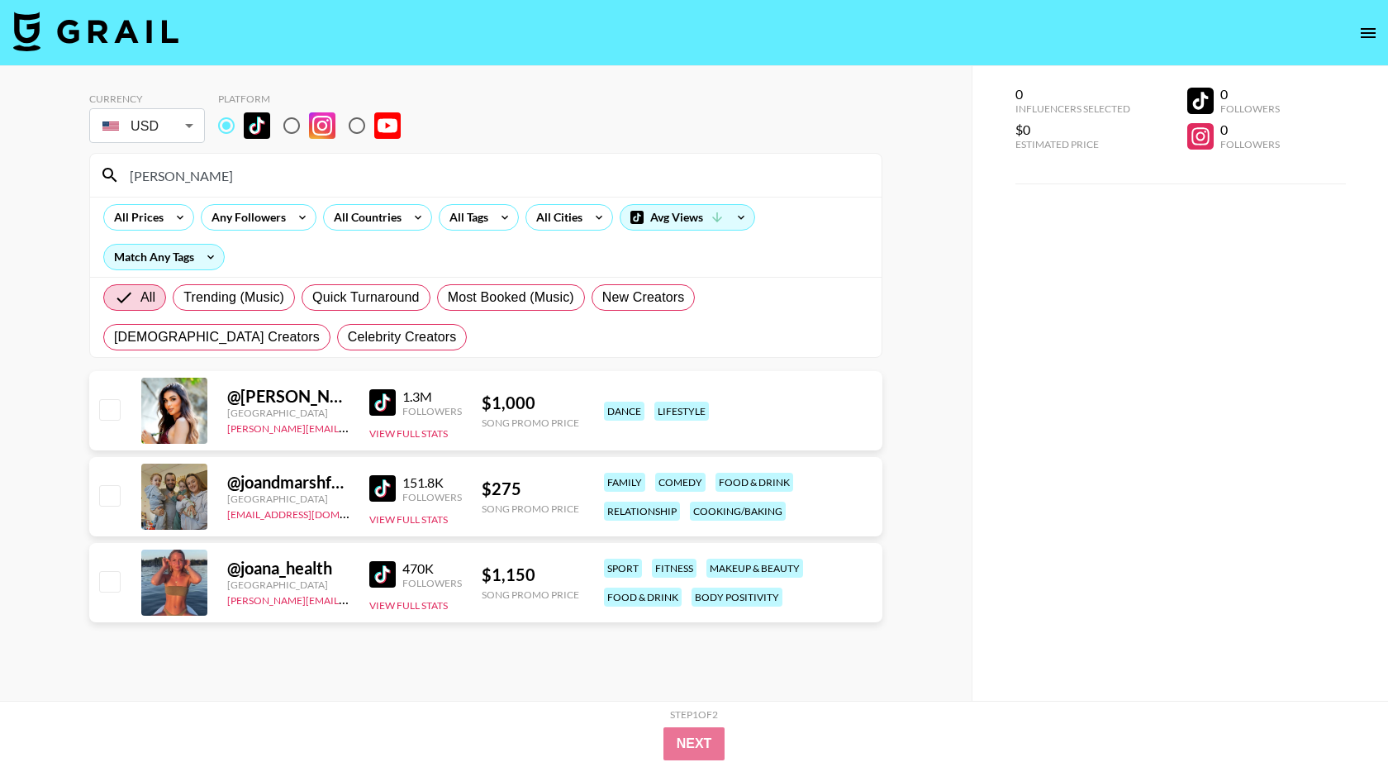
click at [436, 182] on input "[PERSON_NAME]" at bounding box center [496, 175] width 752 height 26
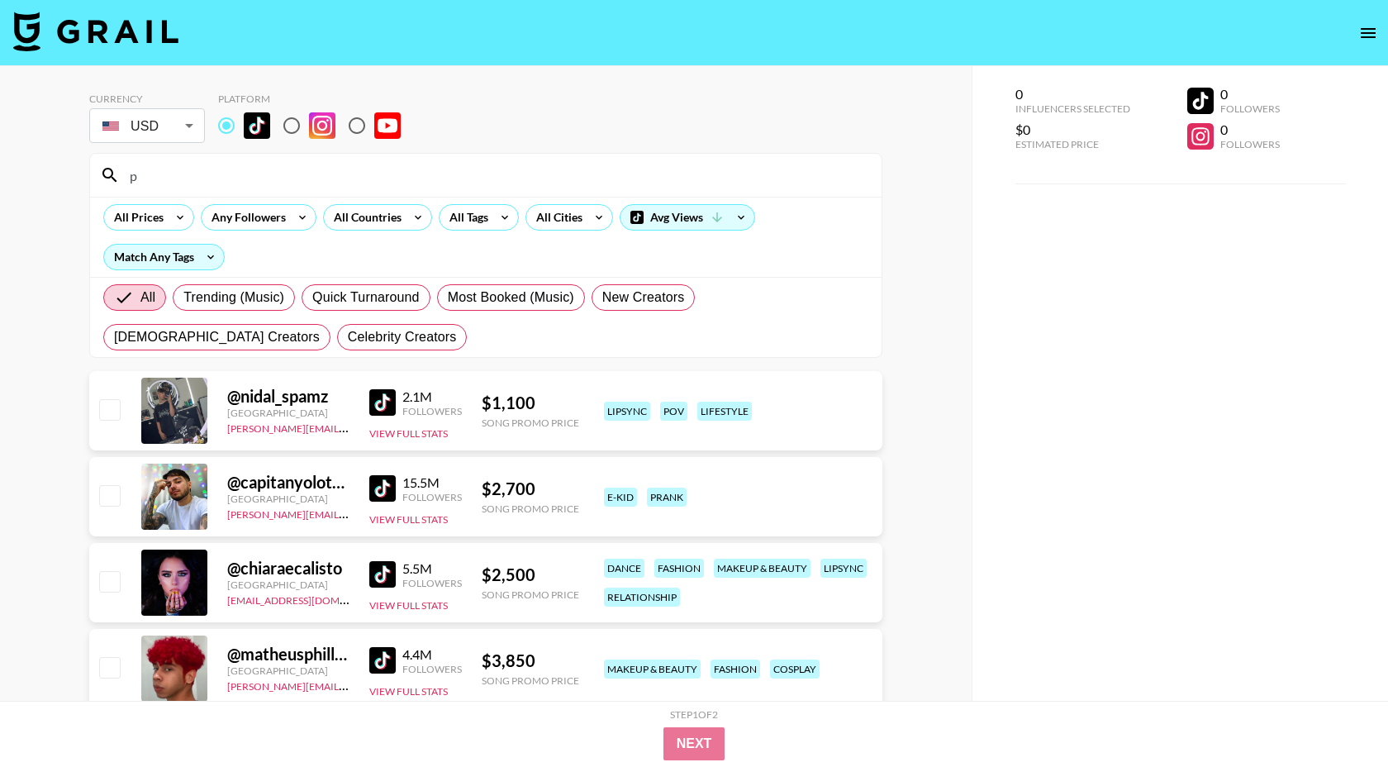
click at [304, 182] on input "p" at bounding box center [496, 175] width 752 height 26
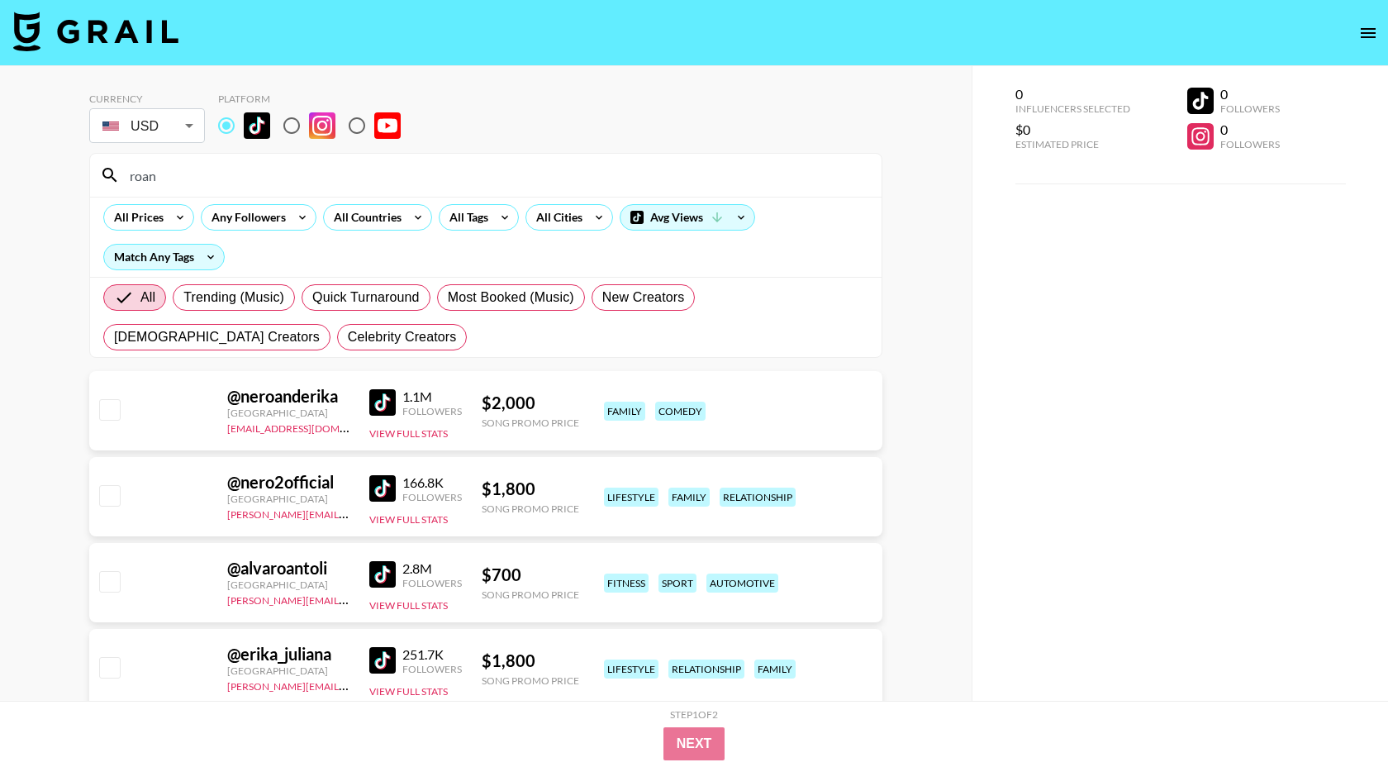
scroll to position [140, 0]
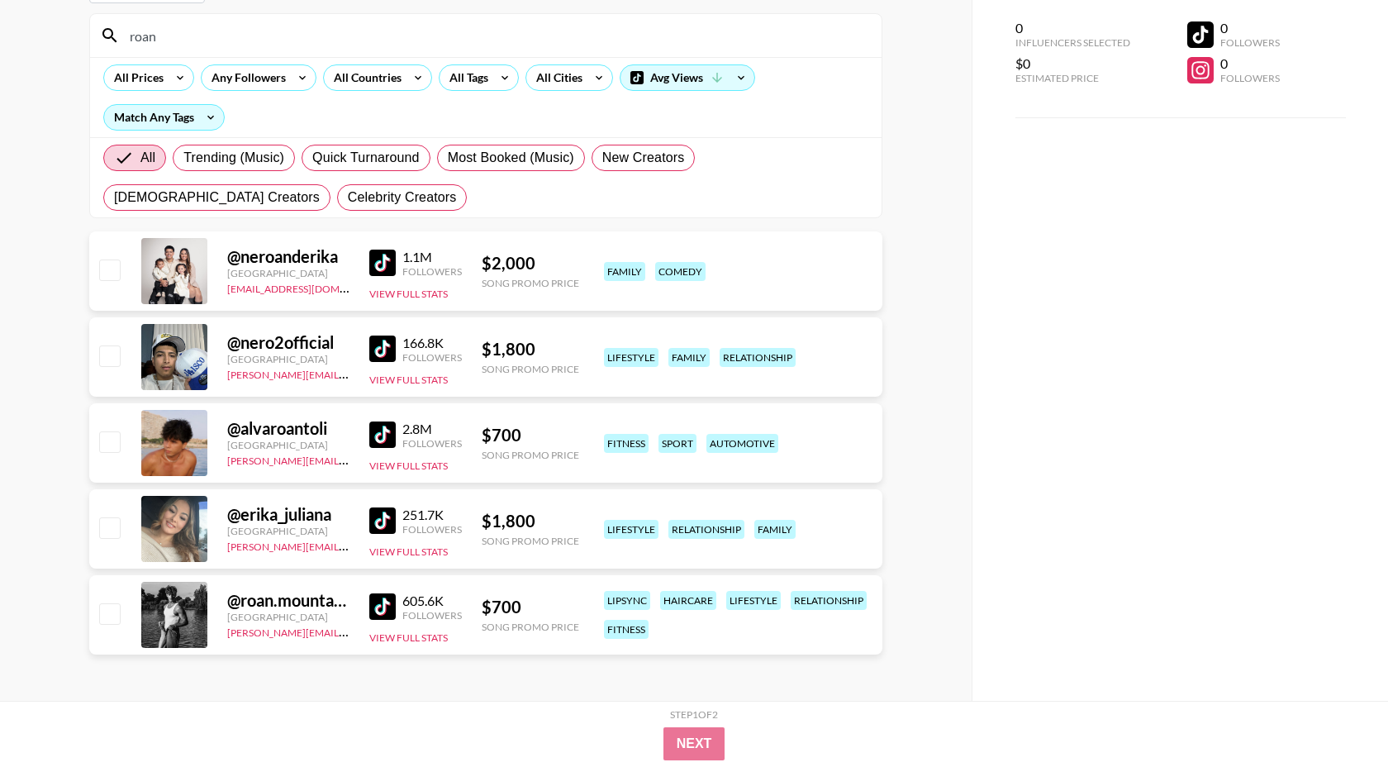
type input "roan"
click at [455, 75] on div "All Tags" at bounding box center [466, 77] width 52 height 25
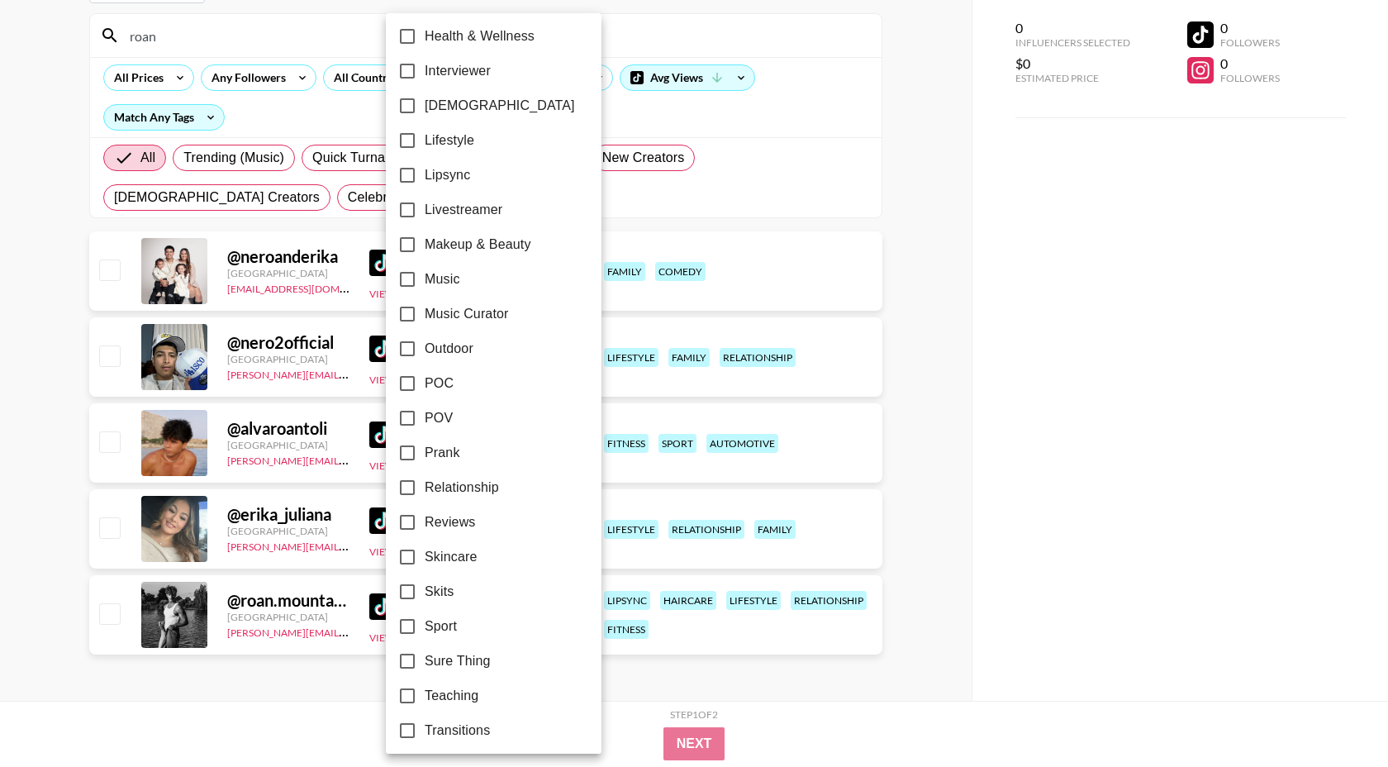
scroll to position [813, 0]
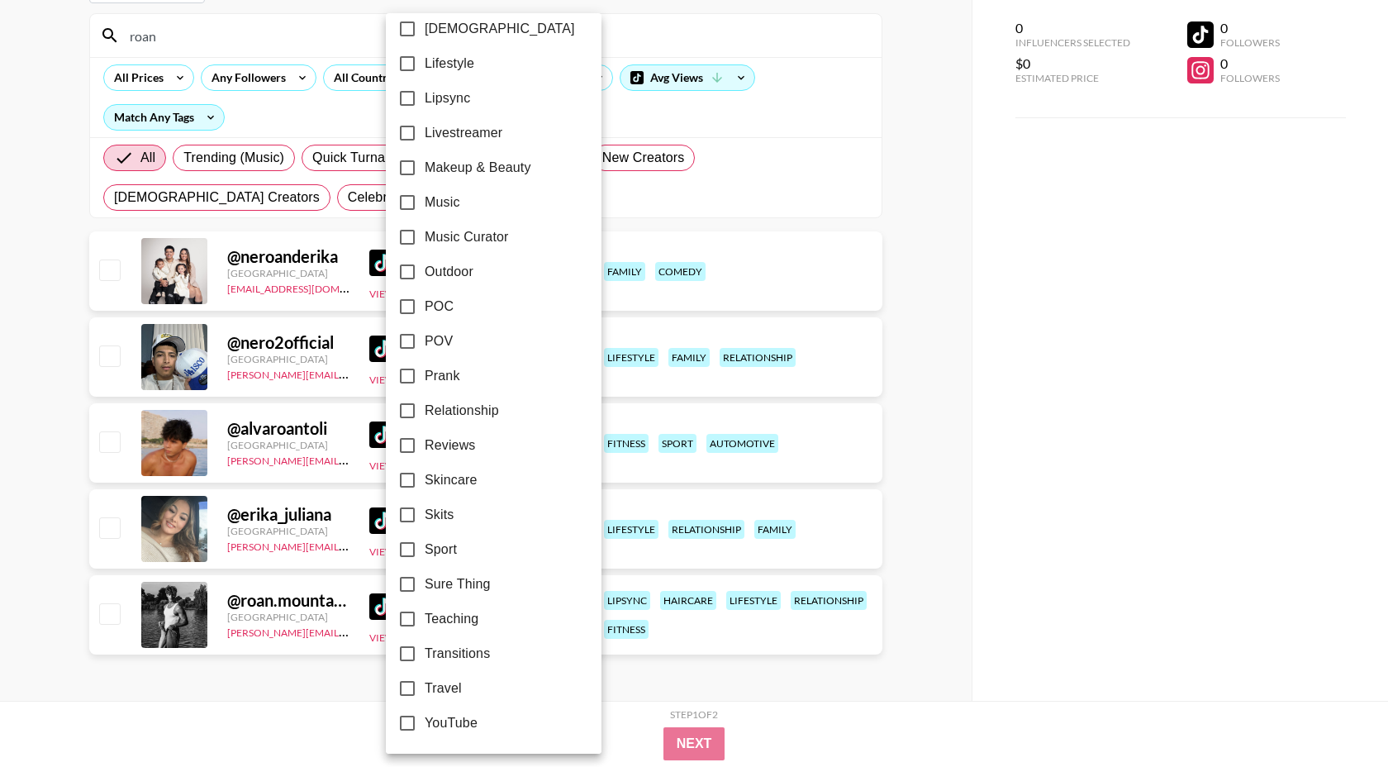
click at [467, 406] on span "Relationship" at bounding box center [462, 411] width 74 height 20
click at [425, 406] on input "Relationship" at bounding box center [407, 410] width 35 height 35
checkbox input "true"
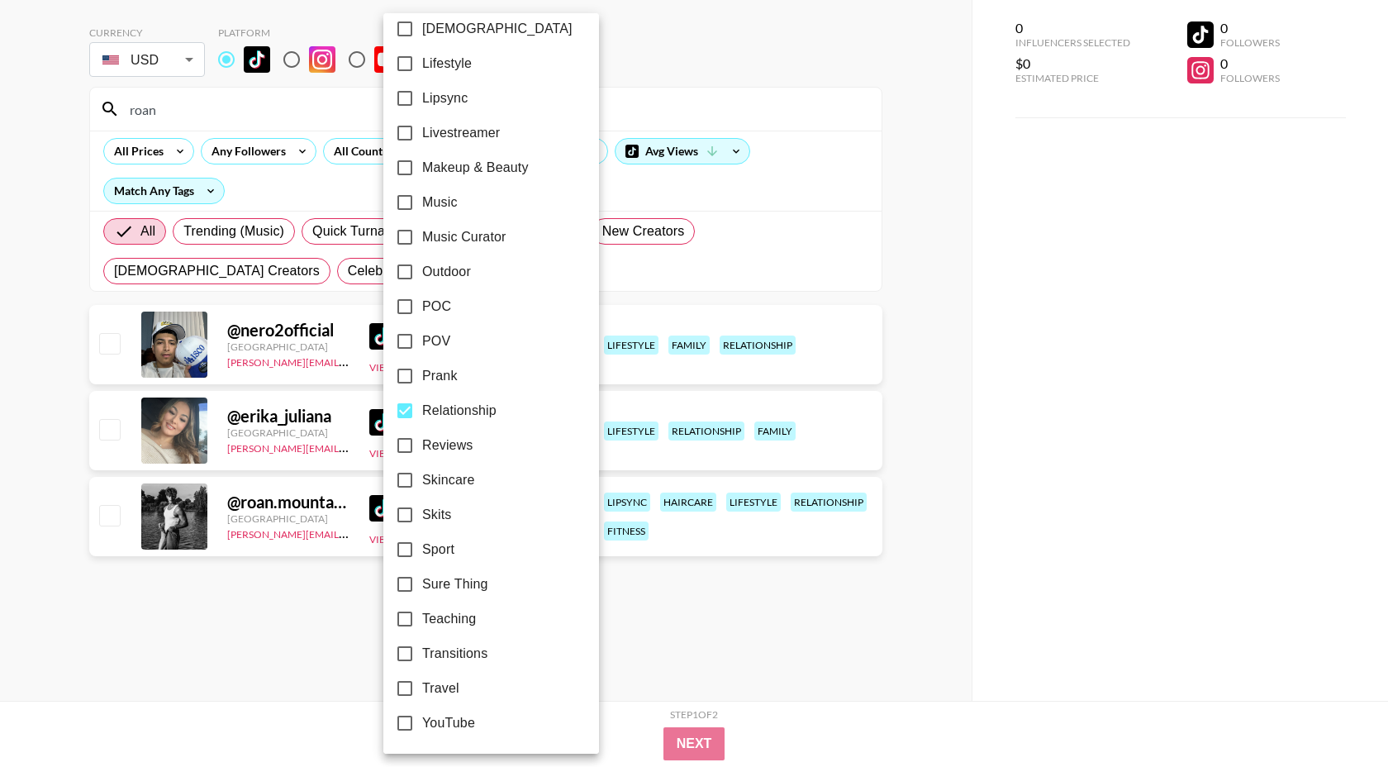
scroll to position [66, 0]
click at [700, 85] on div at bounding box center [694, 383] width 1388 height 767
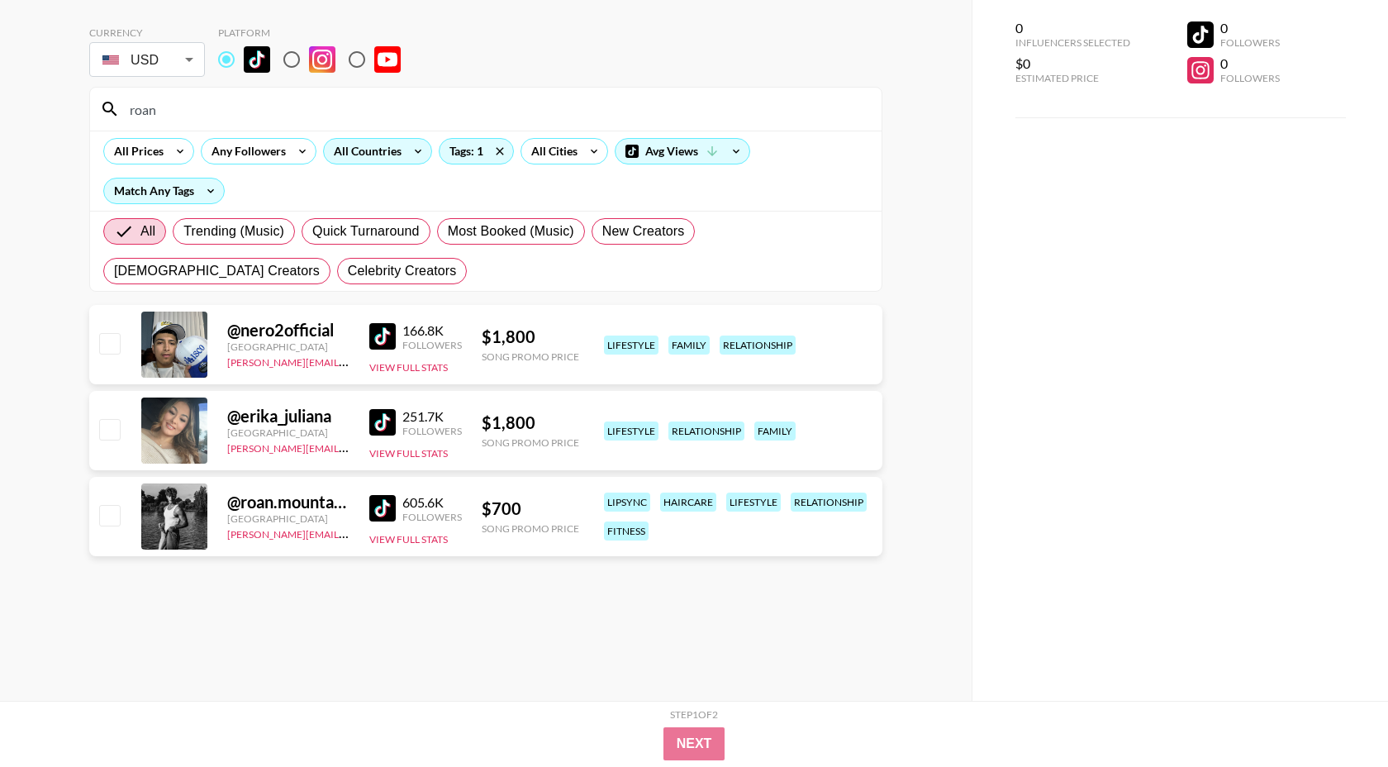
click at [406, 139] on div "All Countries" at bounding box center [377, 151] width 109 height 26
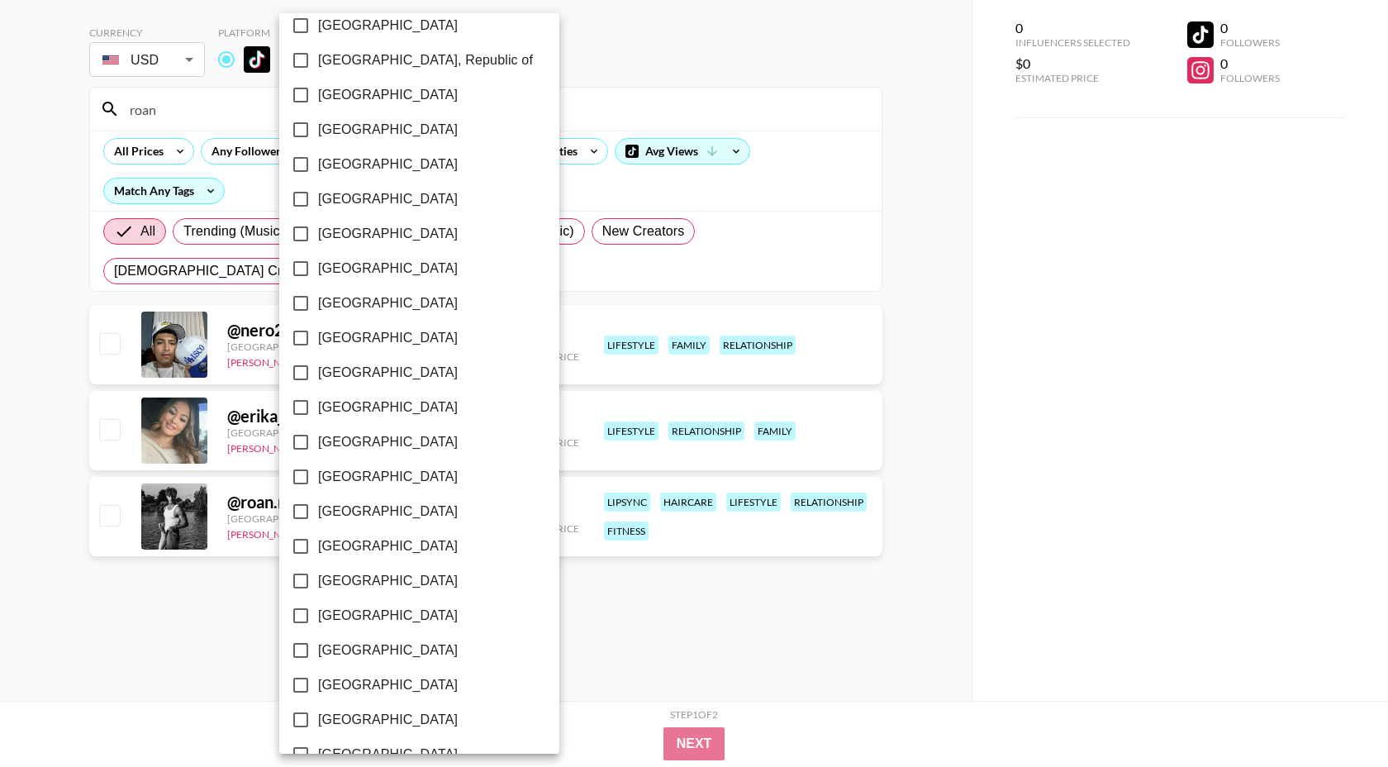
scroll to position [1160, 0]
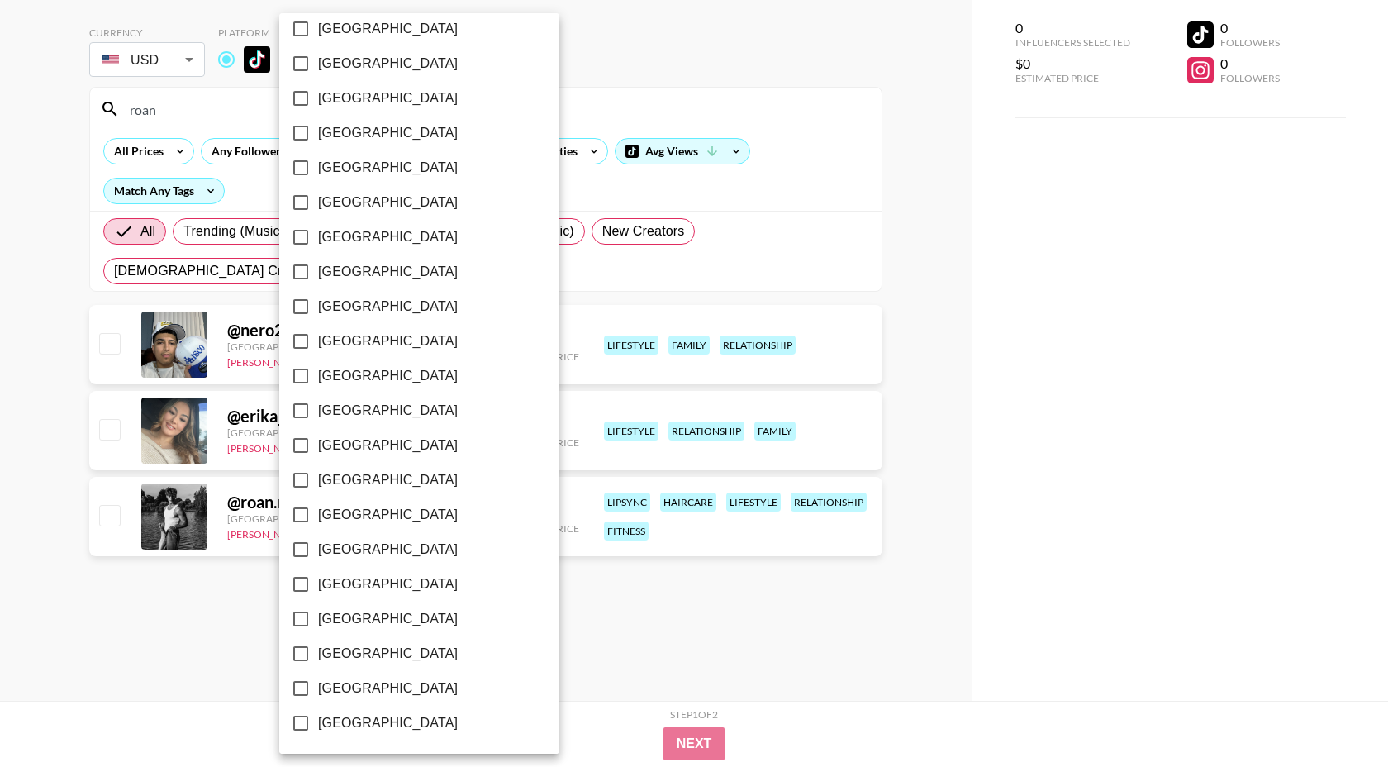
click at [366, 660] on span "[GEOGRAPHIC_DATA]" at bounding box center [388, 654] width 140 height 20
click at [318, 660] on input "[GEOGRAPHIC_DATA]" at bounding box center [300, 653] width 35 height 35
checkbox input "true"
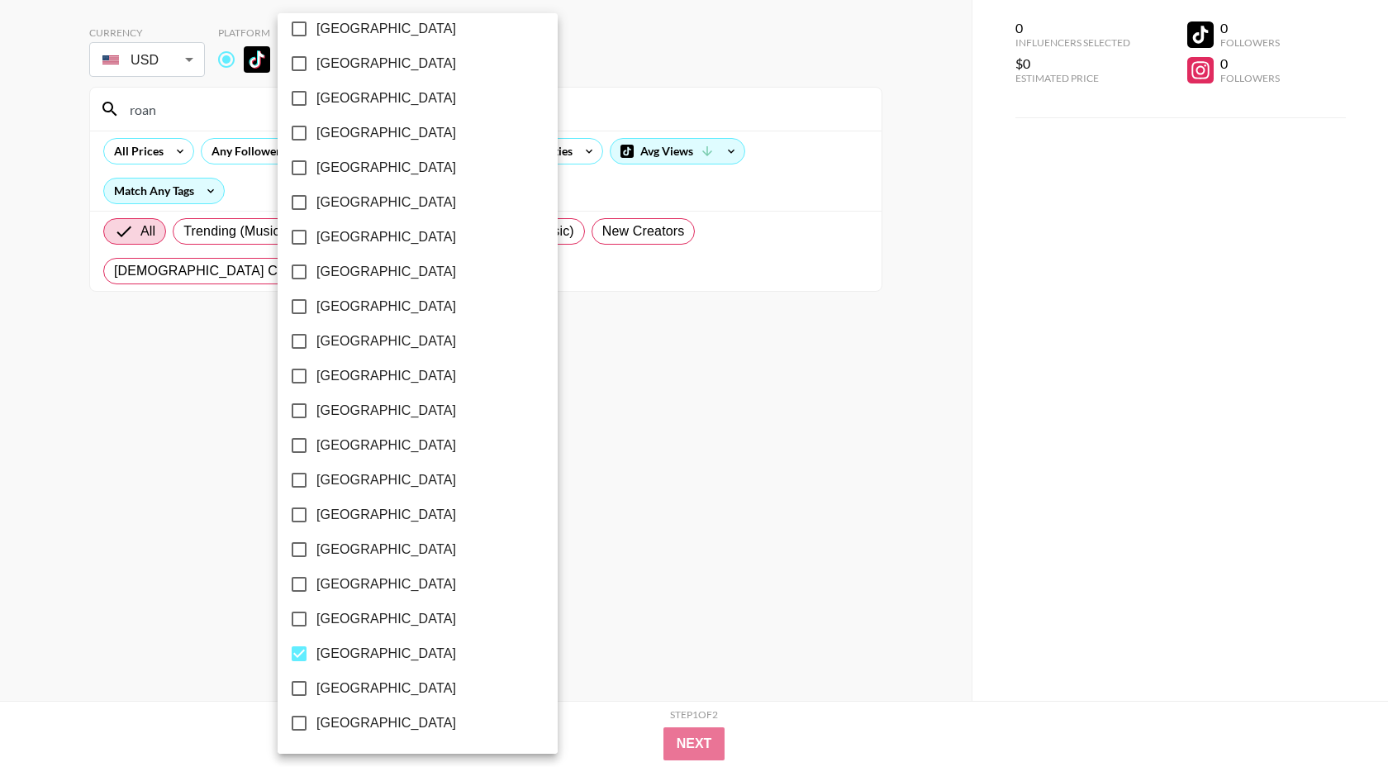
click at [646, 84] on div at bounding box center [694, 383] width 1388 height 767
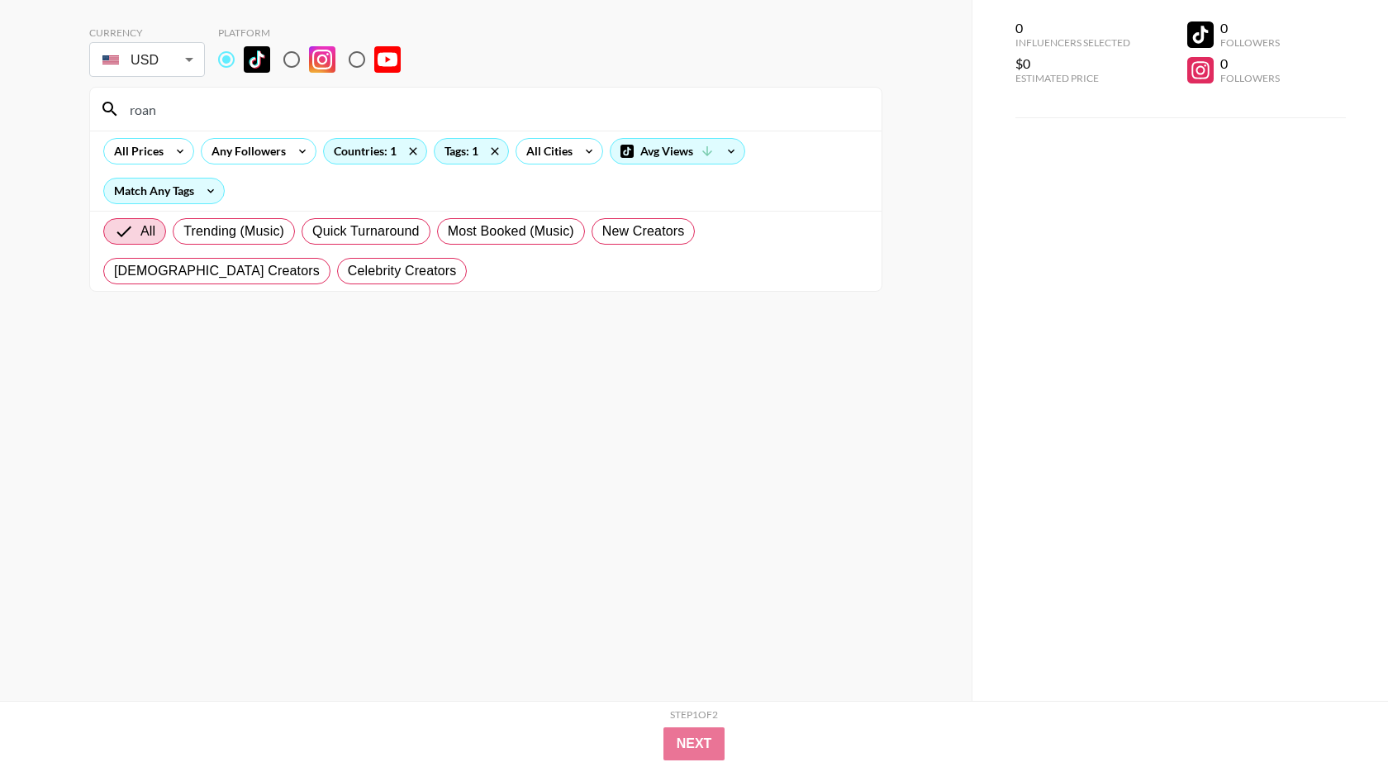
click at [218, 112] on input "roan" at bounding box center [496, 109] width 752 height 26
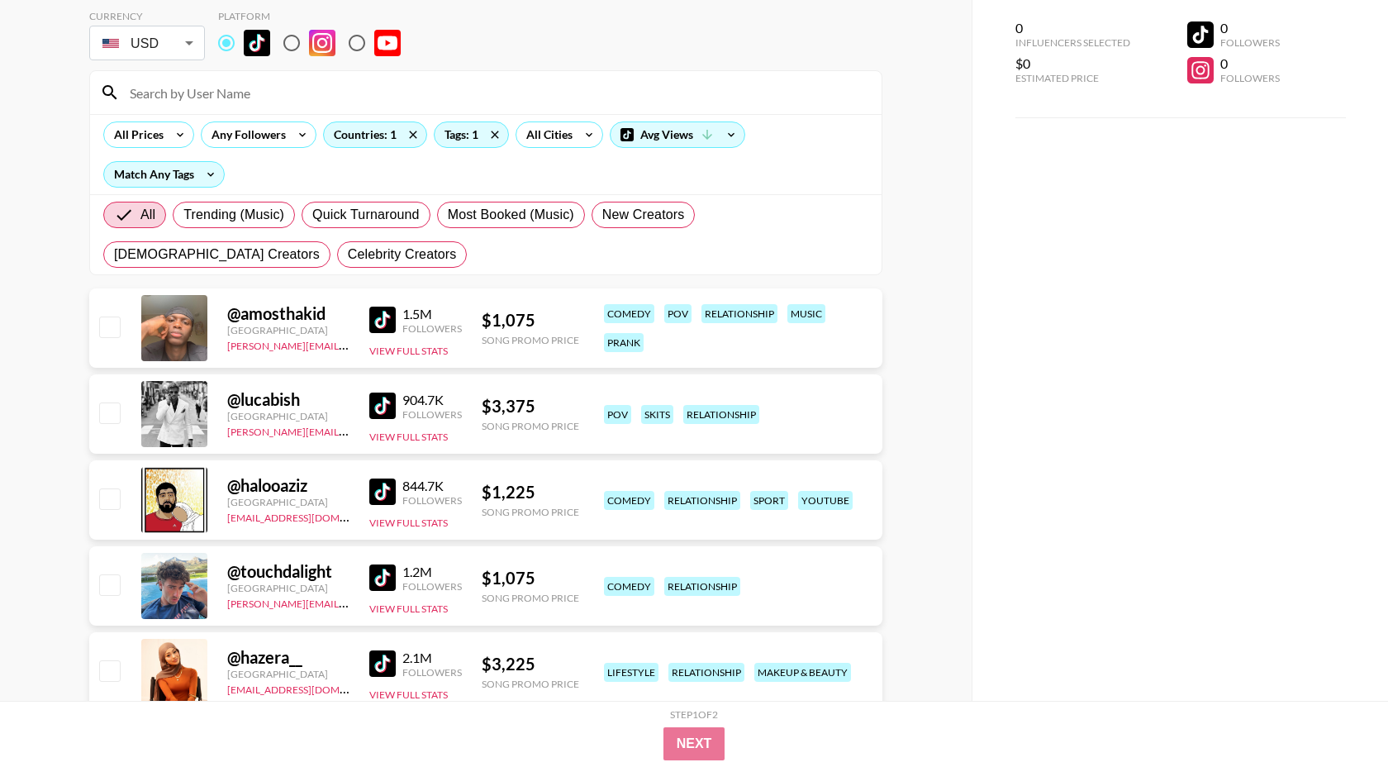
scroll to position [83, 0]
click at [380, 410] on img at bounding box center [382, 405] width 26 height 26
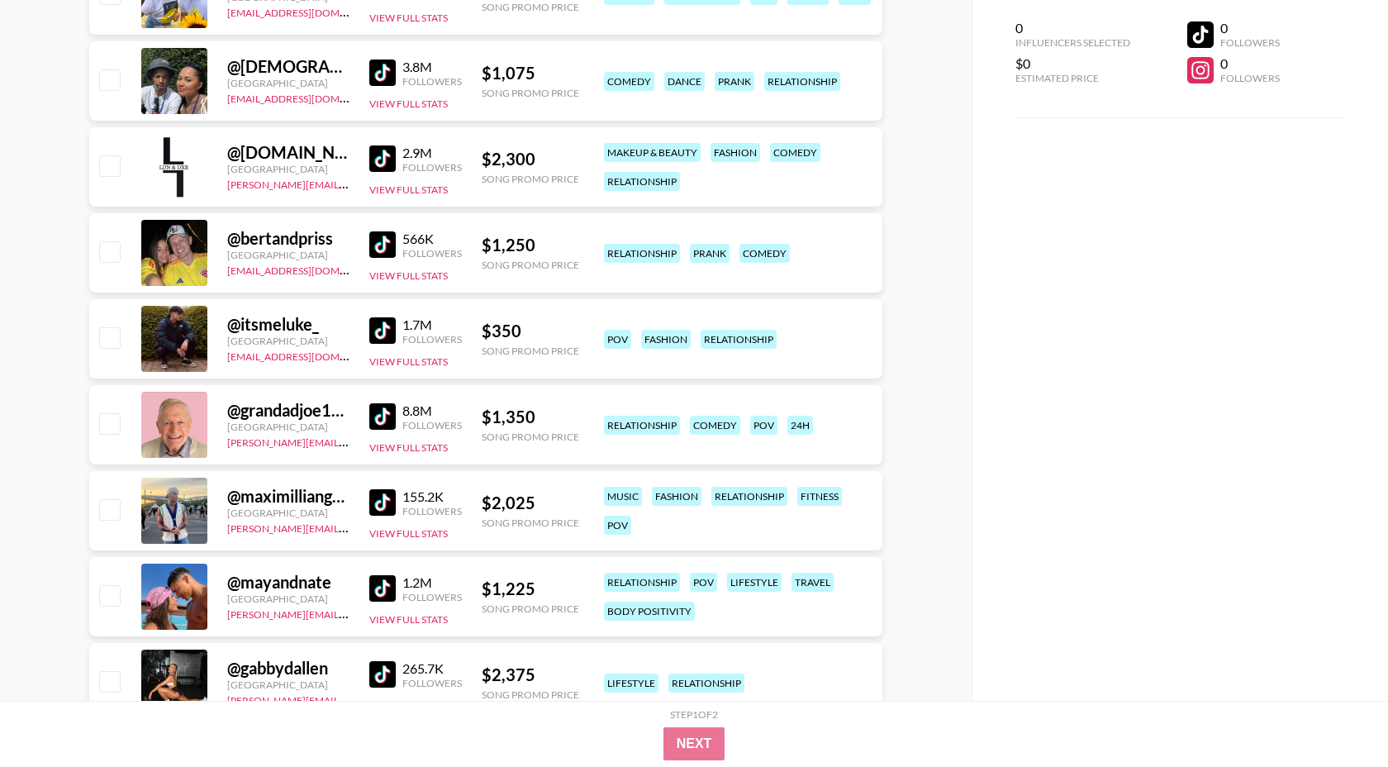
scroll to position [1102, 0]
click at [379, 414] on img at bounding box center [382, 417] width 26 height 26
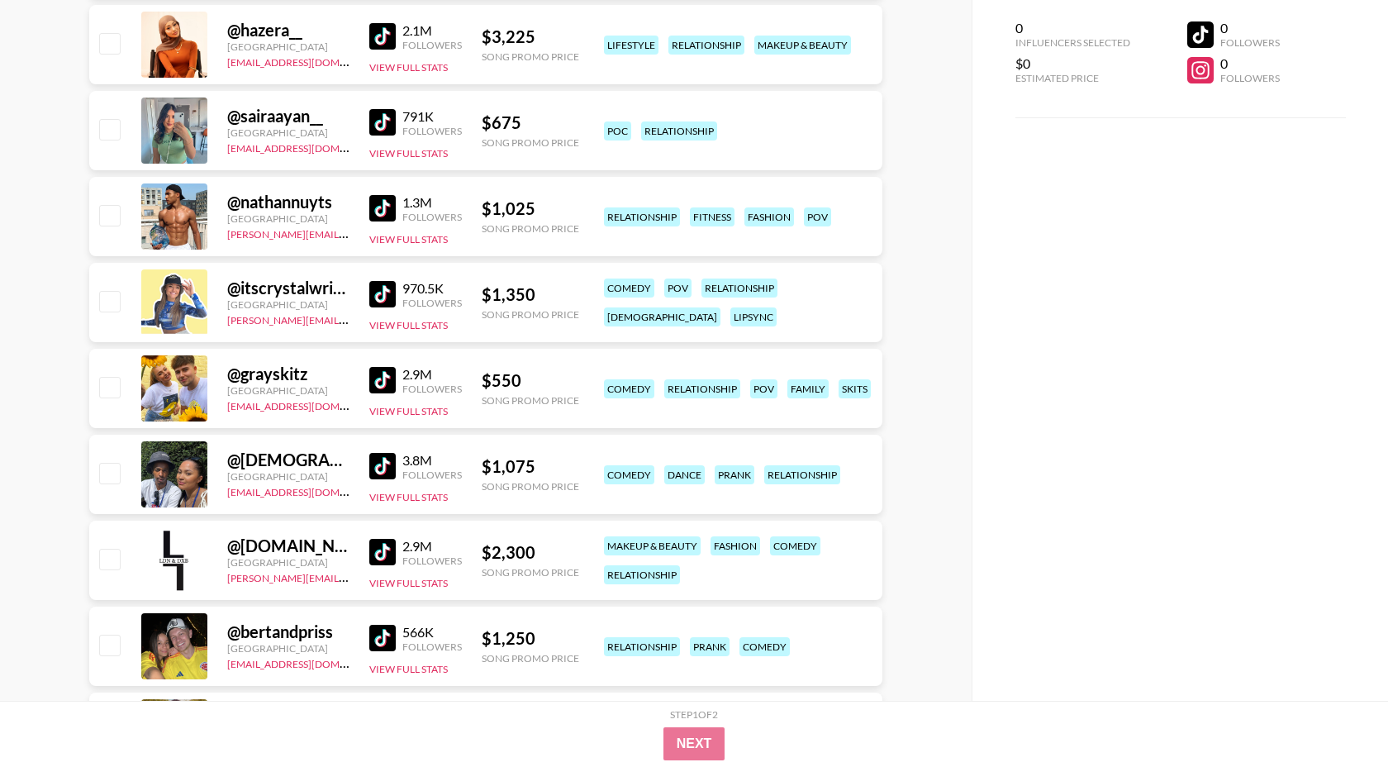
scroll to position [0, 0]
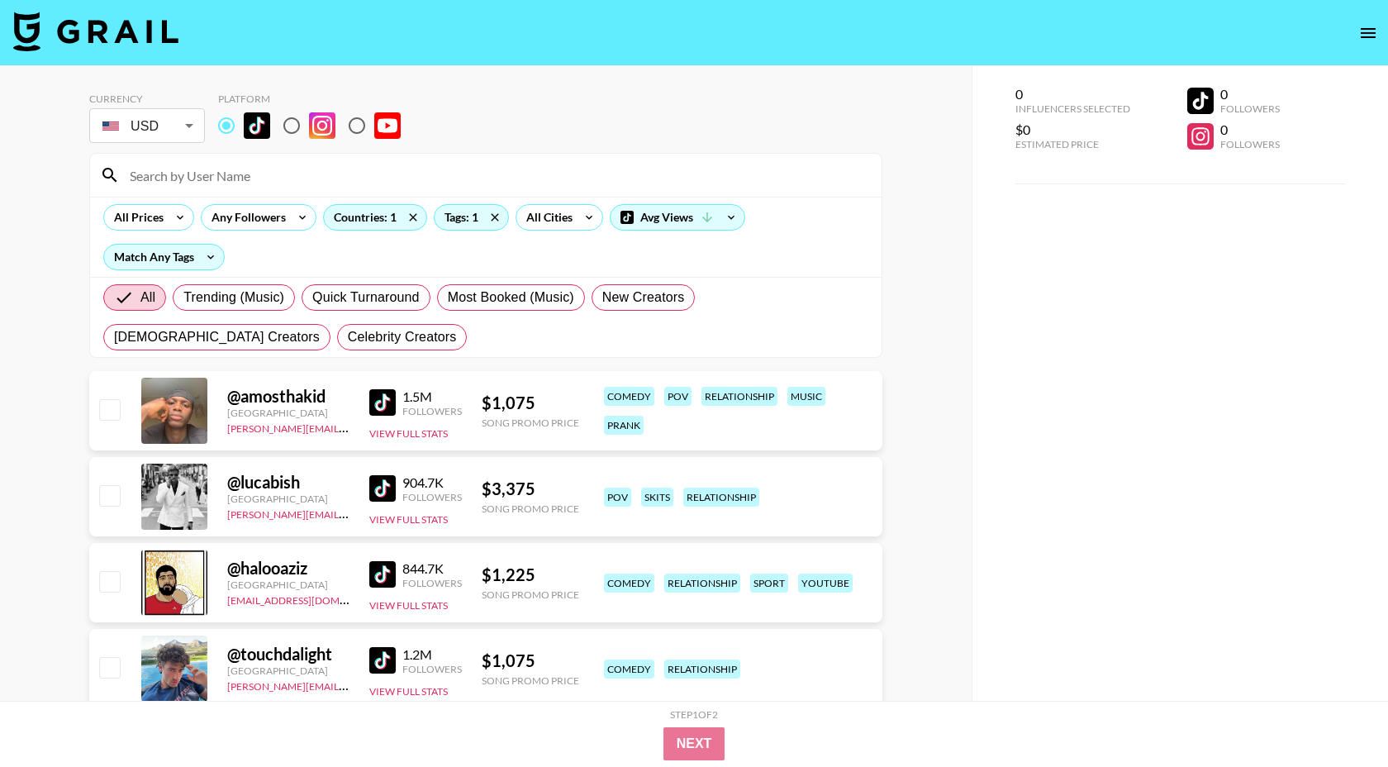
click at [241, 168] on input at bounding box center [496, 175] width 752 height 26
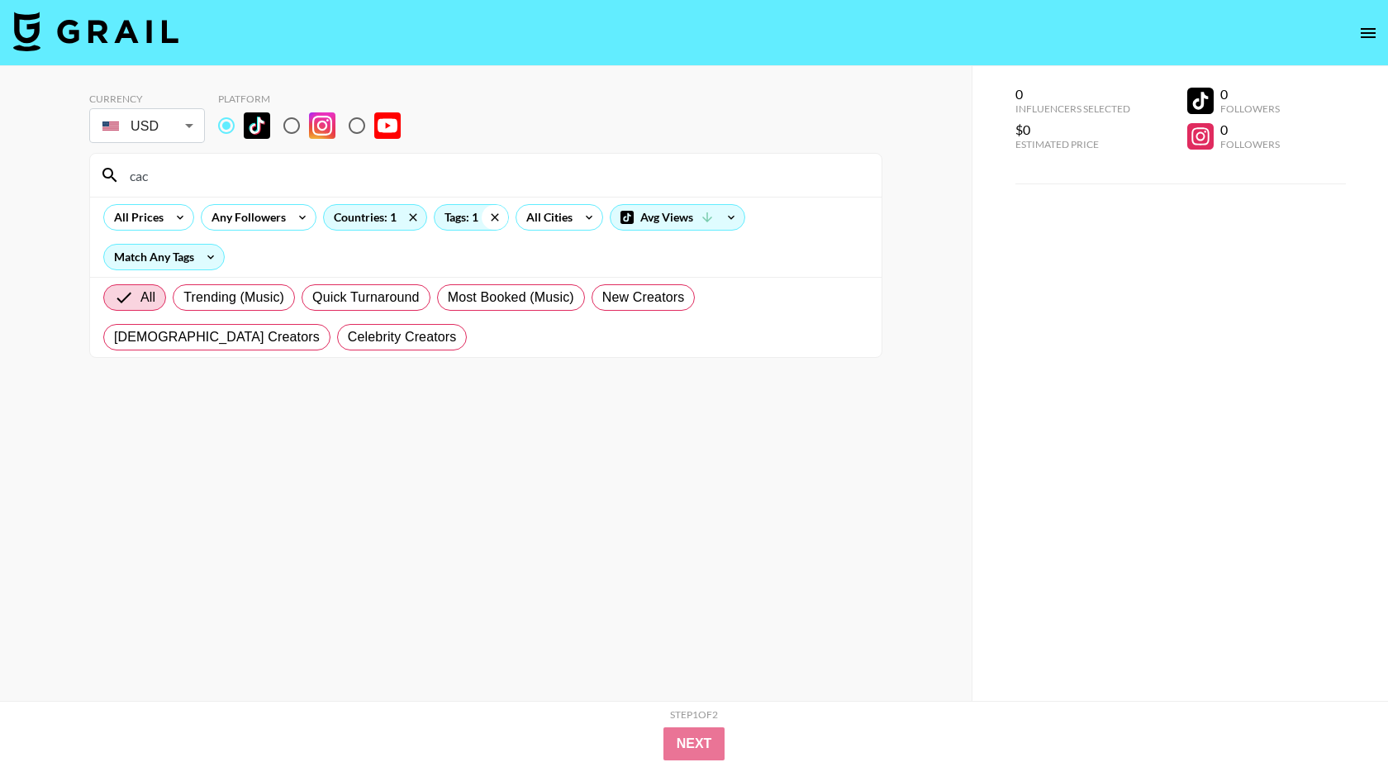
click at [497, 221] on icon at bounding box center [495, 217] width 26 height 25
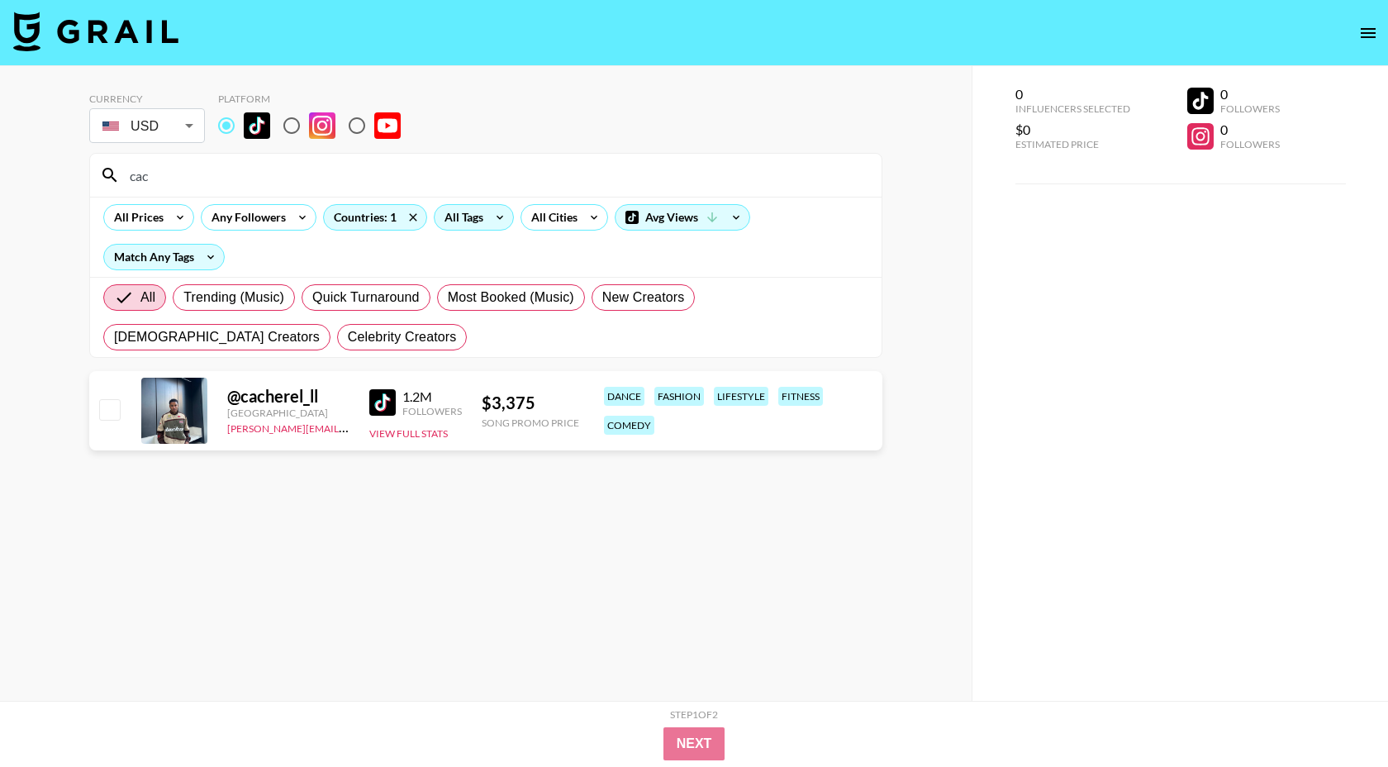
click at [385, 402] on img at bounding box center [382, 402] width 26 height 26
click at [172, 160] on div "cac" at bounding box center [486, 175] width 792 height 43
click at [173, 167] on input "cac" at bounding box center [496, 175] width 752 height 26
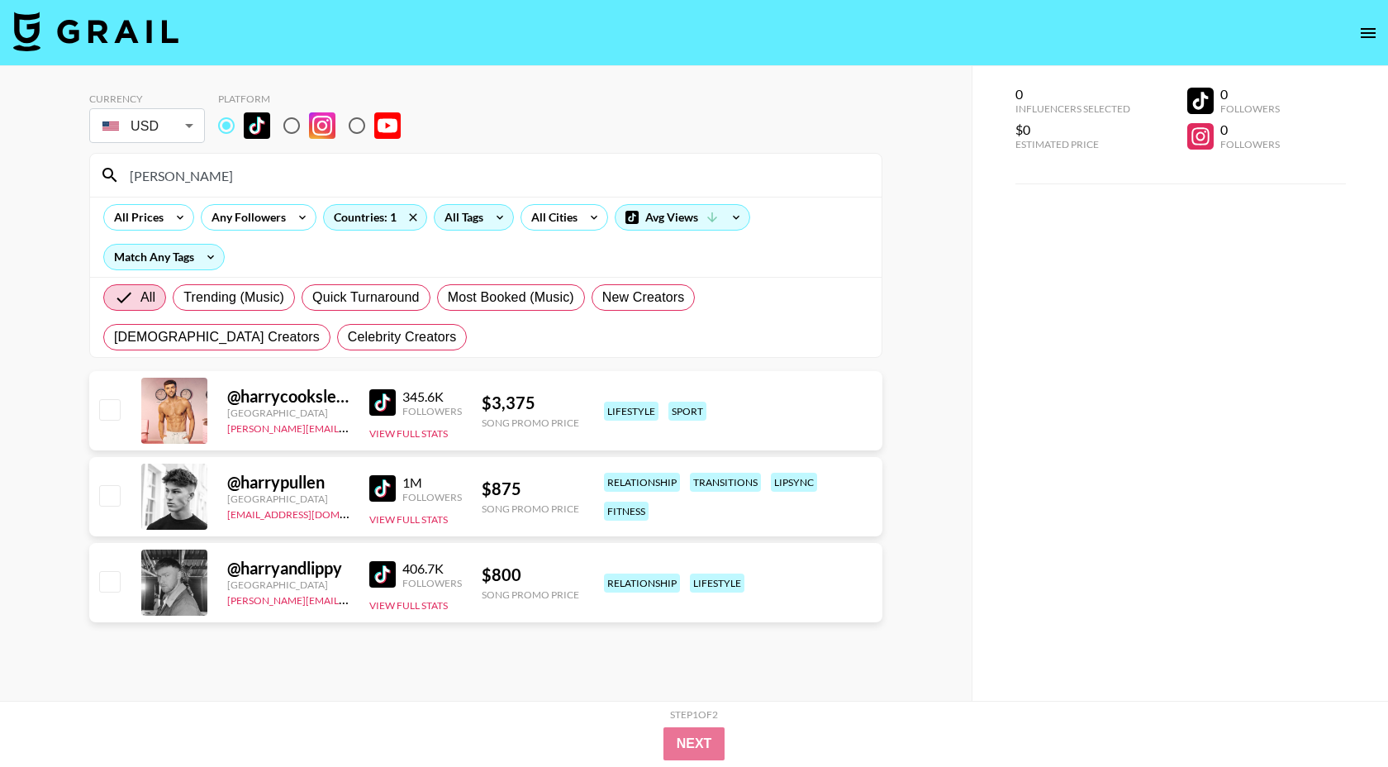
click at [381, 406] on img at bounding box center [382, 402] width 26 height 26
click at [333, 174] on input "[PERSON_NAME]" at bounding box center [496, 175] width 752 height 26
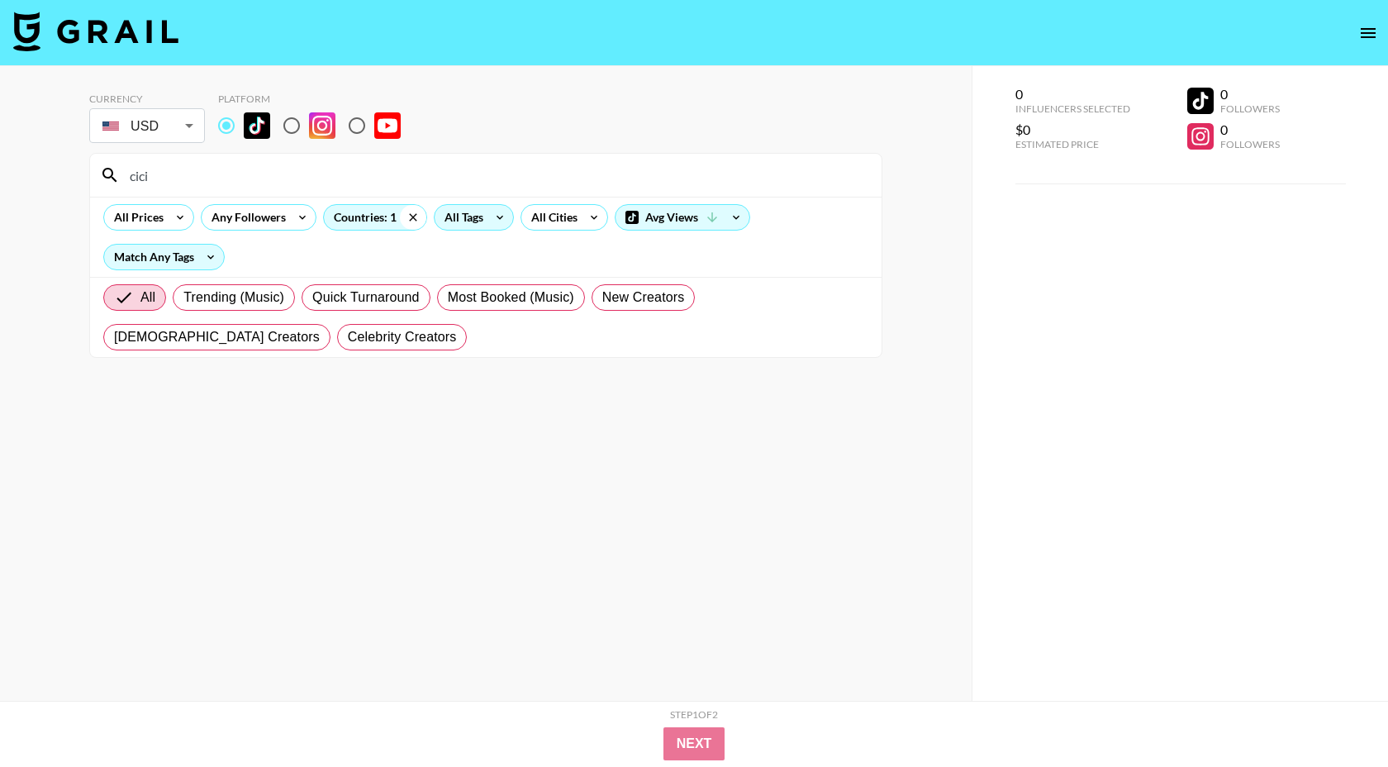
click at [412, 212] on icon at bounding box center [413, 217] width 26 height 25
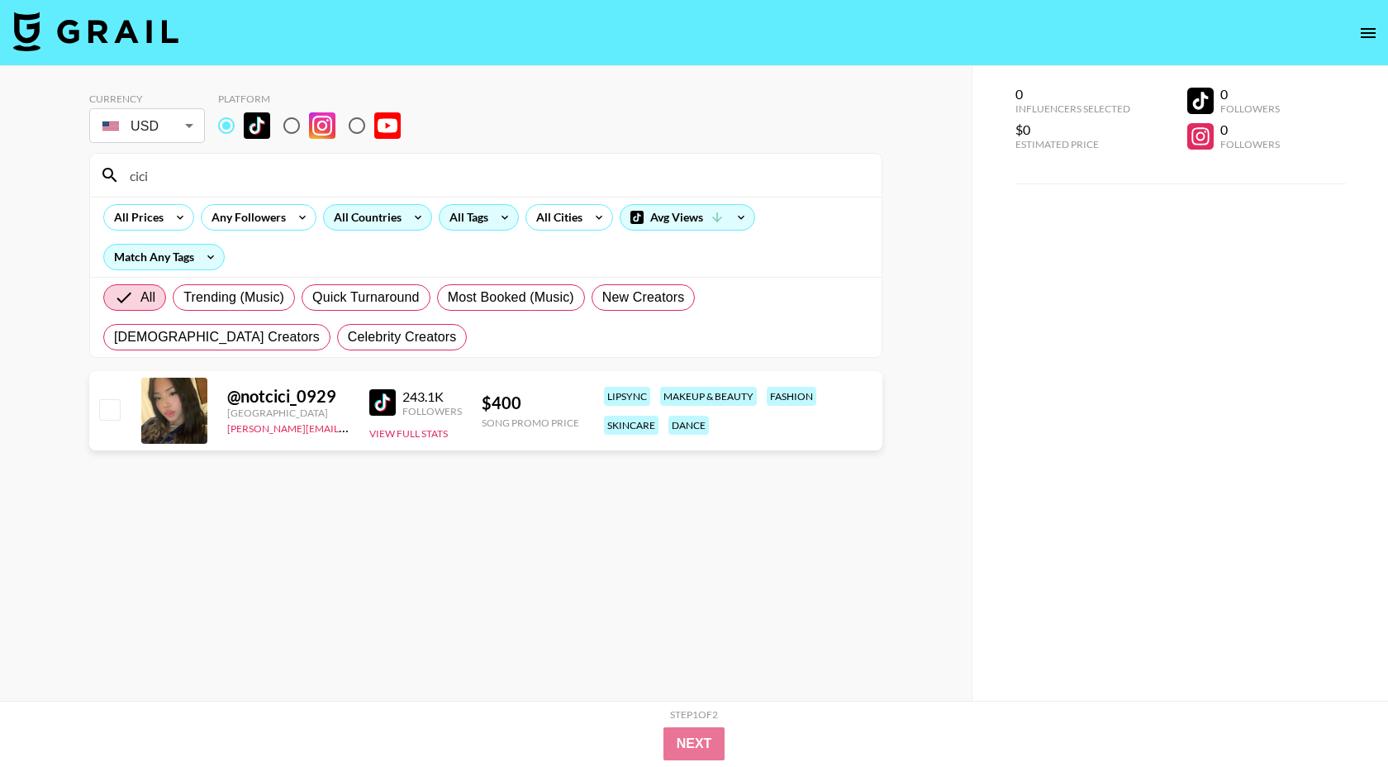
click at [323, 173] on input "cici" at bounding box center [496, 175] width 752 height 26
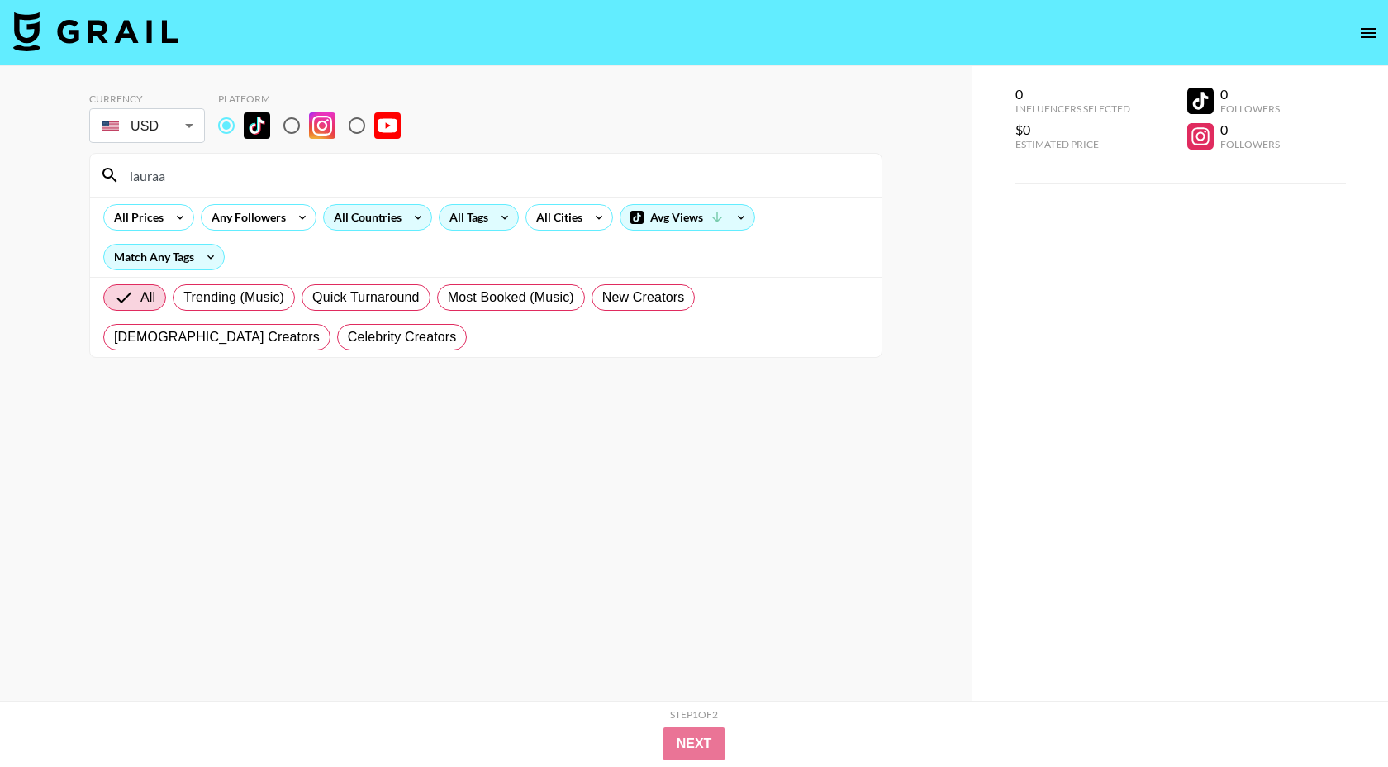
click at [138, 179] on input "lauraa" at bounding box center [496, 175] width 752 height 26
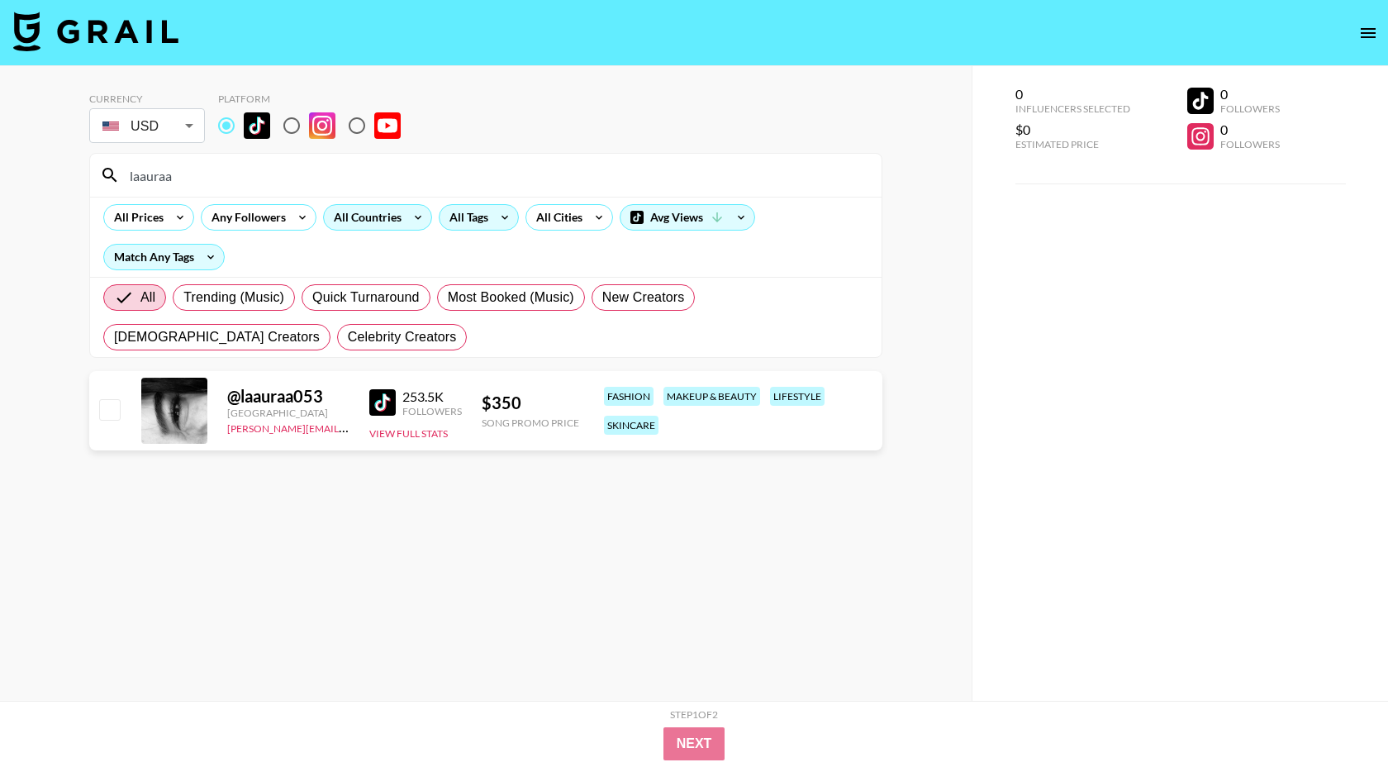
type input "laauraa"
